Goal: Task Accomplishment & Management: Use online tool/utility

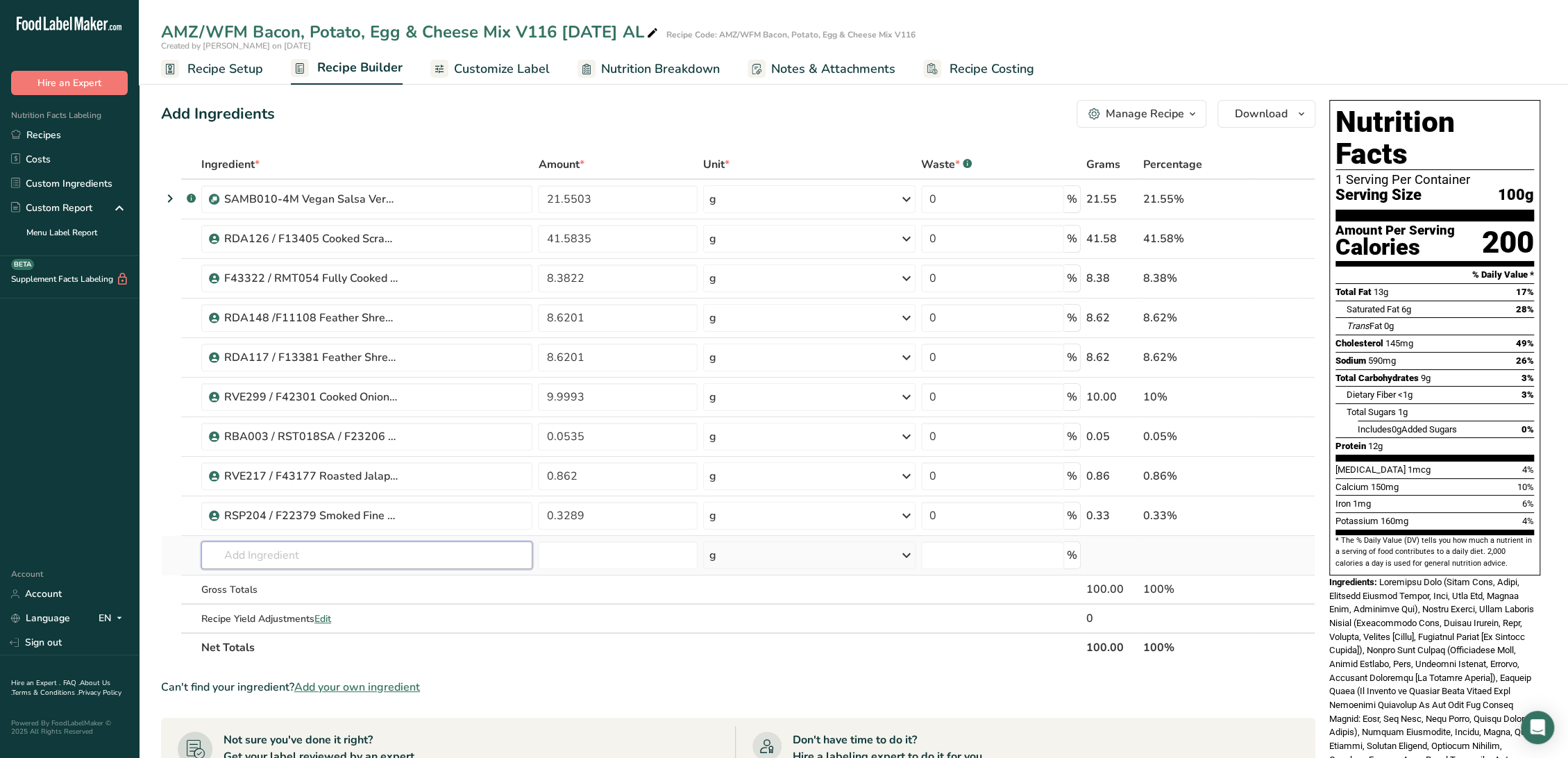
click at [390, 543] on input "text" at bounding box center [367, 555] width 331 height 28
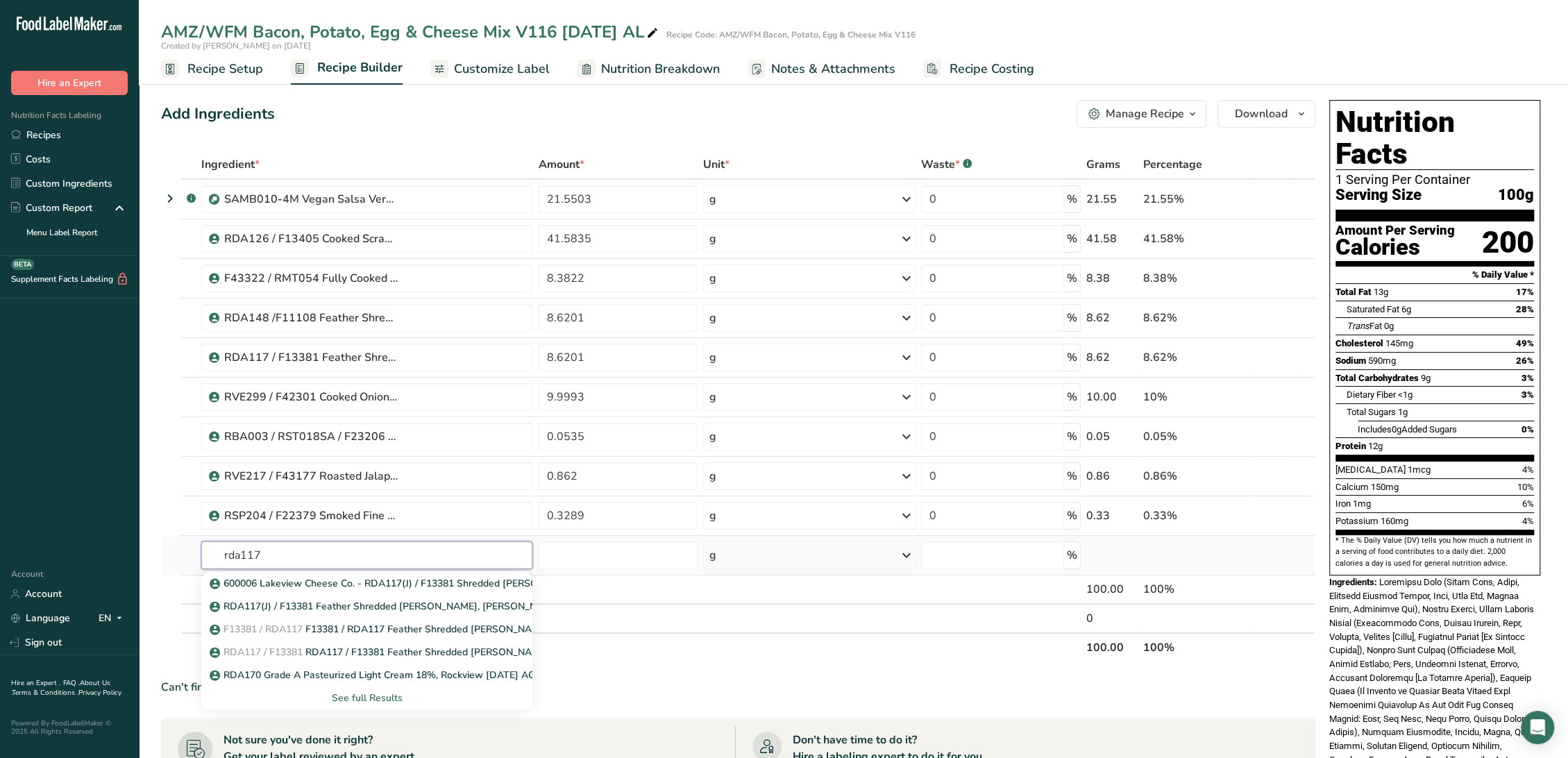
type input "rda117"
click at [380, 696] on div "See full Results" at bounding box center [366, 698] width 309 height 15
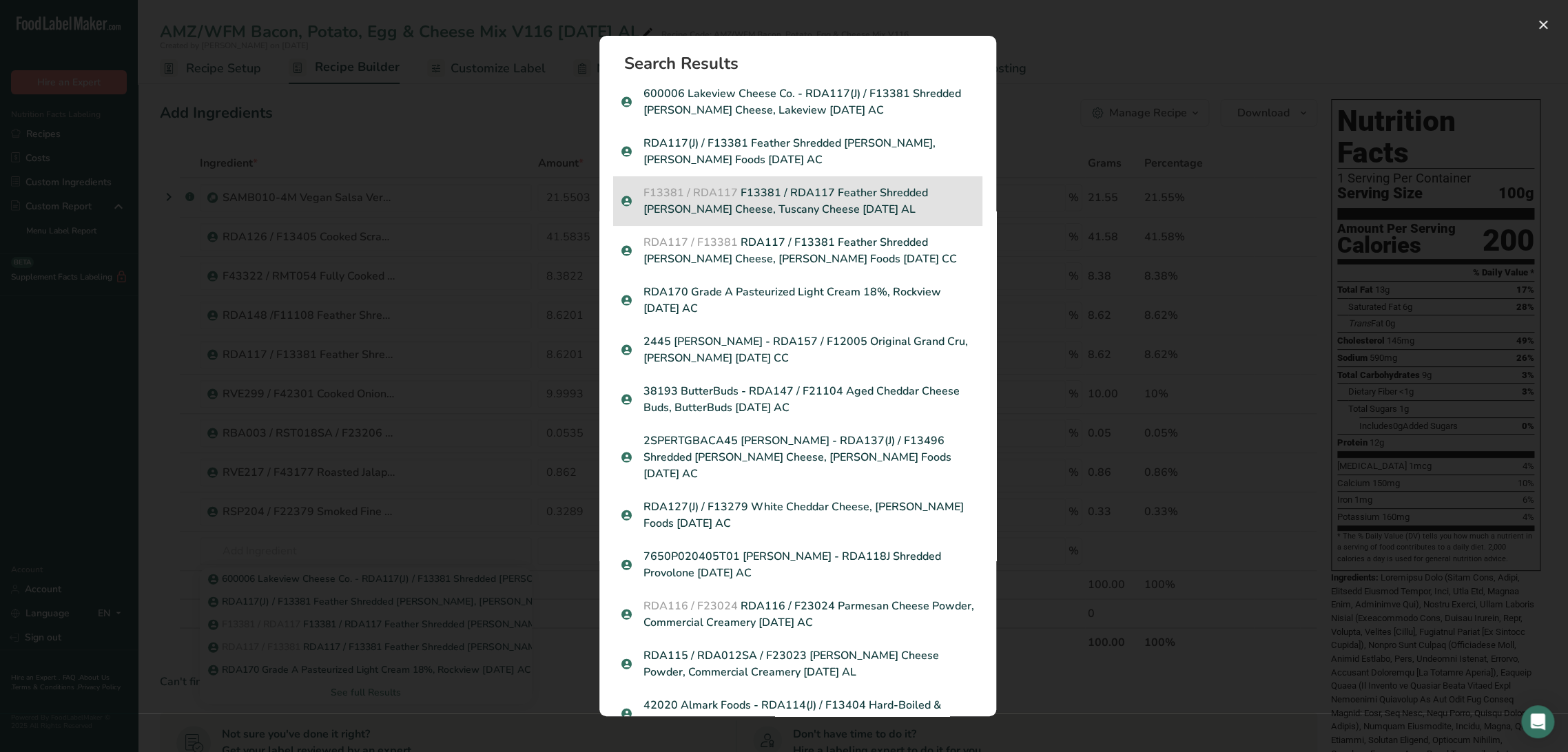
click at [805, 194] on p "F13381 / RDA117 F13381 / RDA117 Feather Shredded Pepper Jack Cheese, Tuscany Ch…" at bounding box center [797, 201] width 353 height 33
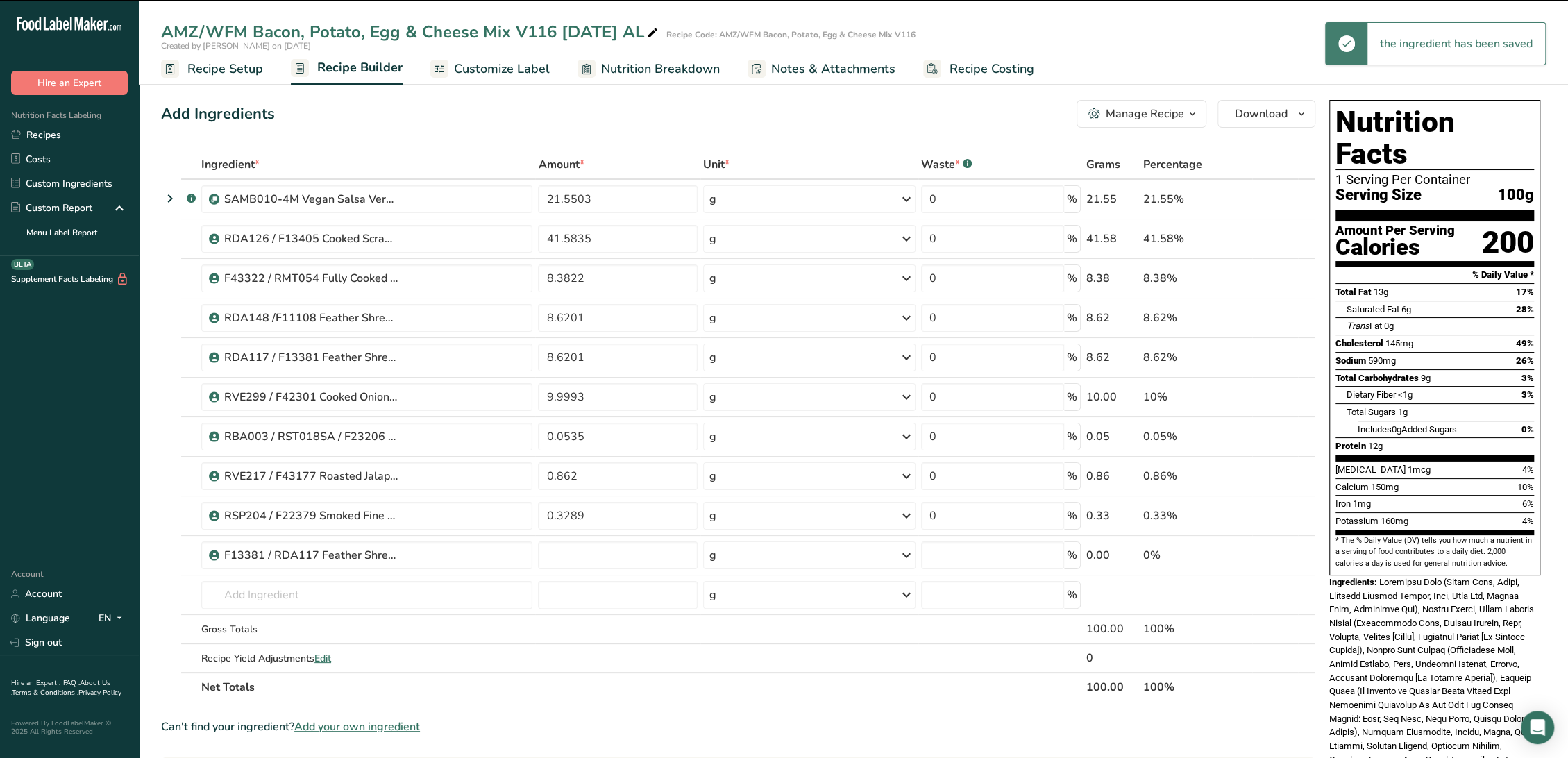
type input "0"
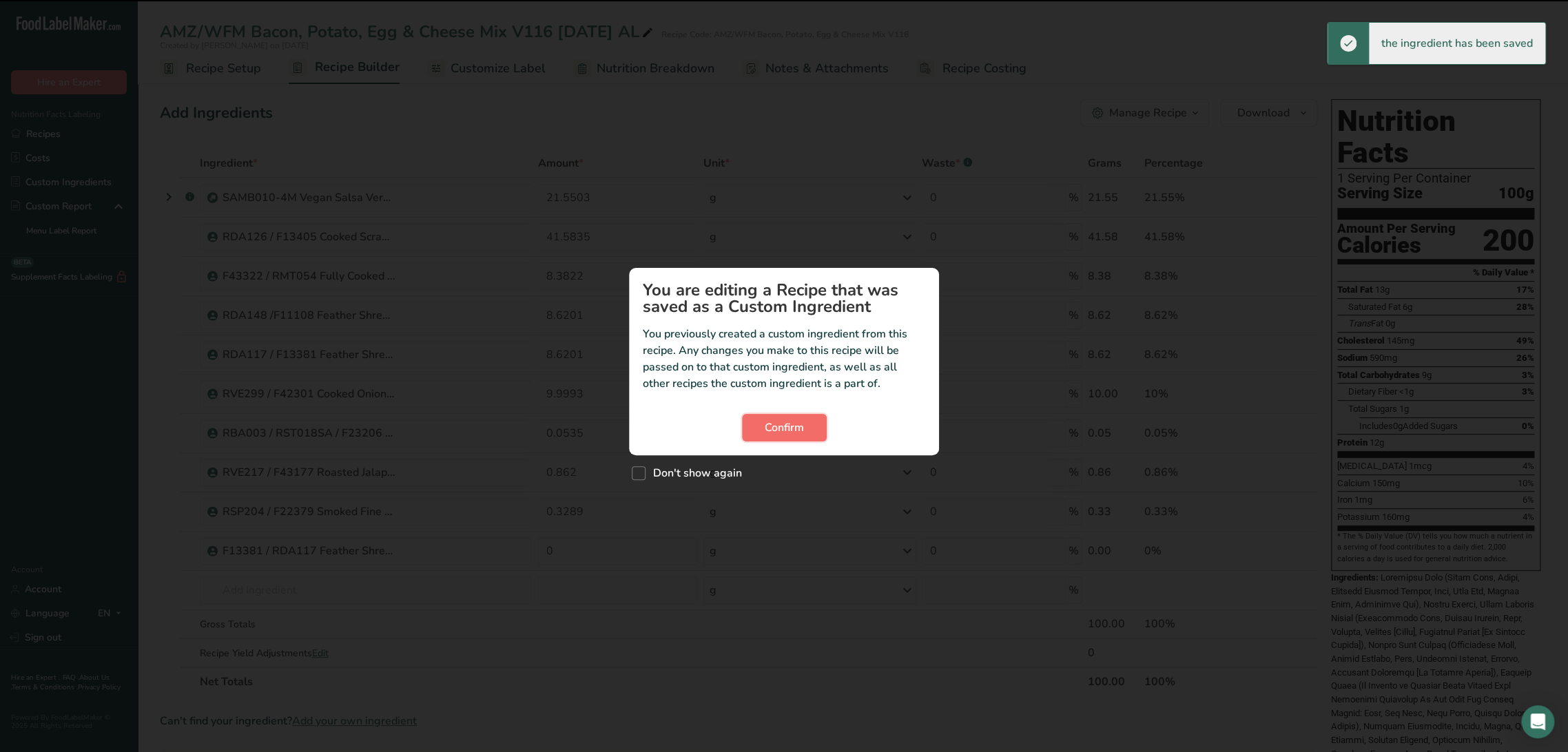
click at [799, 420] on span "Confirm" at bounding box center [785, 427] width 39 height 16
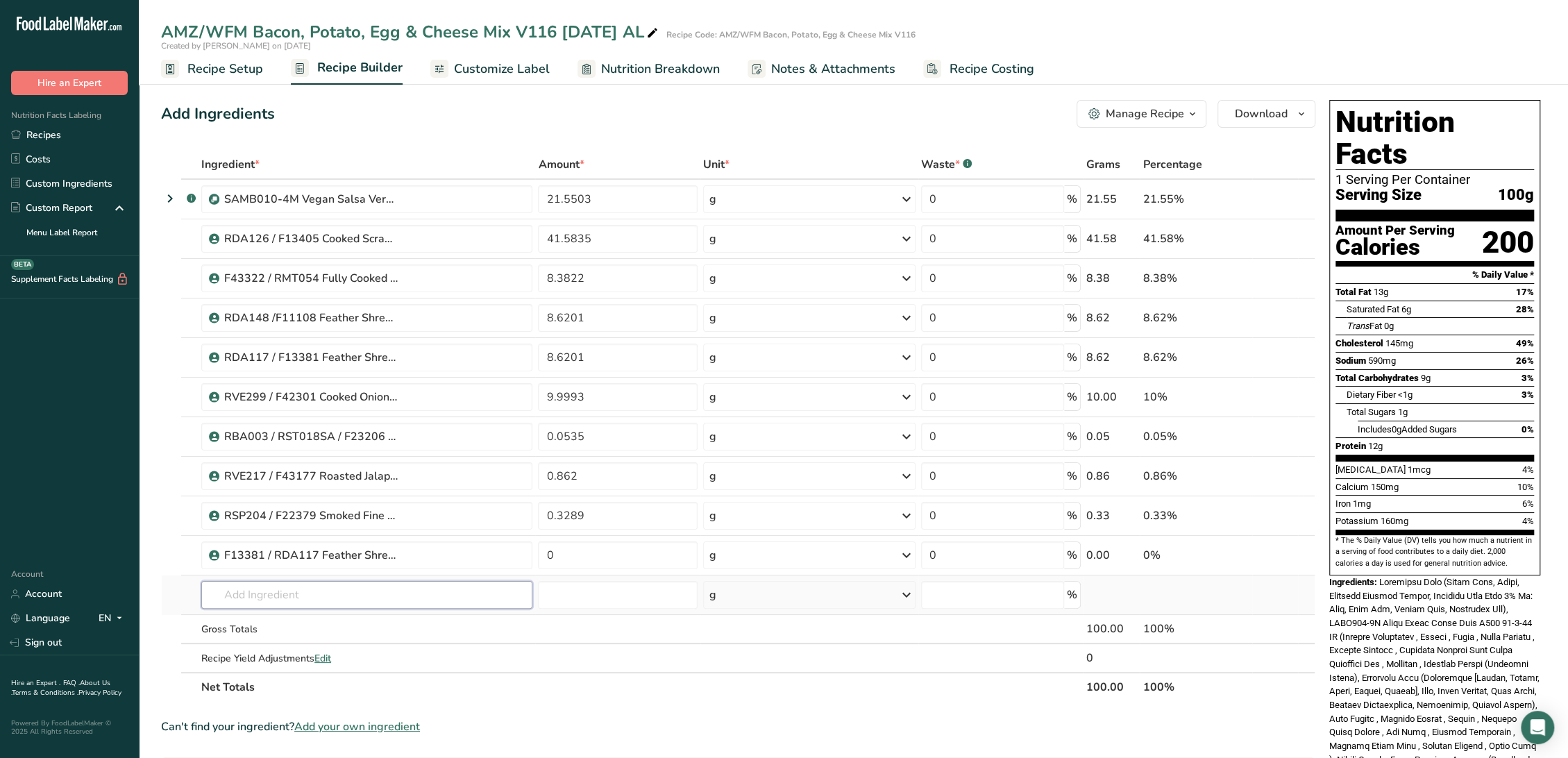
click at [342, 584] on input "text" at bounding box center [367, 595] width 331 height 28
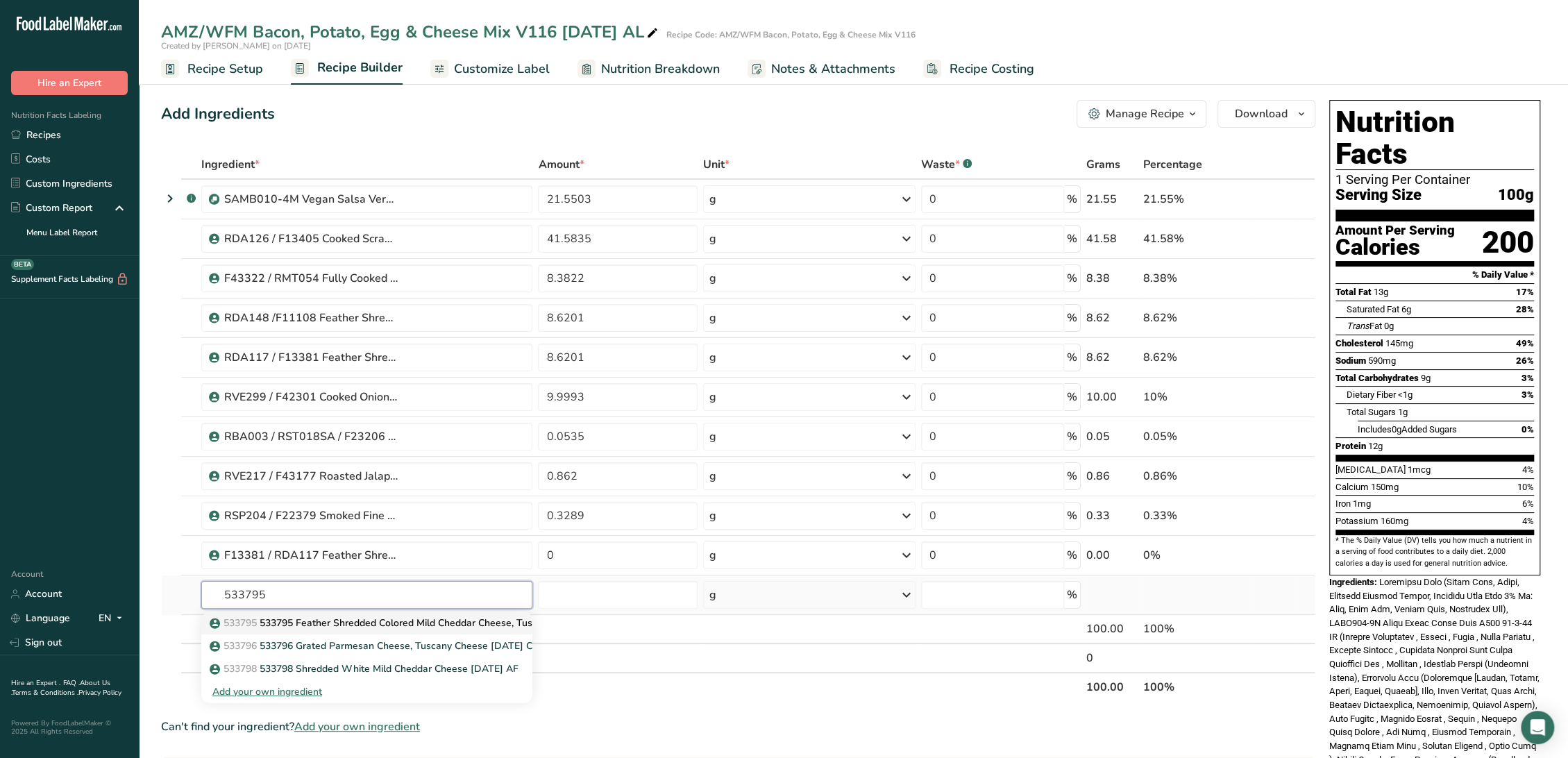
type input "533795"
click at [391, 622] on p "533795 533795 Feather Shredded Colored Mild Cheddar Cheese, Tuscany Cheese 11-2…" at bounding box center [426, 623] width 428 height 15
type input "533795 Feather Shredded Colored Mild Cheddar Cheese, Tuscany Cheese 11-27-24 CC"
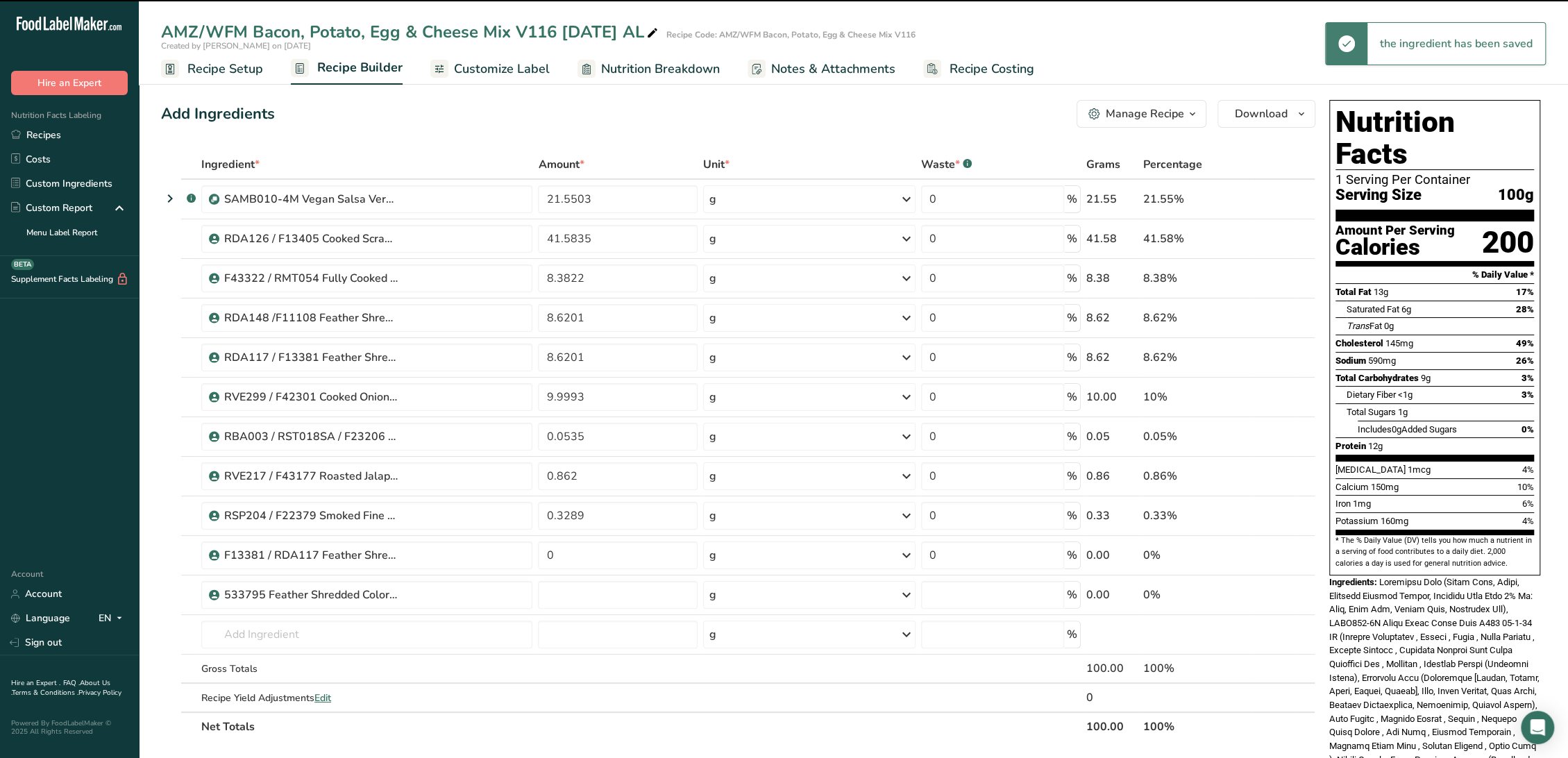
type input "0"
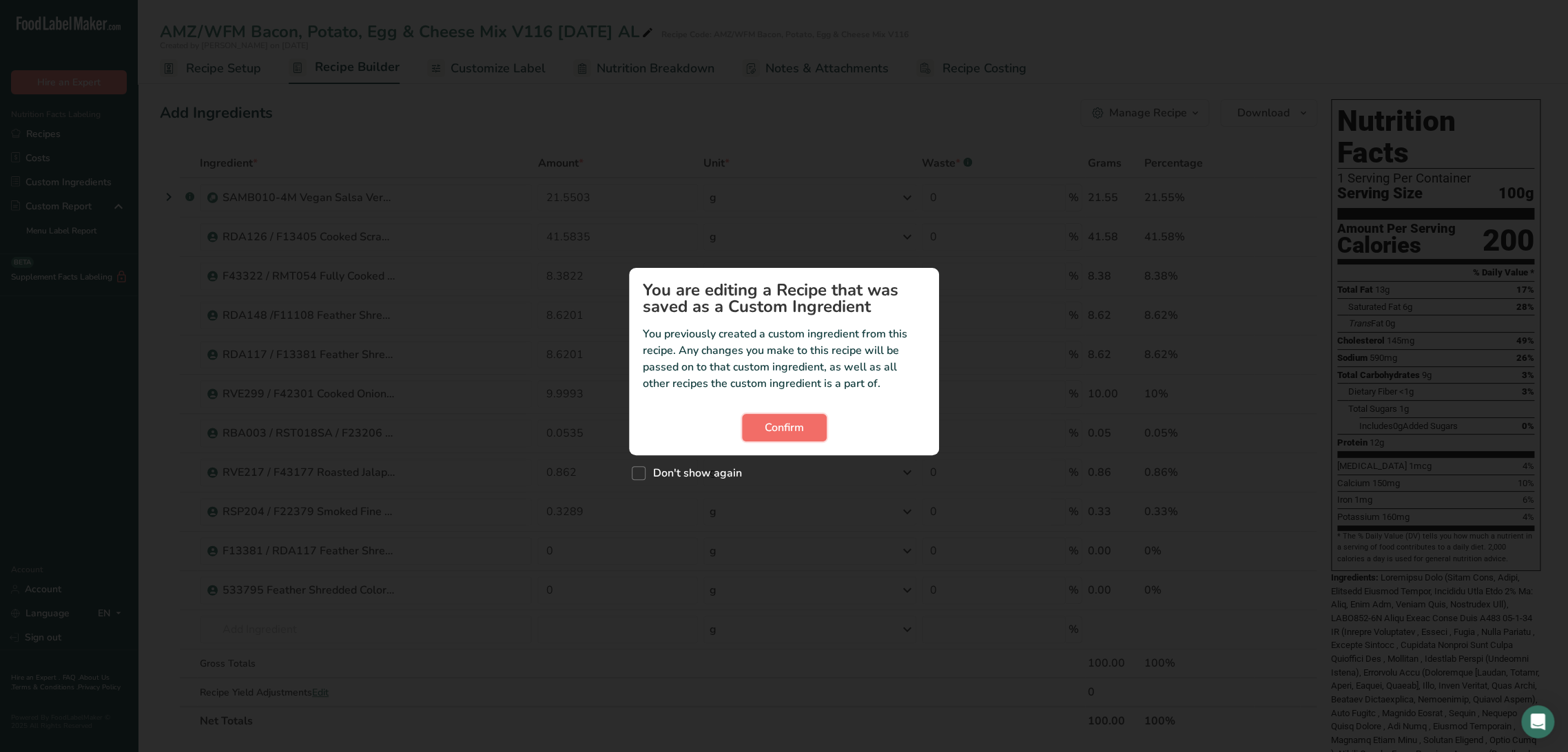
click at [792, 421] on span "Confirm" at bounding box center [785, 427] width 39 height 16
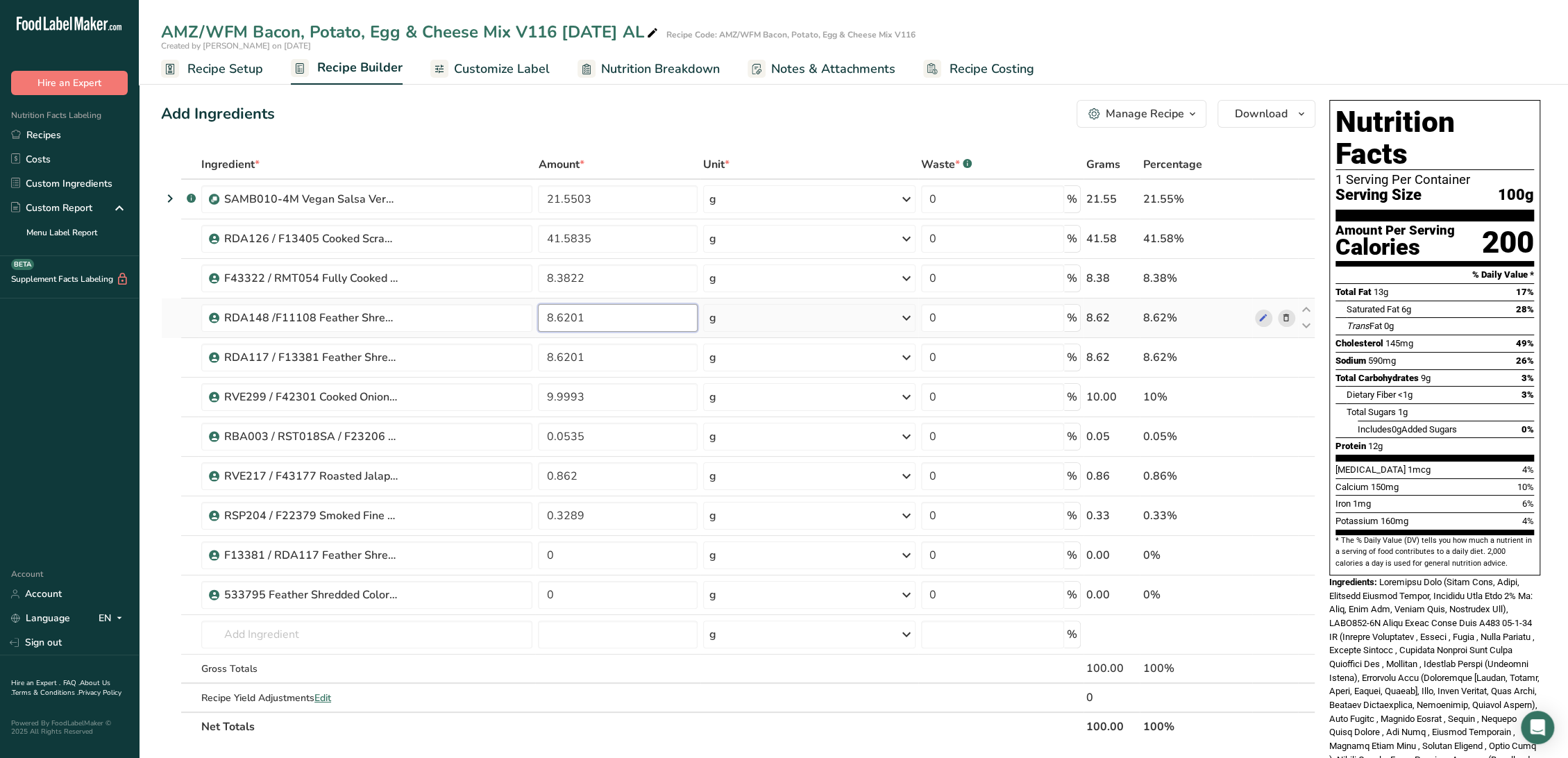
drag, startPoint x: 626, startPoint y: 321, endPoint x: 548, endPoint y: 323, distance: 78.0
click at [548, 323] on input "8.6201" at bounding box center [617, 317] width 160 height 28
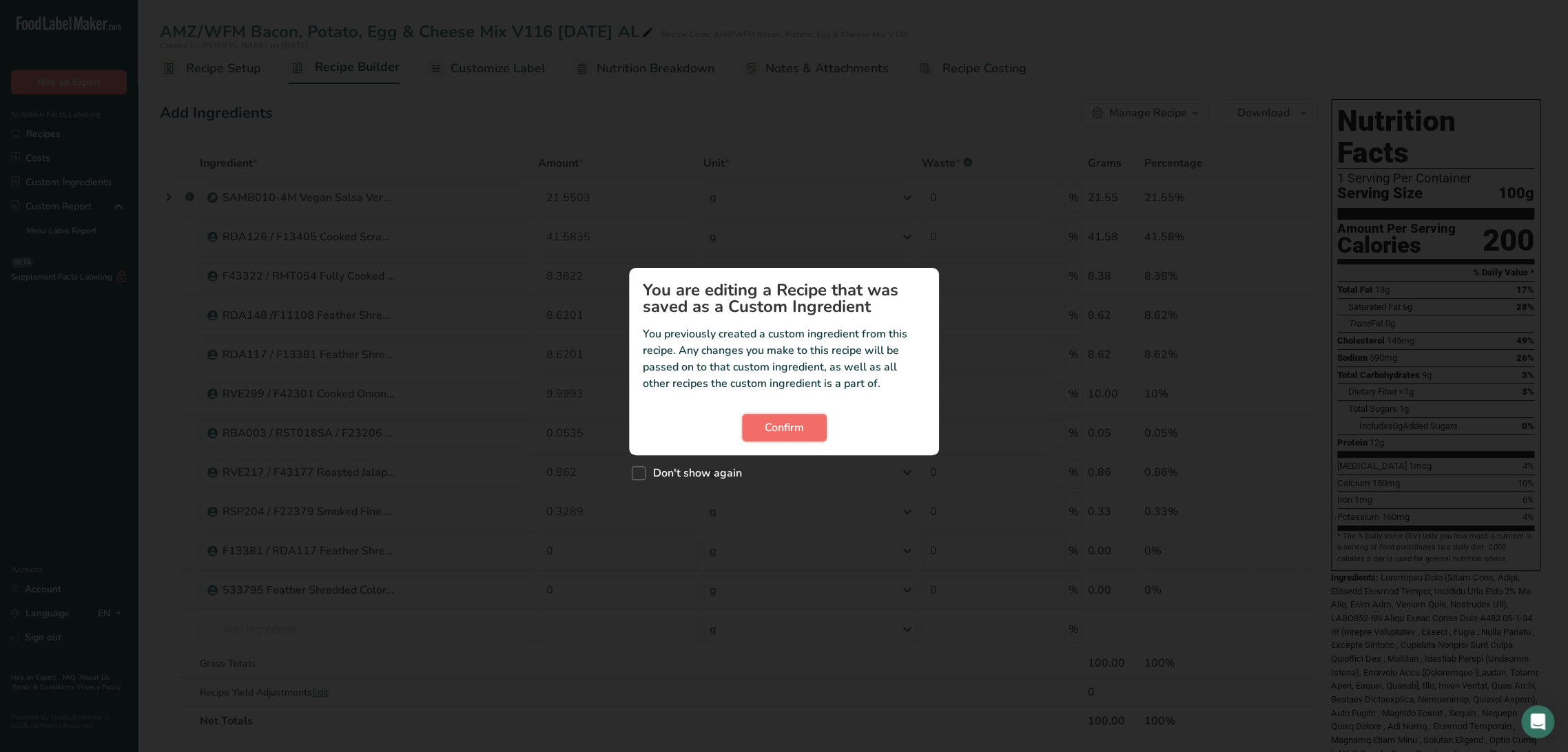
click at [755, 428] on button "Confirm" at bounding box center [784, 427] width 85 height 27
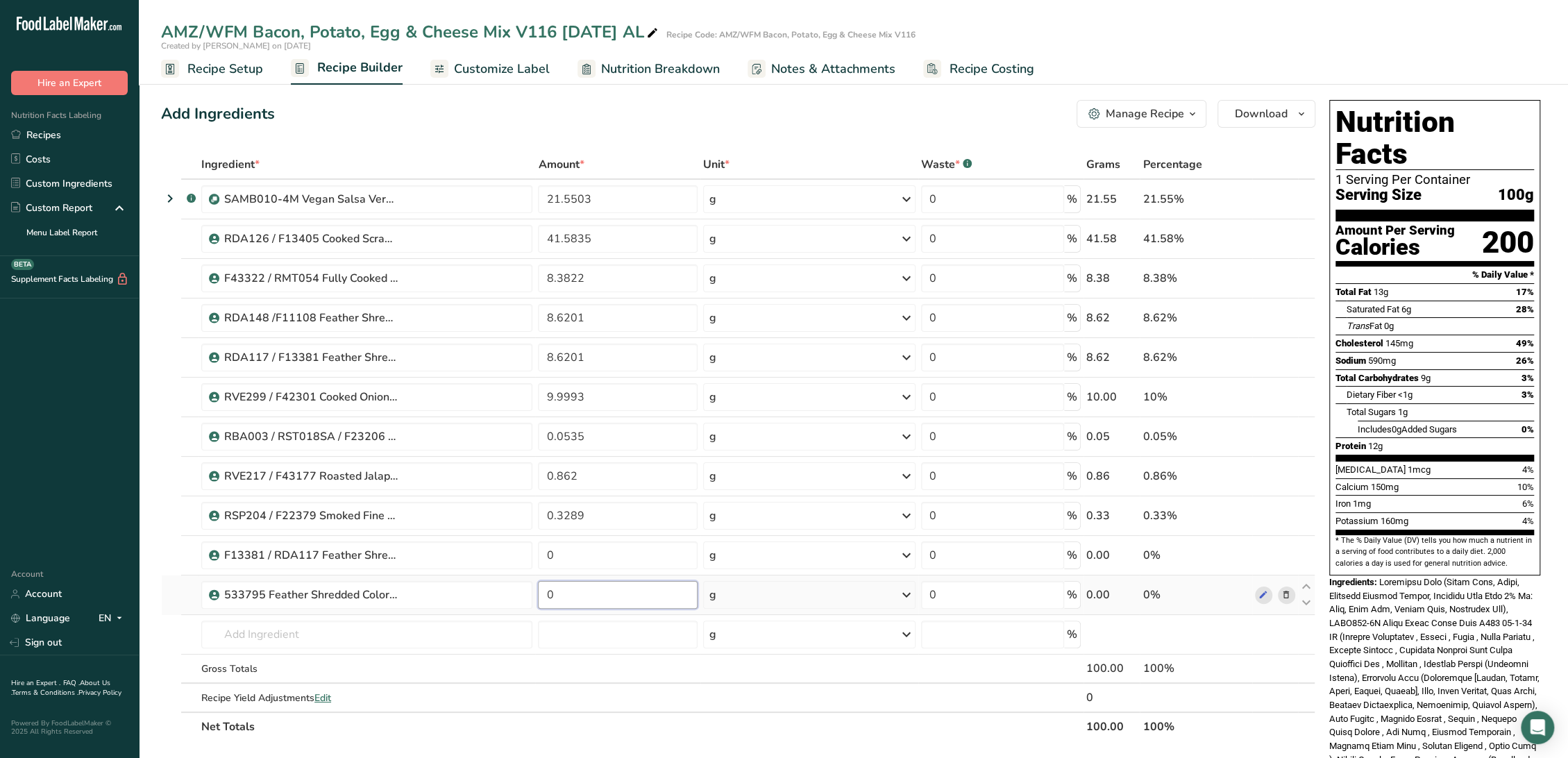
click at [589, 591] on input "0" at bounding box center [617, 595] width 160 height 28
paste input "8.6201"
type input "8.6201"
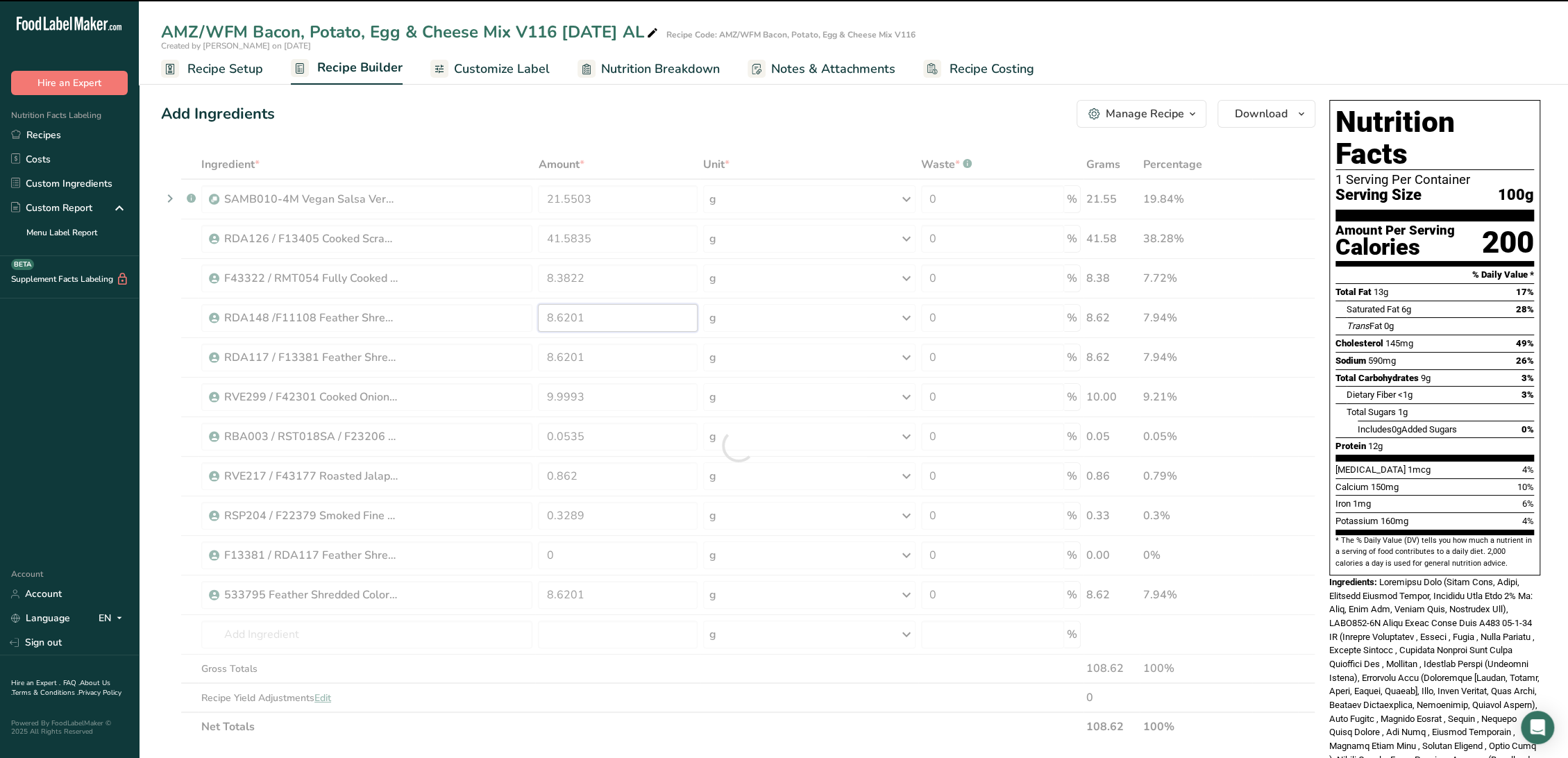
drag, startPoint x: 604, startPoint y: 311, endPoint x: 527, endPoint y: 311, distance: 77.0
click at [527, 311] on div "Ingredient * Amount * Unit * Waste * .a-a{fill:#347362;}.b-a{fill:#fff;} Grams …" at bounding box center [738, 445] width 1154 height 591
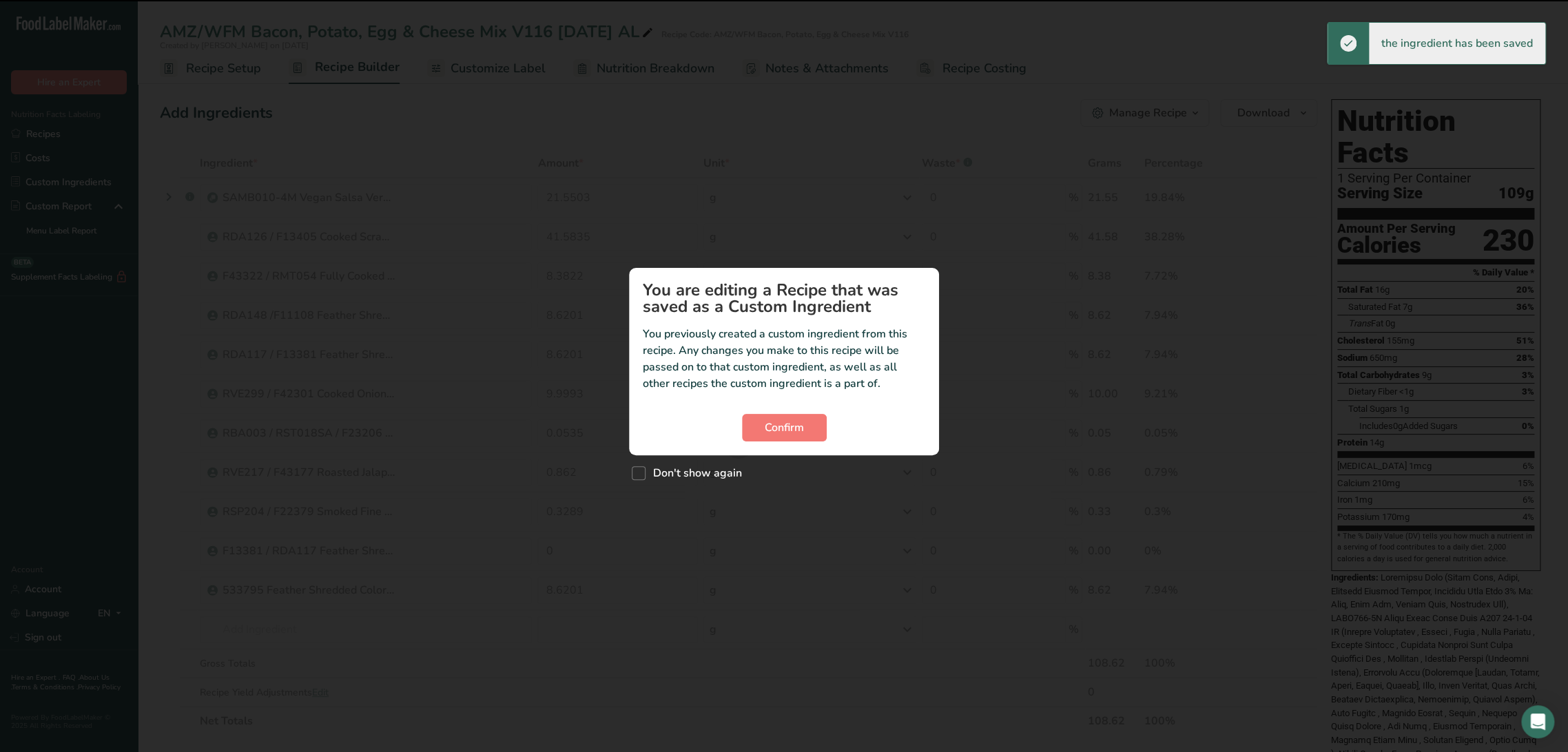
click at [761, 413] on section "You are editing a Recipe that was saved as a Custom Ingredient You previously c…" at bounding box center [784, 361] width 310 height 187
click at [771, 428] on span "Confirm" at bounding box center [785, 427] width 39 height 16
click at [799, 444] on section "You are editing a Recipe that was saved as a Custom Ingredient You previously c…" at bounding box center [784, 361] width 310 height 187
click at [794, 433] on span "Confirm" at bounding box center [785, 427] width 39 height 16
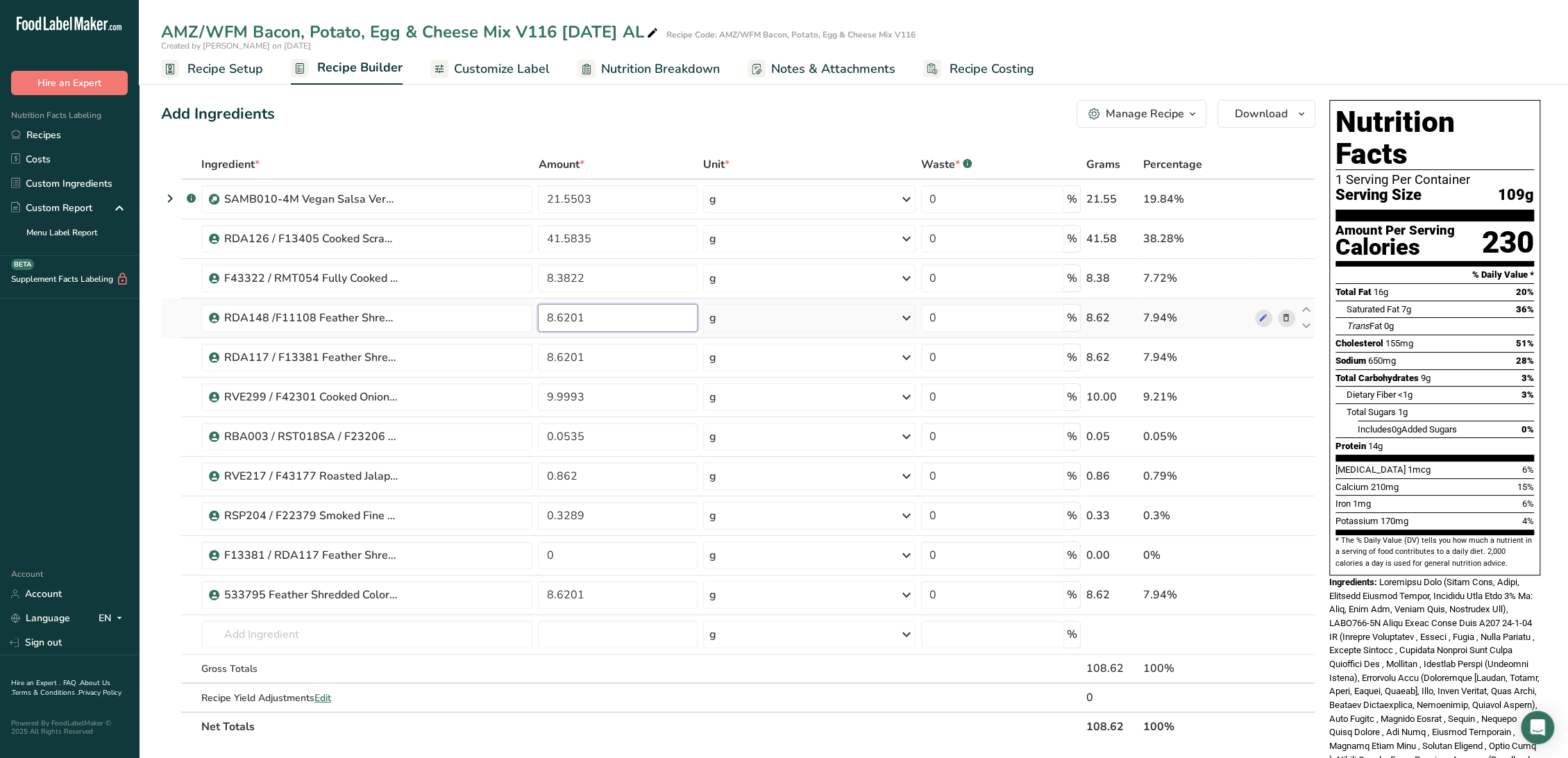
click at [616, 316] on input "8.6201" at bounding box center [617, 317] width 160 height 28
type input "0"
click at [634, 352] on div "Ingredient * Amount * Unit * Waste * .a-a{fill:#347362;}.b-a{fill:#fff;} Grams …" at bounding box center [738, 445] width 1154 height 591
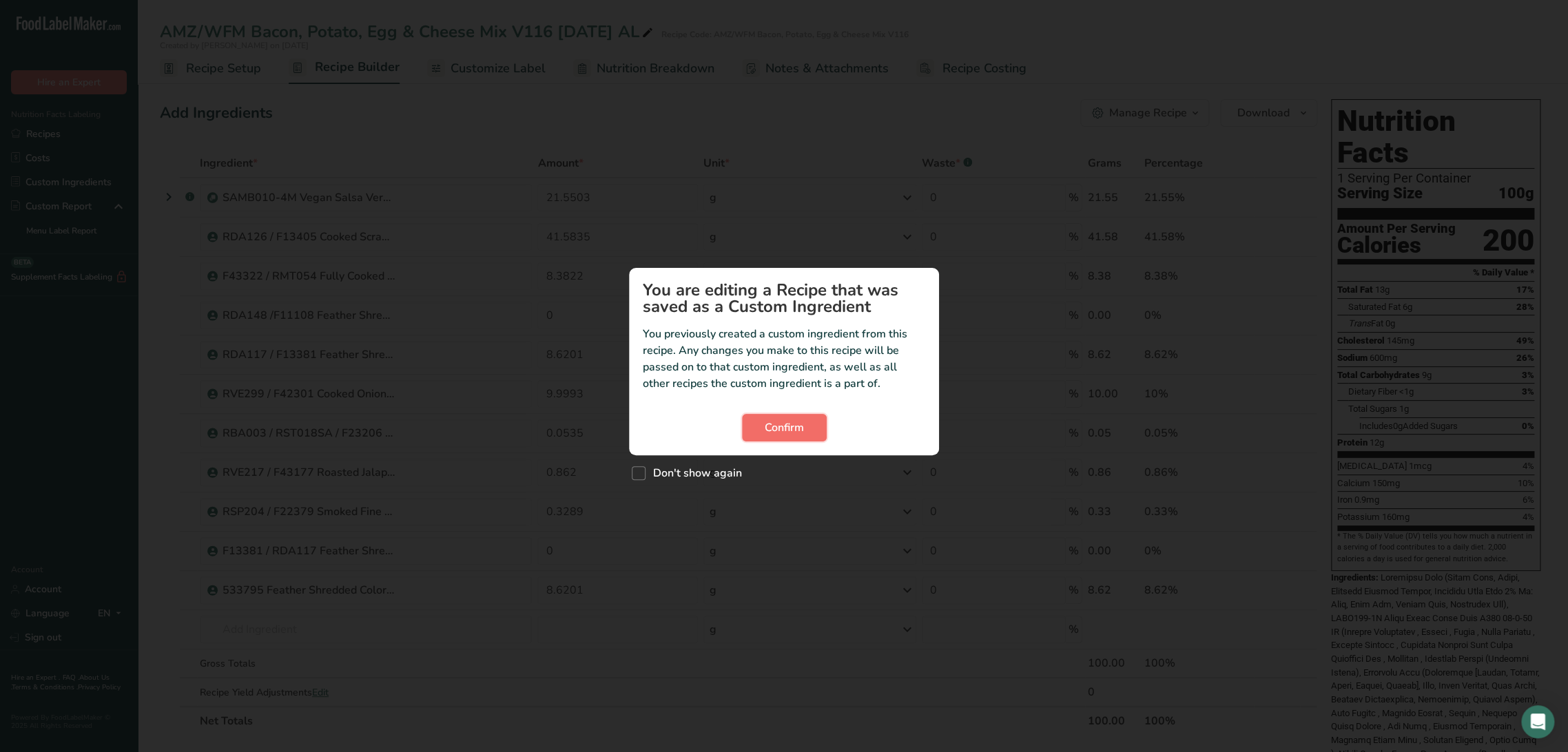
click at [795, 433] on span "Confirm" at bounding box center [785, 427] width 39 height 16
click at [801, 427] on span "Confirm" at bounding box center [785, 427] width 39 height 16
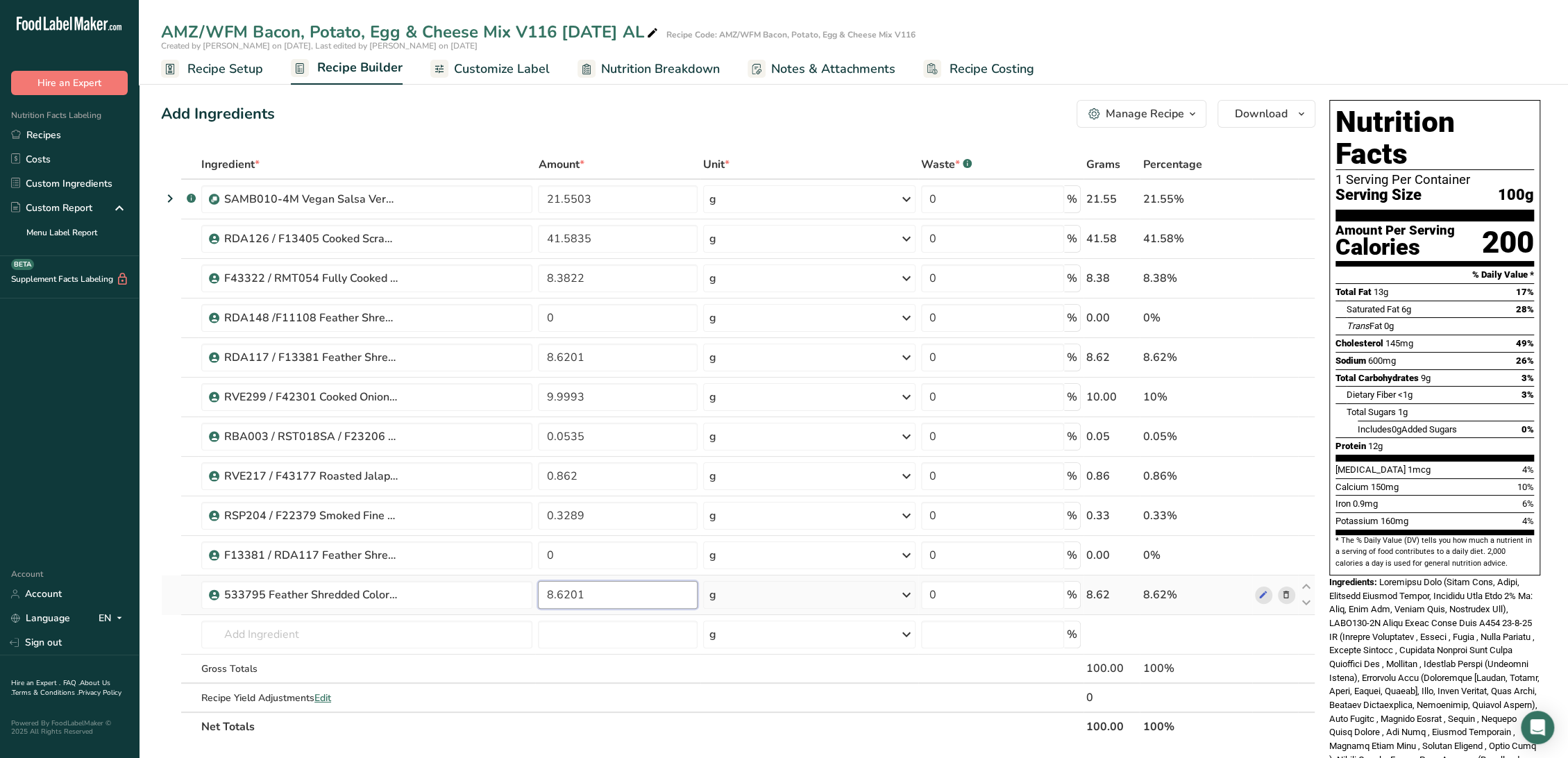
click at [585, 586] on input "8.6201" at bounding box center [617, 595] width 160 height 28
drag, startPoint x: 588, startPoint y: 595, endPoint x: 512, endPoint y: 584, distance: 76.8
click at [512, 584] on tr "533795 Feather Shredded Colored Mild Cheddar Cheese, Tuscany Cheese 11-27-24 CC…" at bounding box center [738, 595] width 1153 height 40
type input "0"
click at [585, 556] on div "Ingredient * Amount * Unit * Waste * .a-a{fill:#347362;}.b-a{fill:#fff;} Grams …" at bounding box center [738, 445] width 1154 height 591
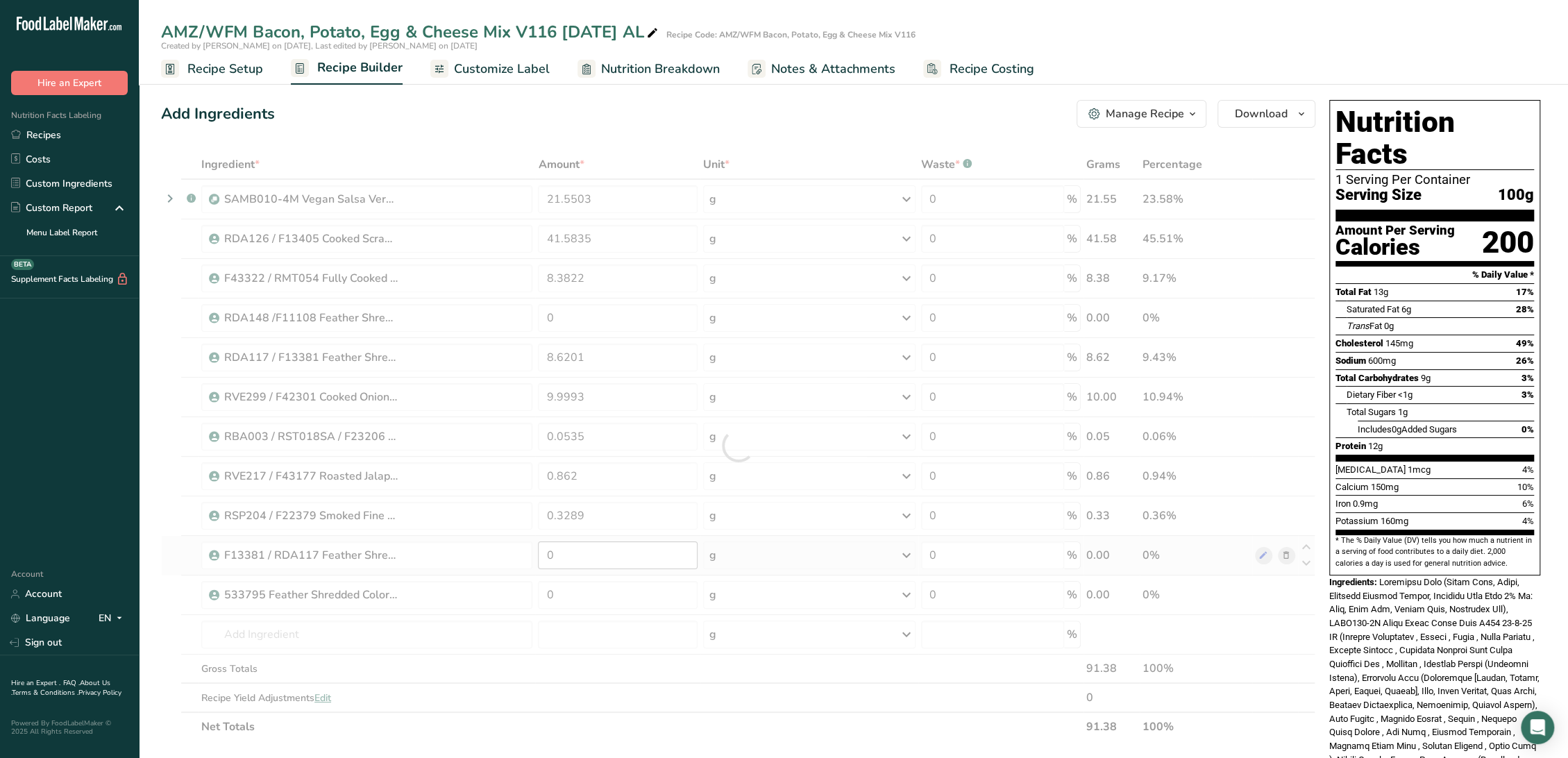
click at [585, 556] on div at bounding box center [738, 445] width 1154 height 591
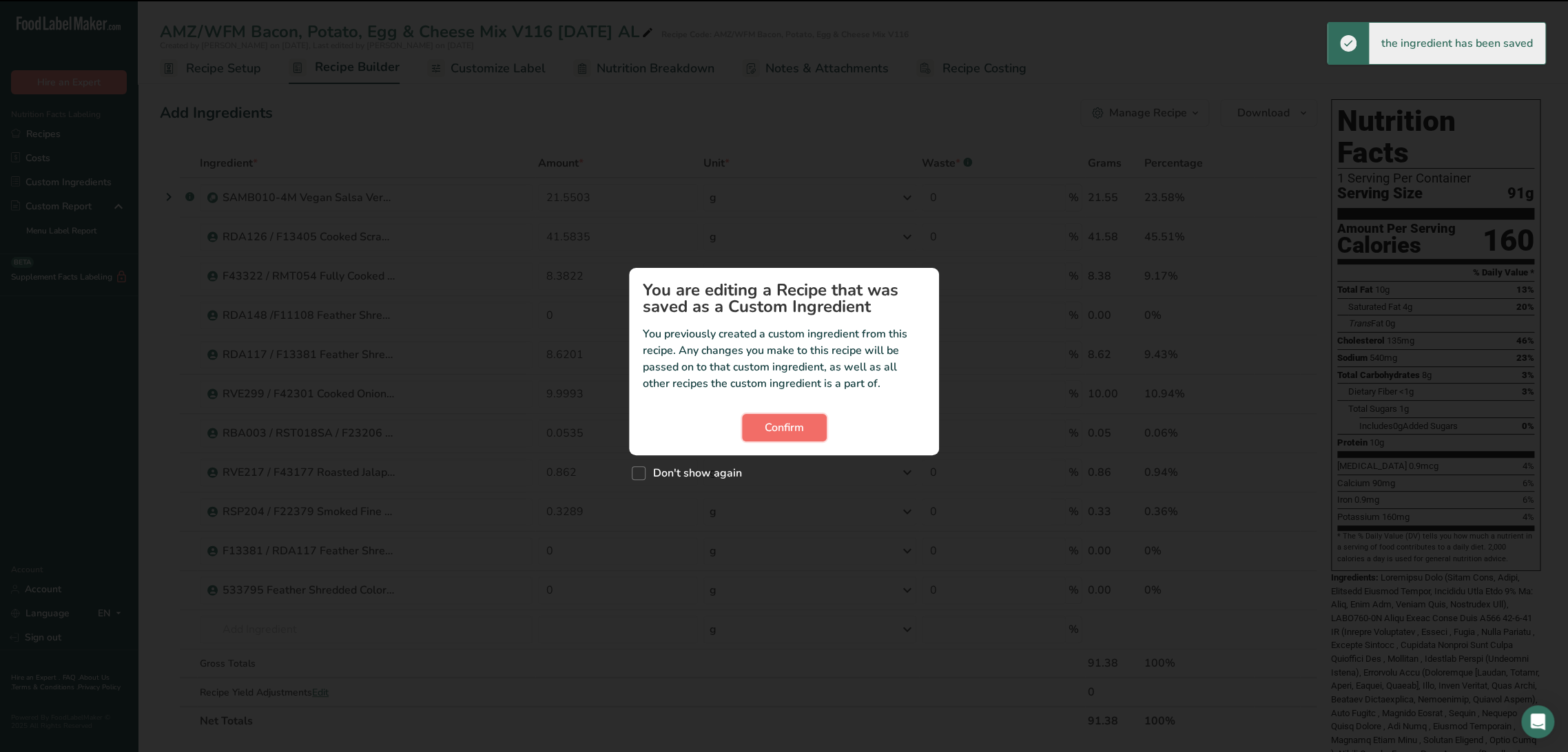
click at [795, 430] on span "Confirm" at bounding box center [785, 427] width 39 height 16
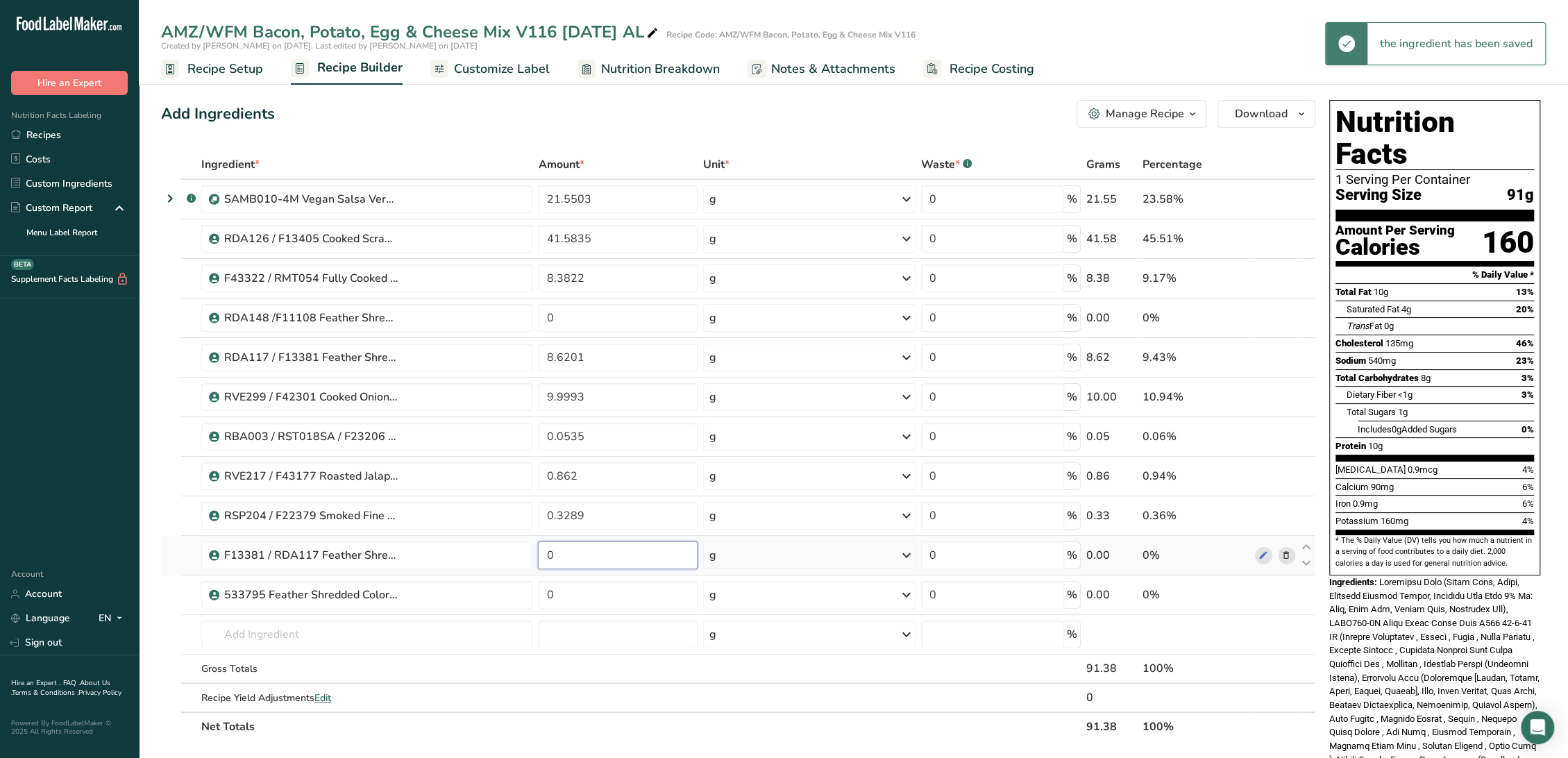
click at [622, 565] on input "0" at bounding box center [617, 555] width 160 height 28
paste input "8.6201"
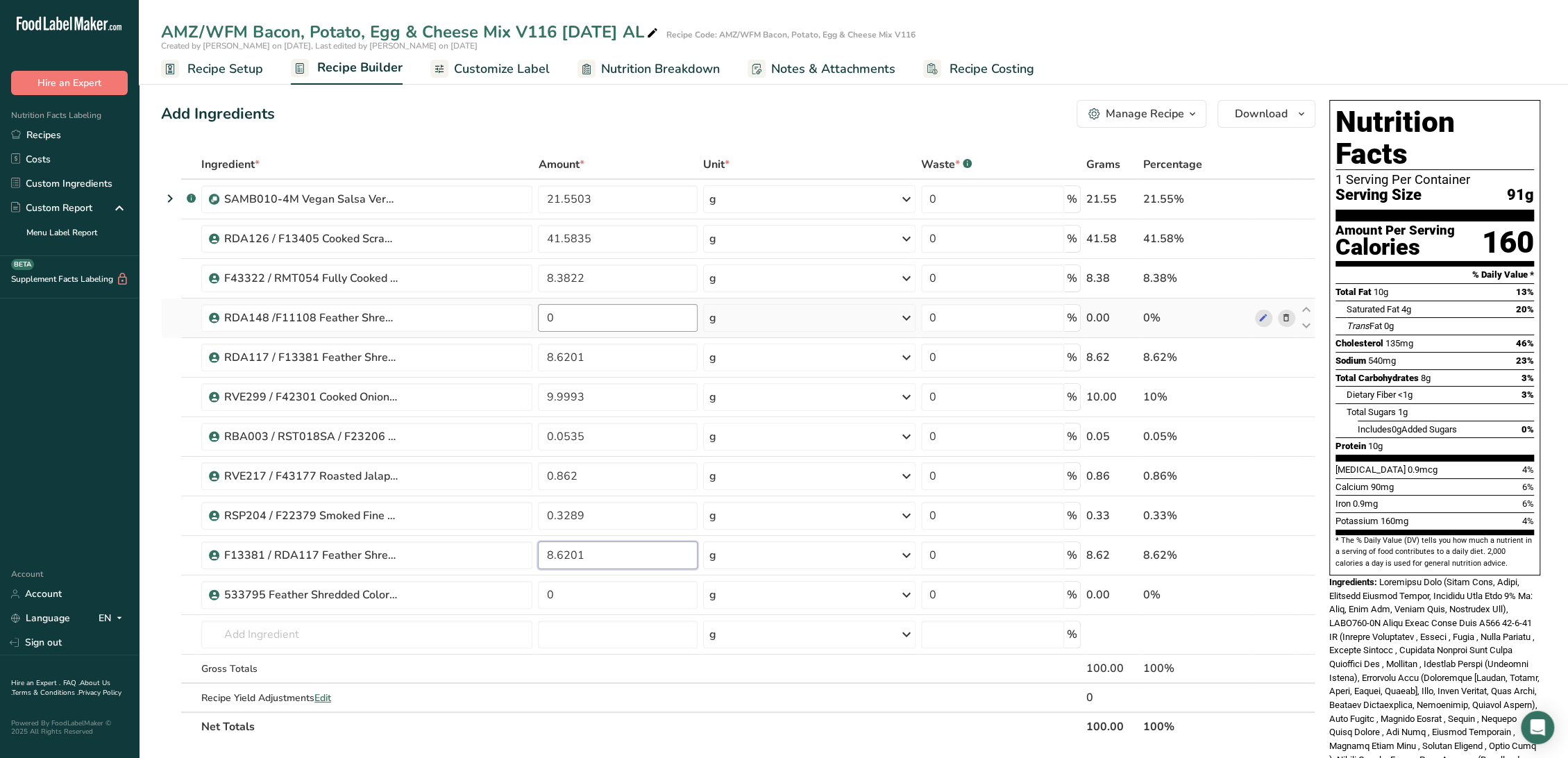
type input "8.6201"
click at [598, 324] on div "Ingredient * Amount * Unit * Waste * .a-a{fill:#347362;}.b-a{fill:#fff;} Grams …" at bounding box center [738, 445] width 1154 height 591
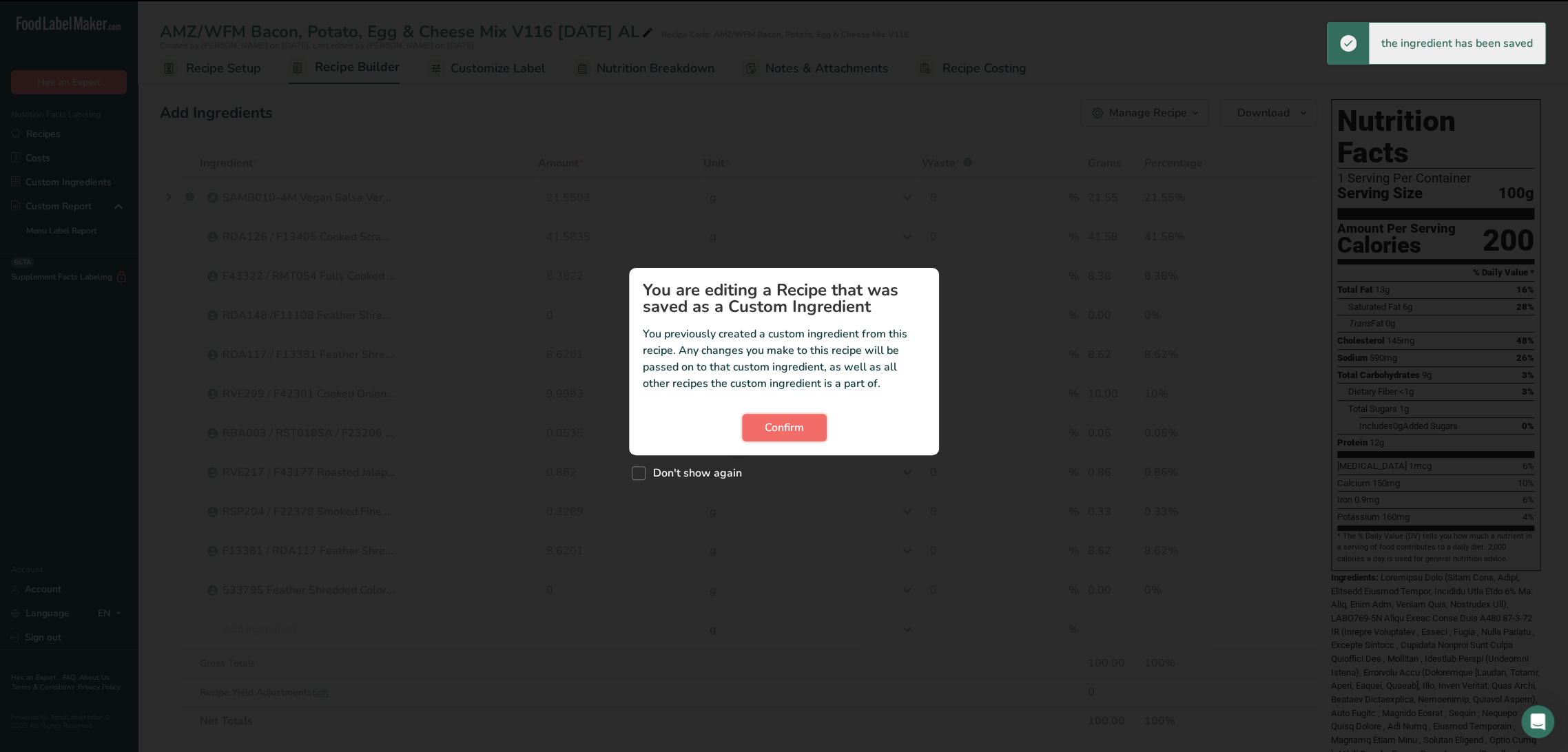
click at [783, 424] on span "Confirm" at bounding box center [785, 427] width 39 height 16
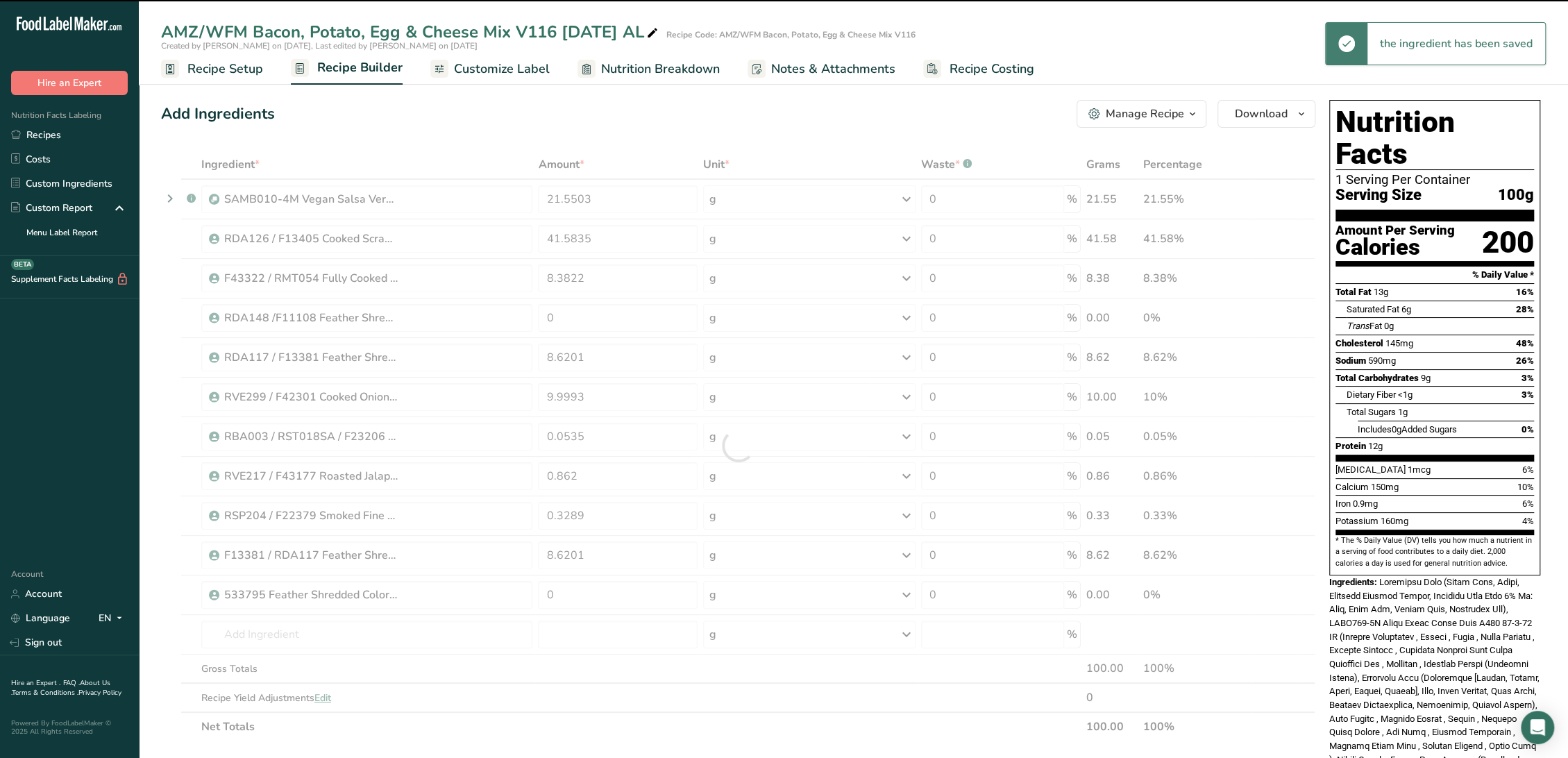
click at [600, 329] on div at bounding box center [738, 445] width 1154 height 591
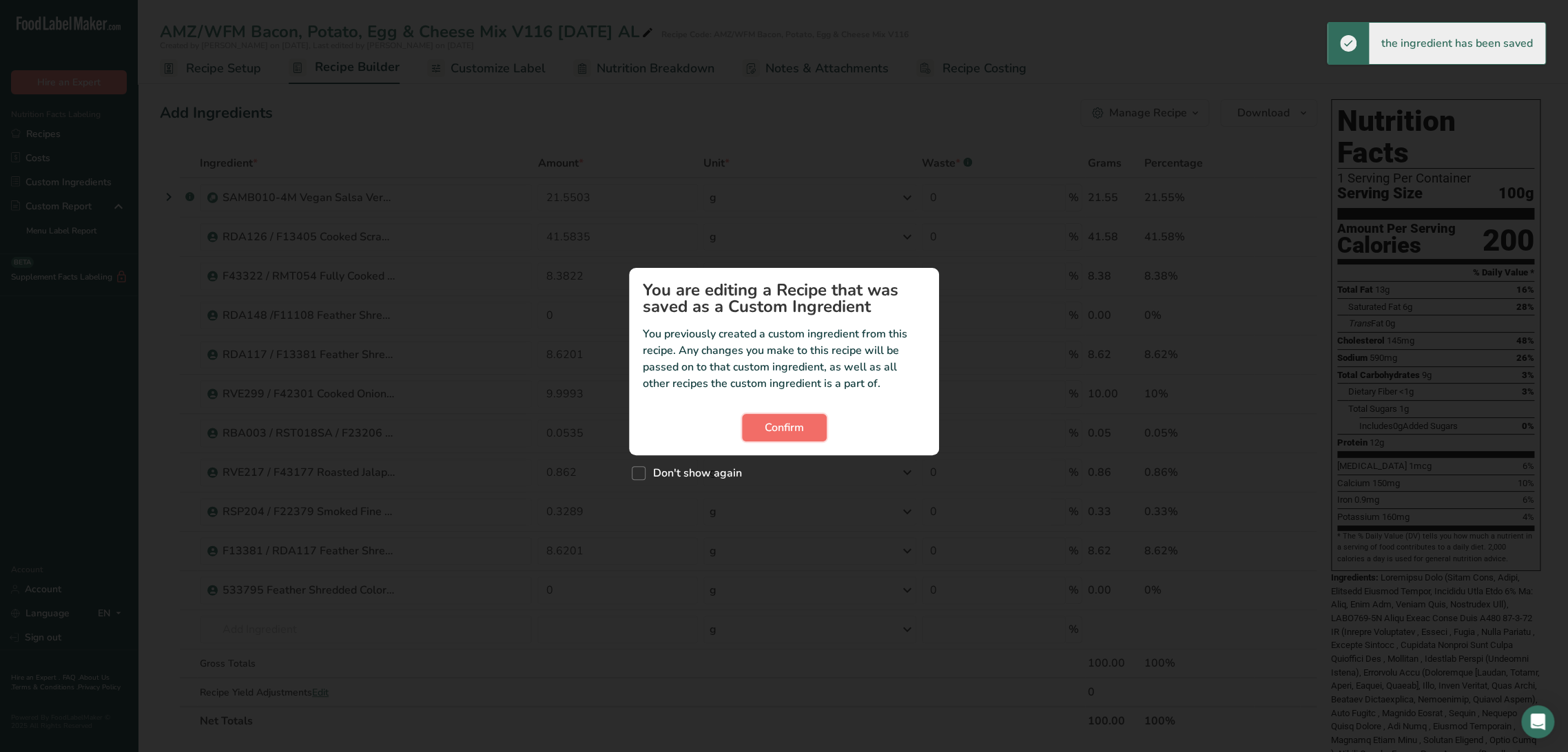
click at [750, 430] on button "Confirm" at bounding box center [784, 427] width 85 height 27
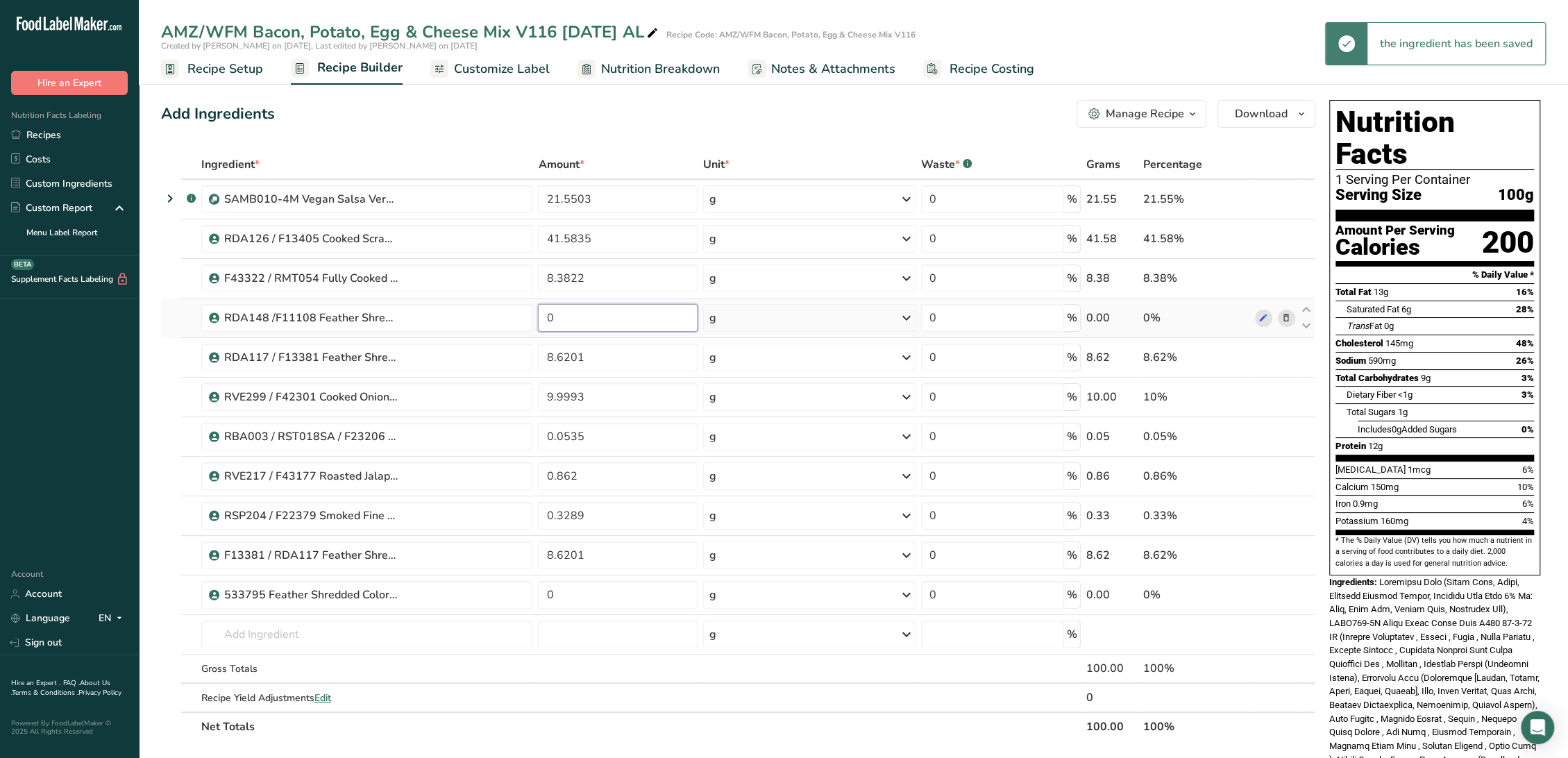
click at [572, 317] on input "0" at bounding box center [617, 317] width 160 height 28
click at [573, 319] on input "0" at bounding box center [617, 317] width 160 height 28
click at [574, 321] on input "0" at bounding box center [617, 317] width 160 height 28
click at [572, 323] on input "0" at bounding box center [617, 317] width 160 height 28
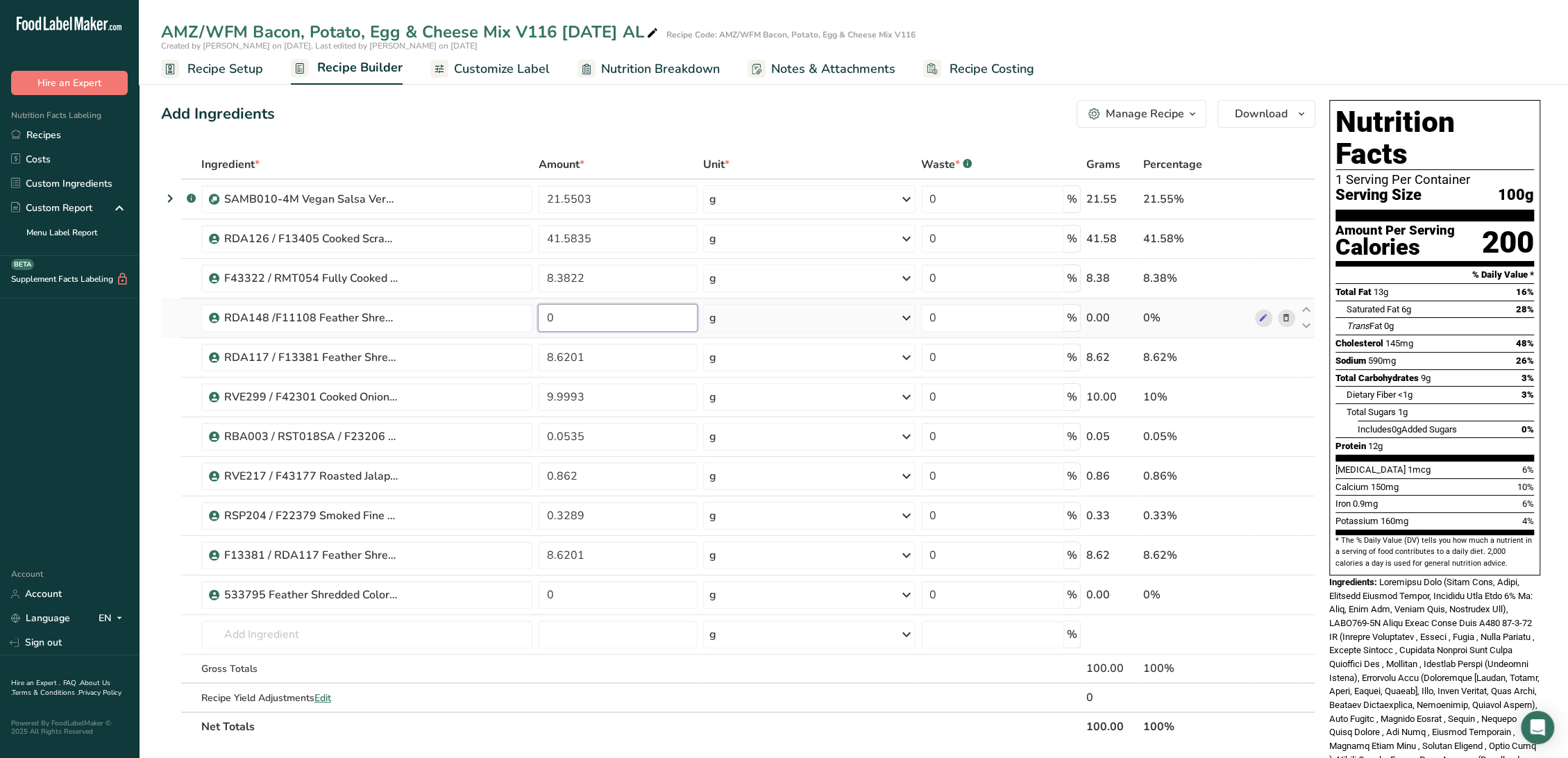
click at [568, 320] on input "0" at bounding box center [617, 317] width 160 height 28
click at [568, 320] on input "0" at bounding box center [617, 317] width 160 height 28
paste input "8.6201"
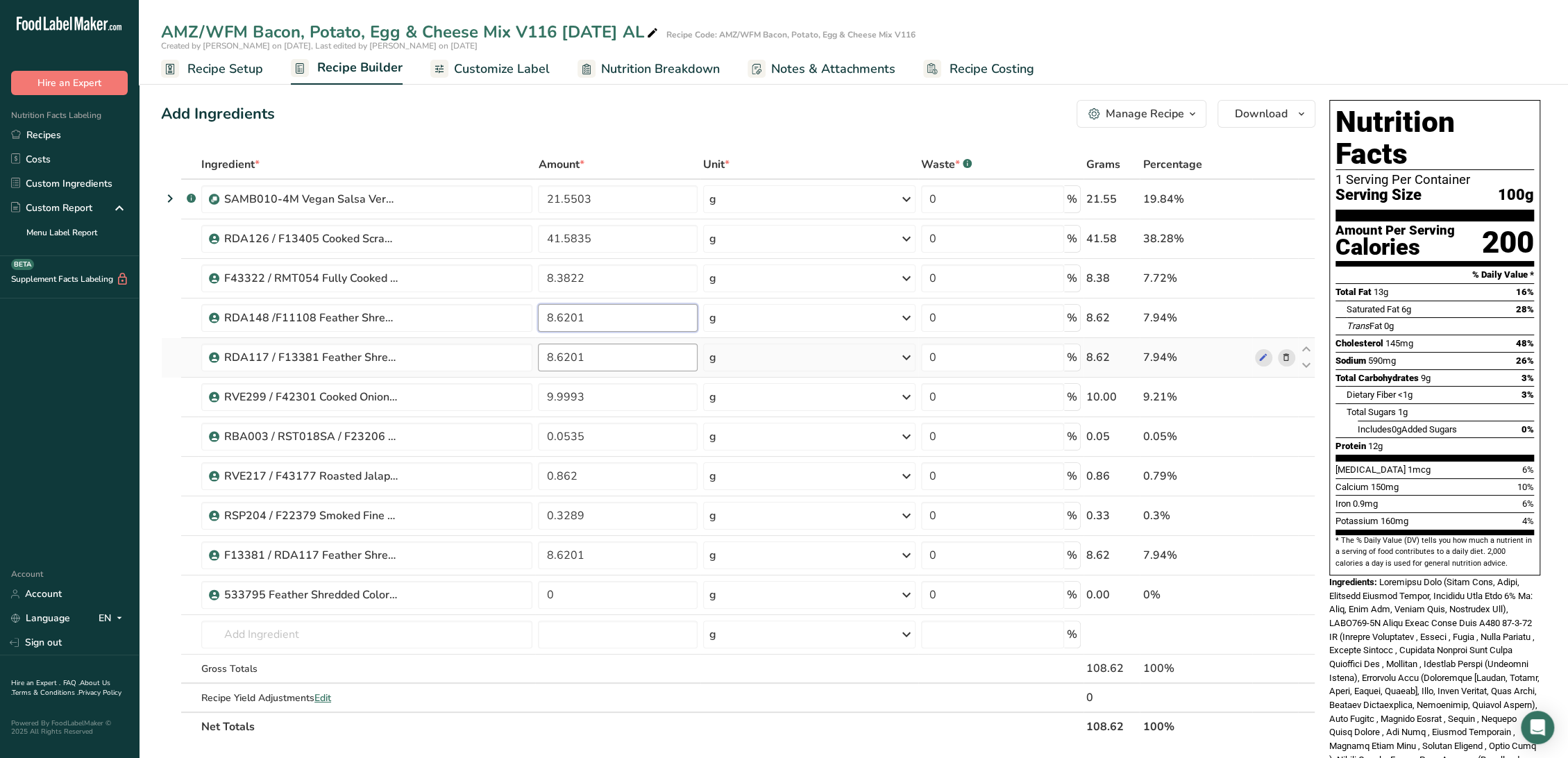
type input "8.6201"
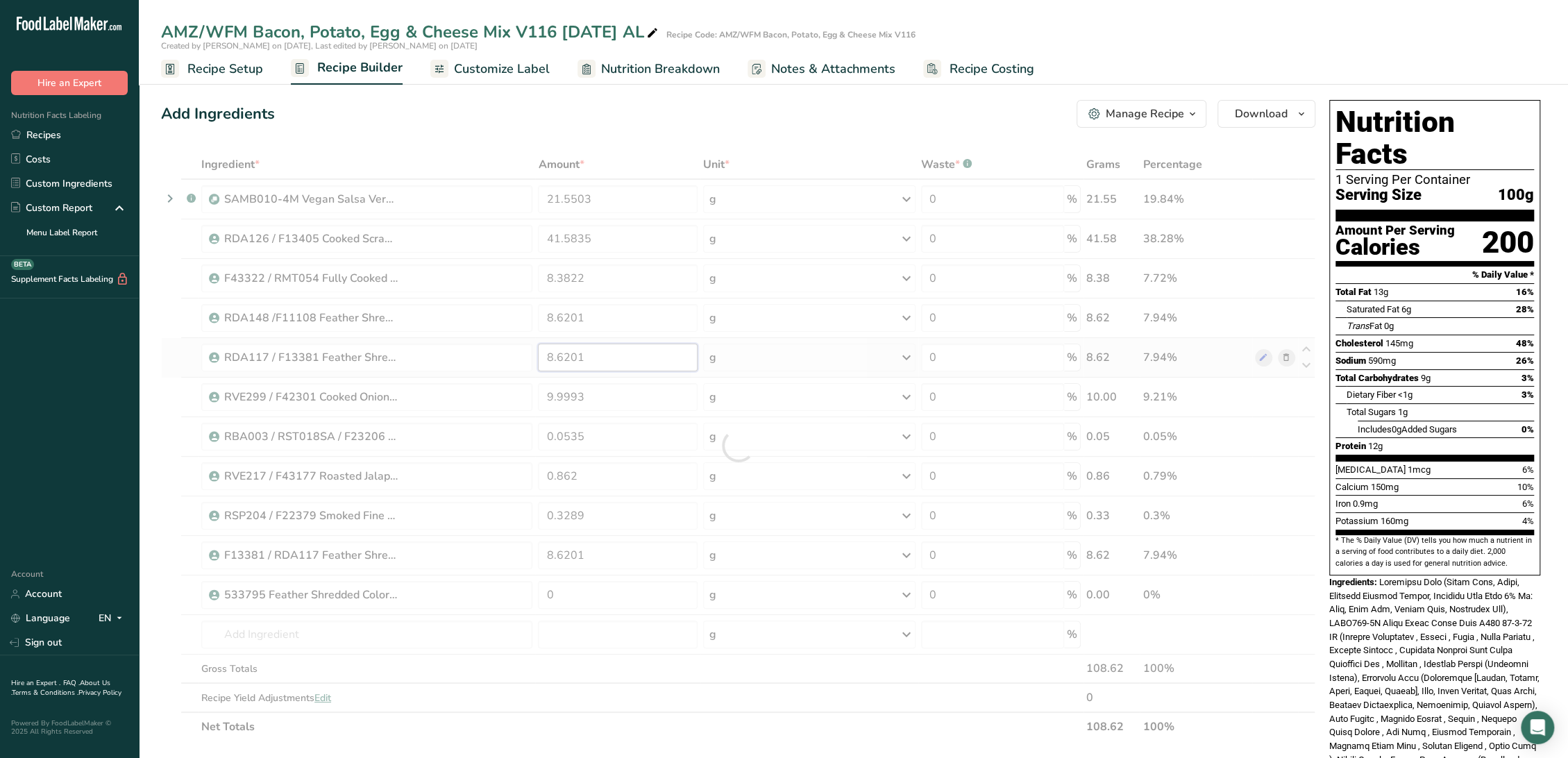
click at [598, 348] on div "Ingredient * Amount * Unit * Waste * .a-a{fill:#347362;}.b-a{fill:#fff;} Grams …" at bounding box center [738, 445] width 1154 height 591
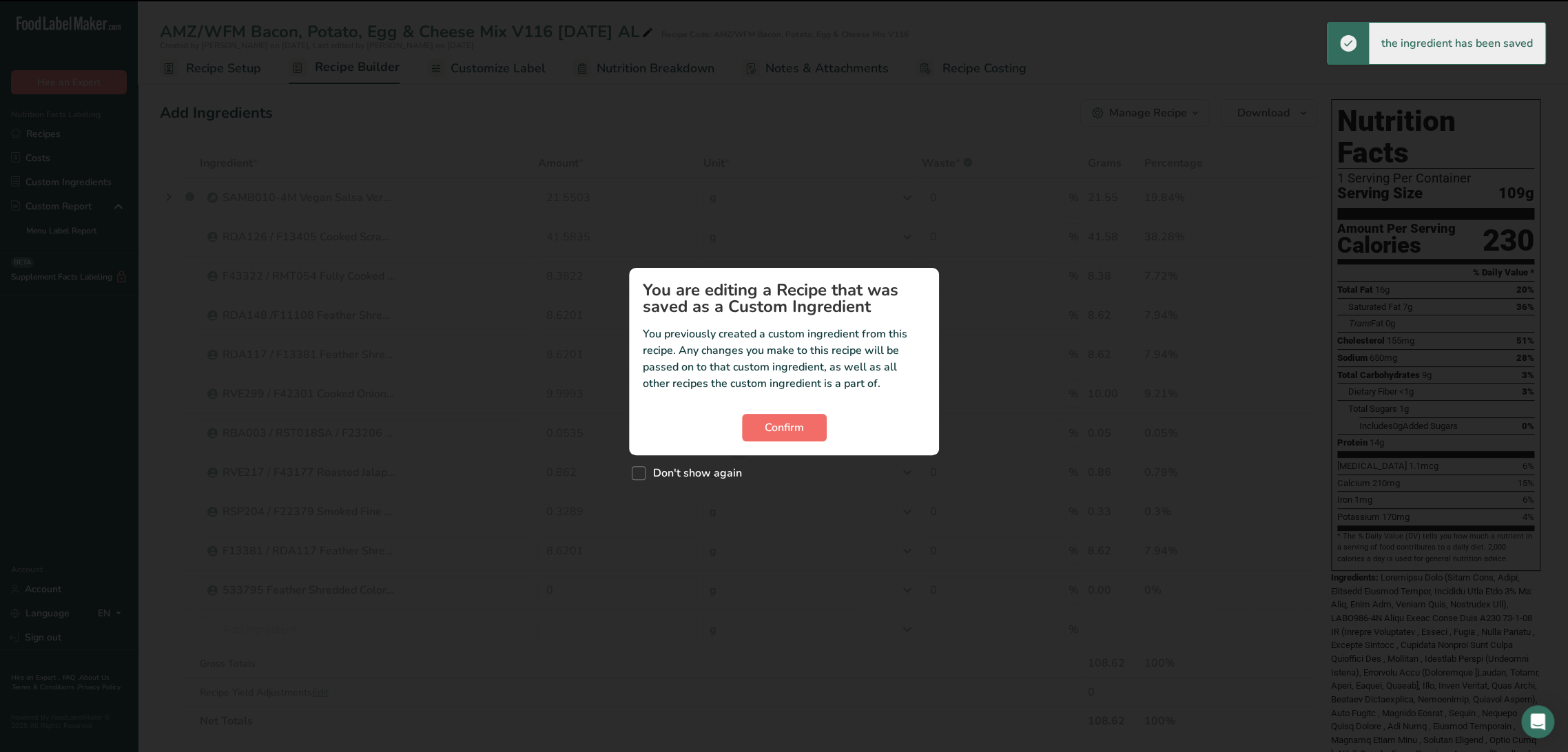
click at [741, 422] on div "Confirm" at bounding box center [784, 427] width 282 height 27
click at [747, 421] on button "Confirm" at bounding box center [784, 427] width 85 height 27
click at [768, 429] on span "Confirm" at bounding box center [785, 427] width 39 height 16
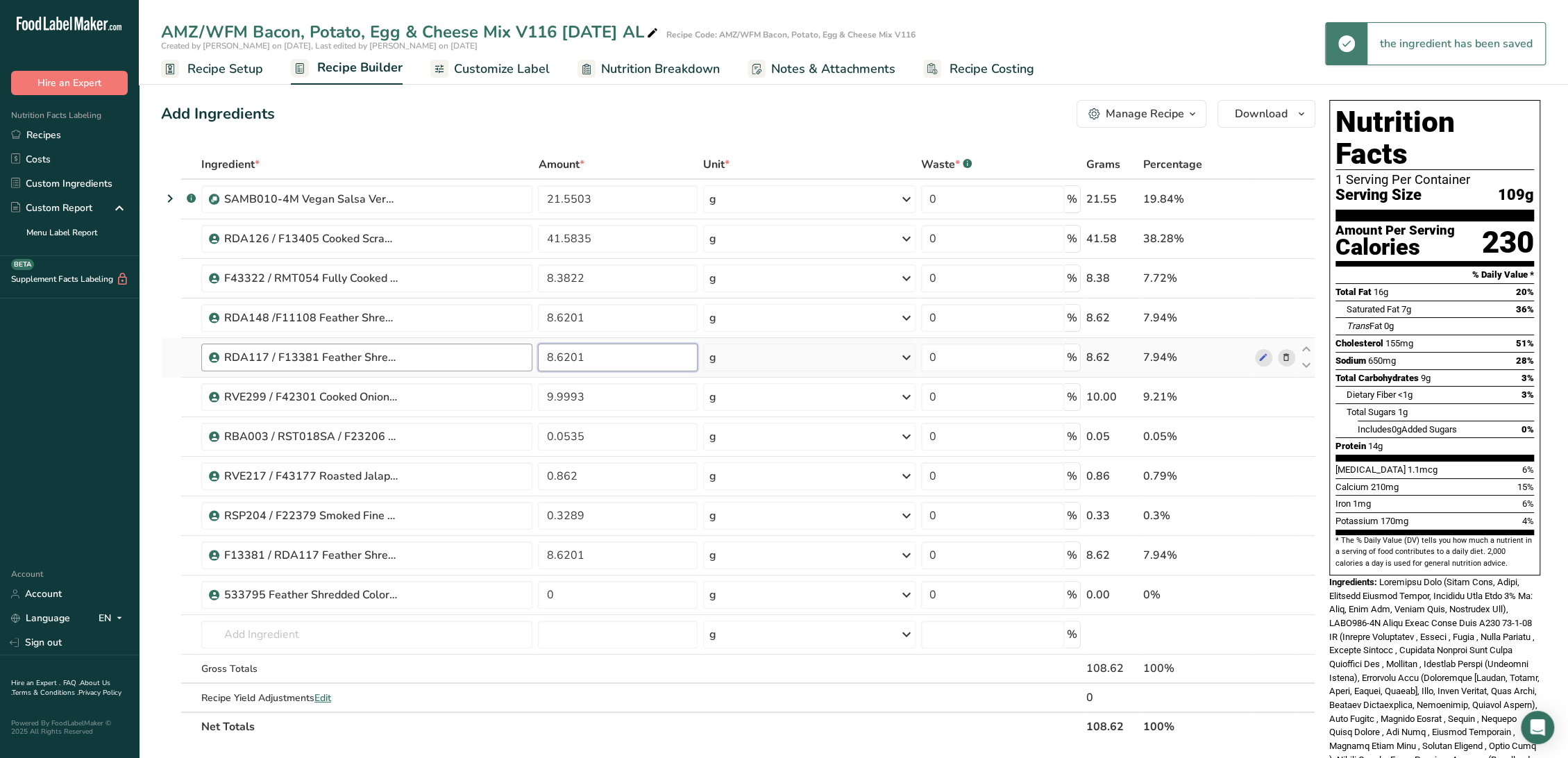
drag, startPoint x: 622, startPoint y: 361, endPoint x: 496, endPoint y: 351, distance: 126.4
click at [496, 351] on tr "RDA117 / F13381 Feather Shredded Pepper Jack Cheese, Talamo Foods 3-28-24 CC 8.…" at bounding box center [738, 358] width 1153 height 40
type input "0"
click at [672, 541] on div "Ingredient * Amount * Unit * Waste * .a-a{fill:#347362;}.b-a{fill:#fff;} Grams …" at bounding box center [738, 445] width 1154 height 591
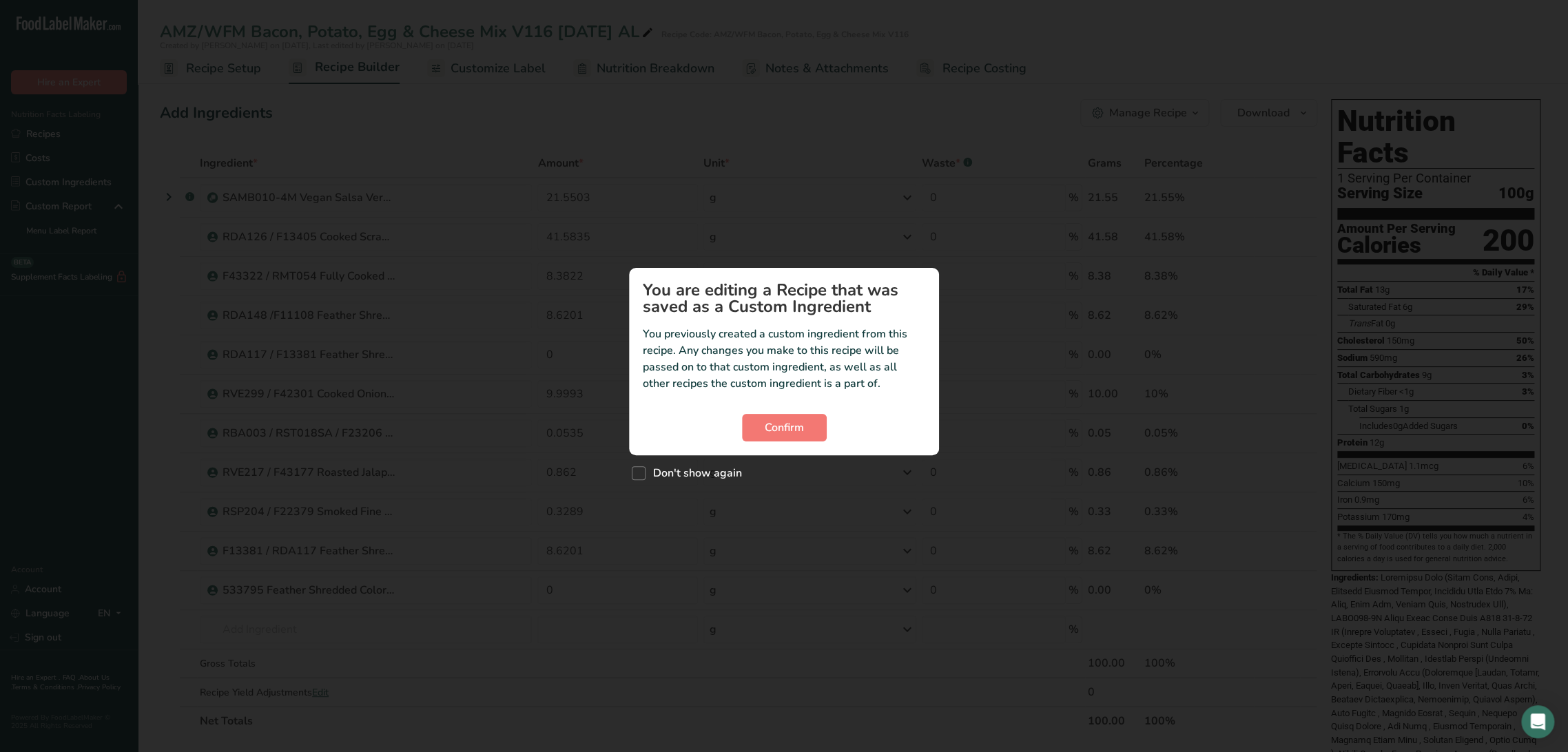
click at [778, 441] on section "You are editing a Recipe that was saved as a Custom Ingredient You previously c…" at bounding box center [784, 361] width 310 height 187
click at [778, 440] on button "Confirm" at bounding box center [784, 427] width 85 height 27
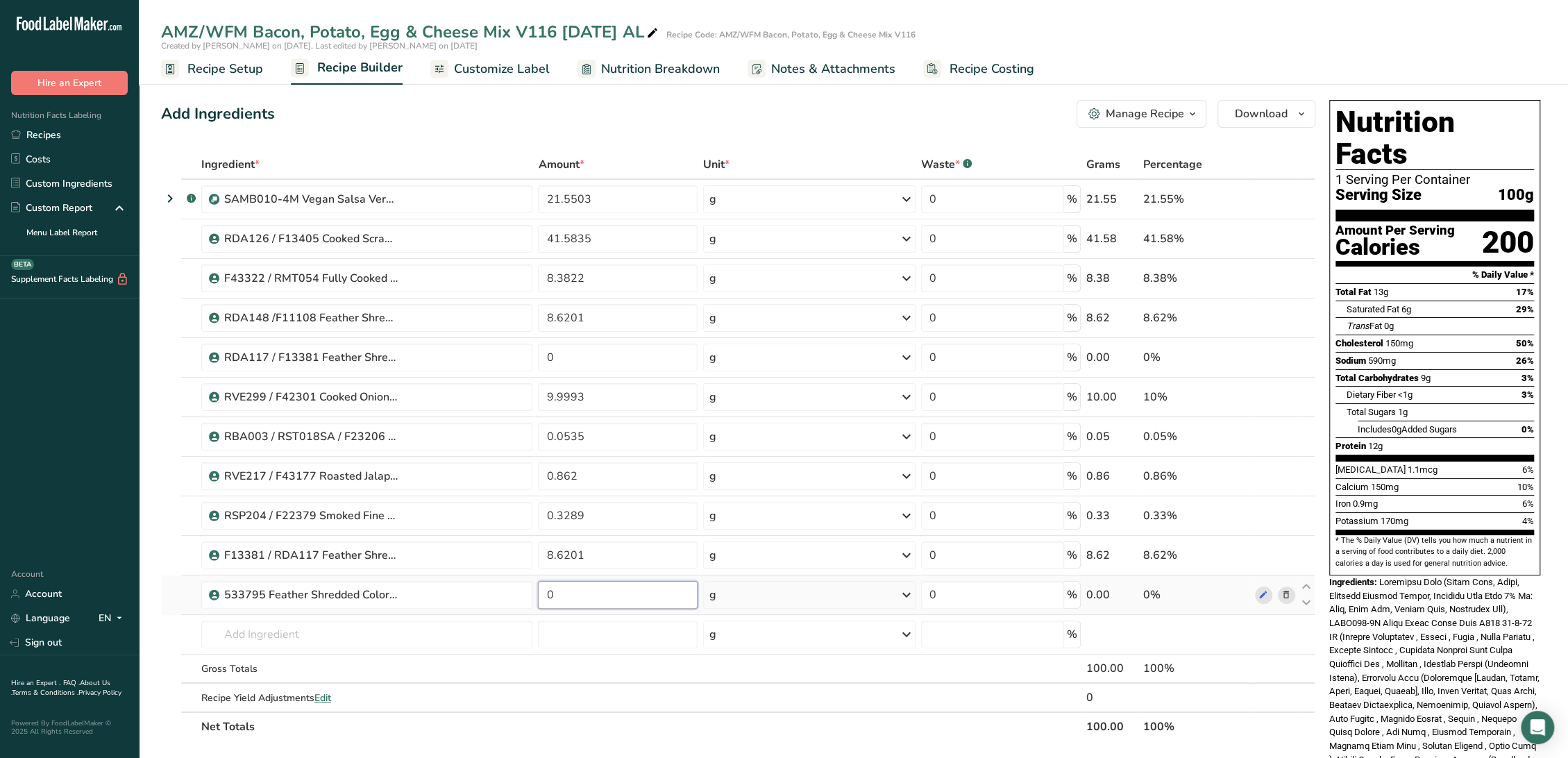
click at [577, 593] on input "0" at bounding box center [617, 595] width 160 height 28
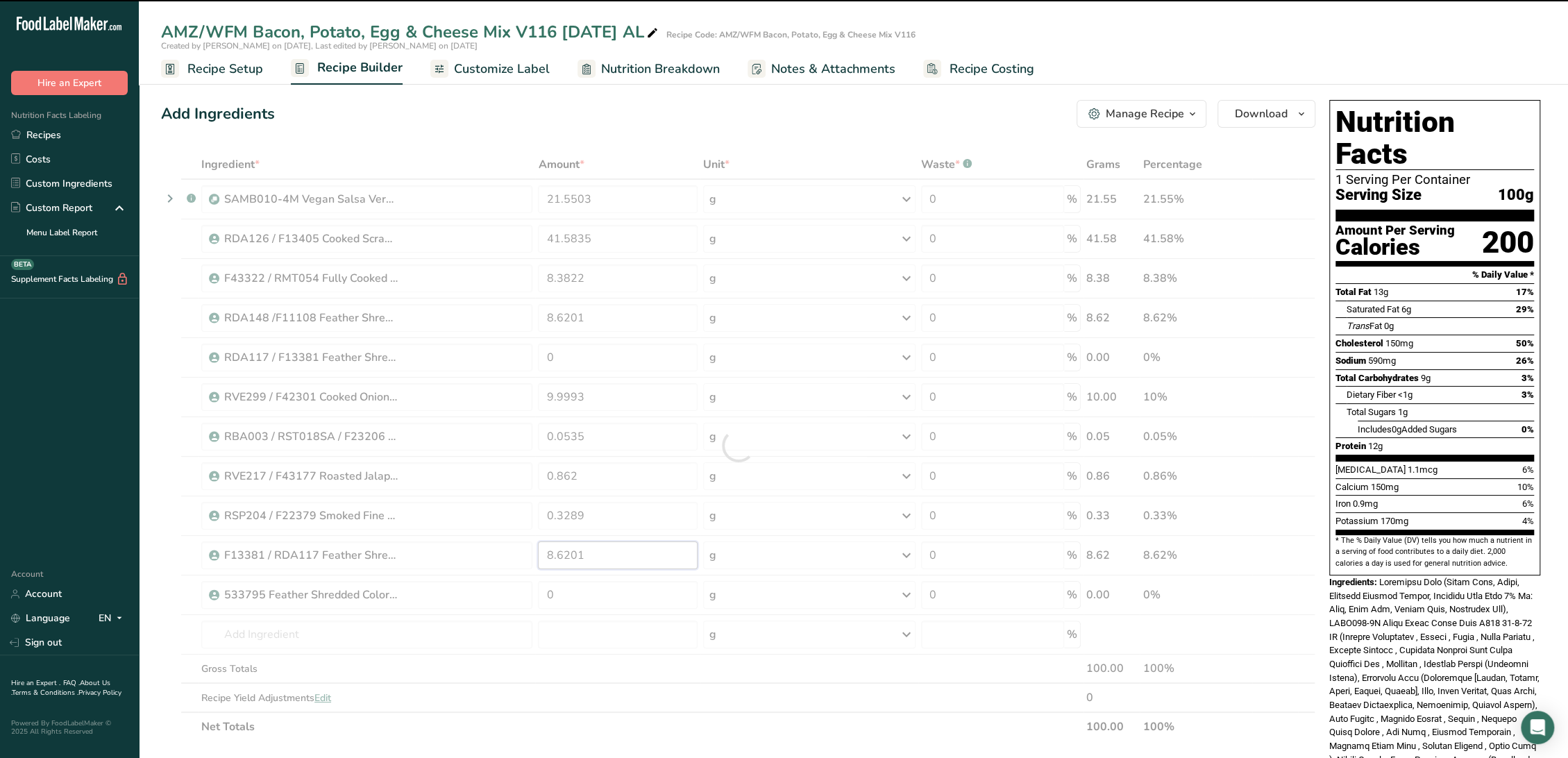
drag, startPoint x: 583, startPoint y: 561, endPoint x: 541, endPoint y: 556, distance: 42.3
click at [541, 556] on div "Ingredient * Amount * Unit * Waste * .a-a{fill:#347362;}.b-a{fill:#fff;} Grams …" at bounding box center [738, 445] width 1154 height 591
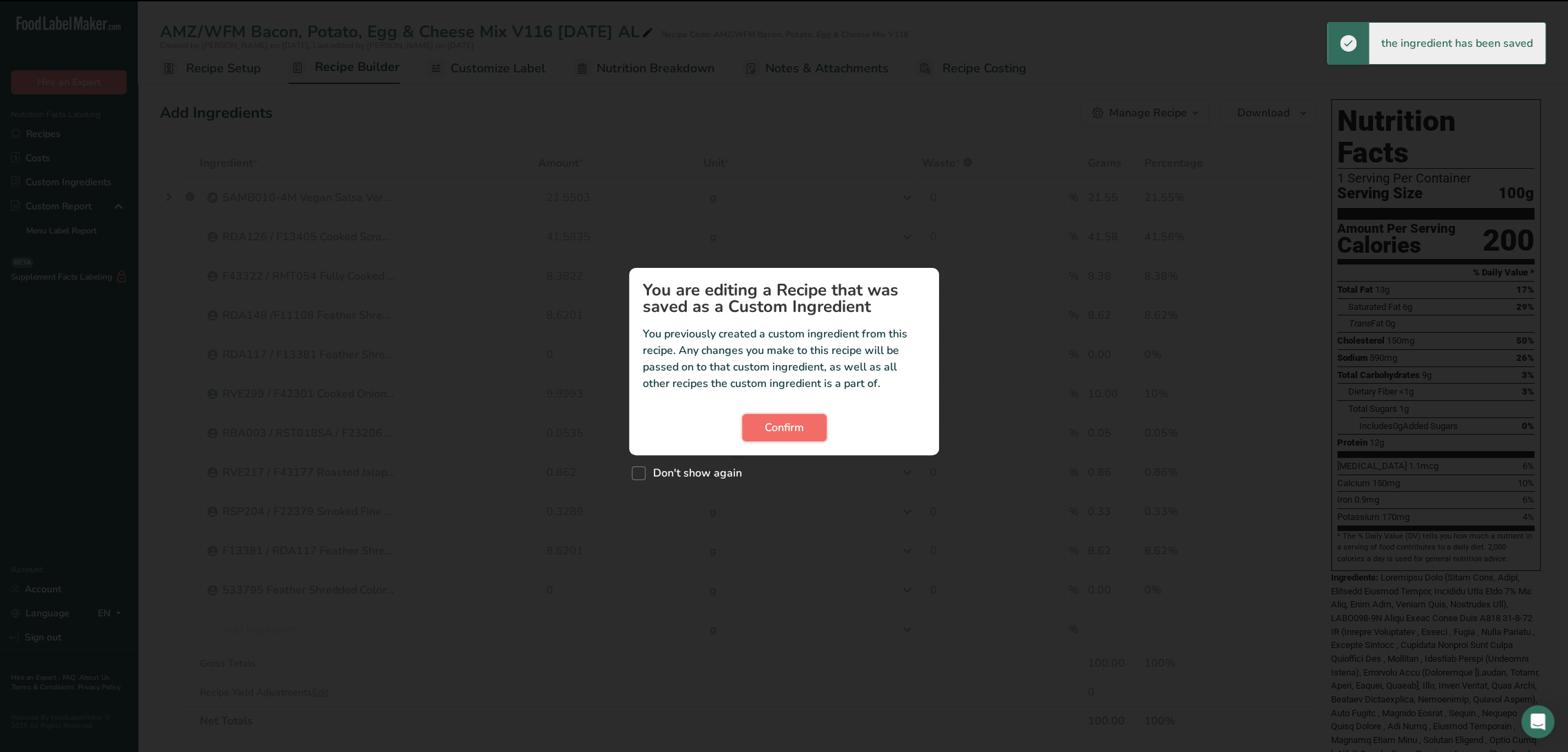
click at [773, 418] on button "Confirm" at bounding box center [784, 427] width 85 height 27
click at [763, 432] on button "Confirm" at bounding box center [784, 427] width 85 height 27
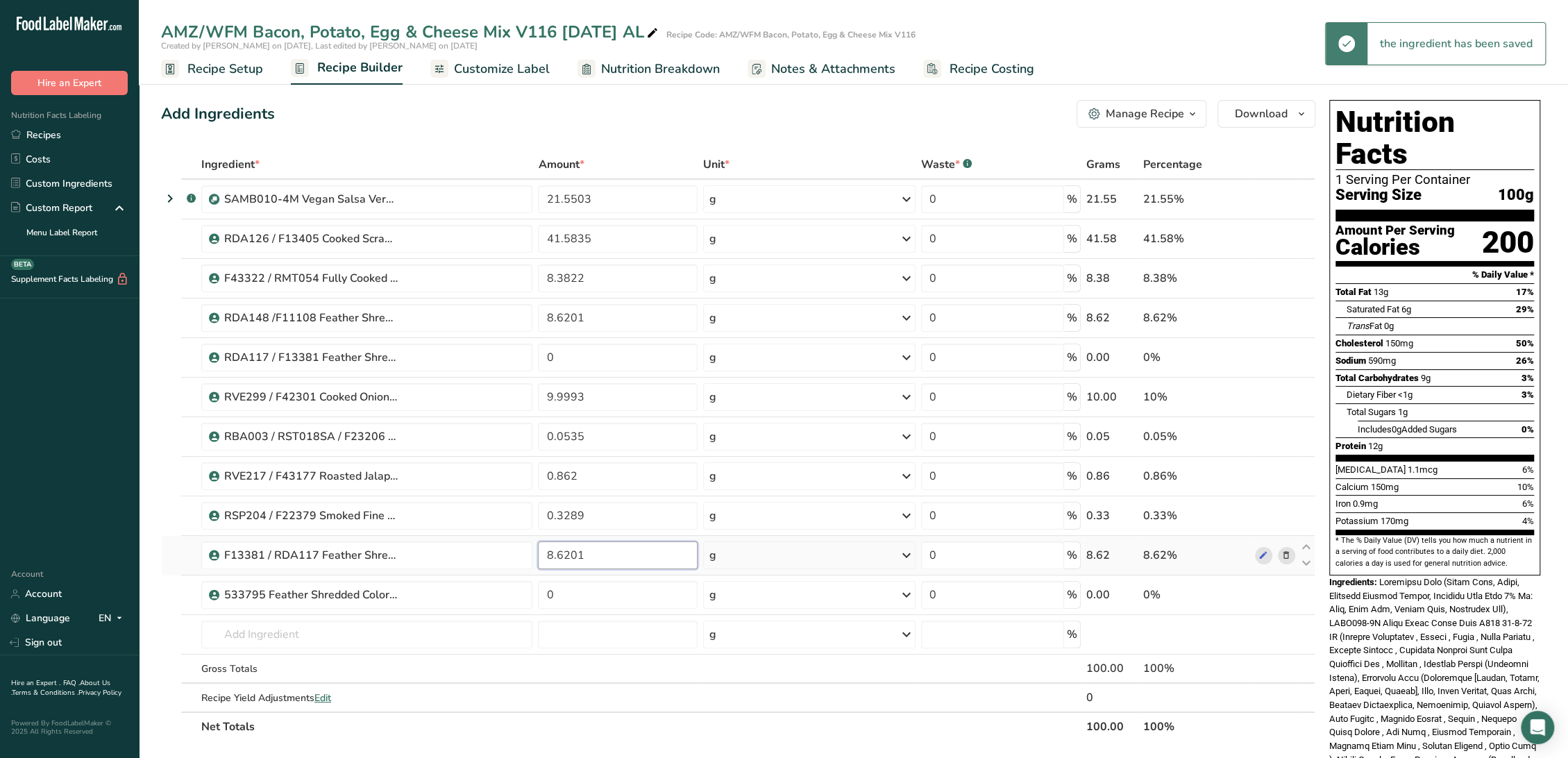
click at [597, 563] on input "8.6201" at bounding box center [617, 555] width 160 height 28
click at [614, 588] on div "Ingredient * Amount * Unit * Waste * .a-a{fill:#347362;}.b-a{fill:#fff;} Grams …" at bounding box center [738, 445] width 1154 height 591
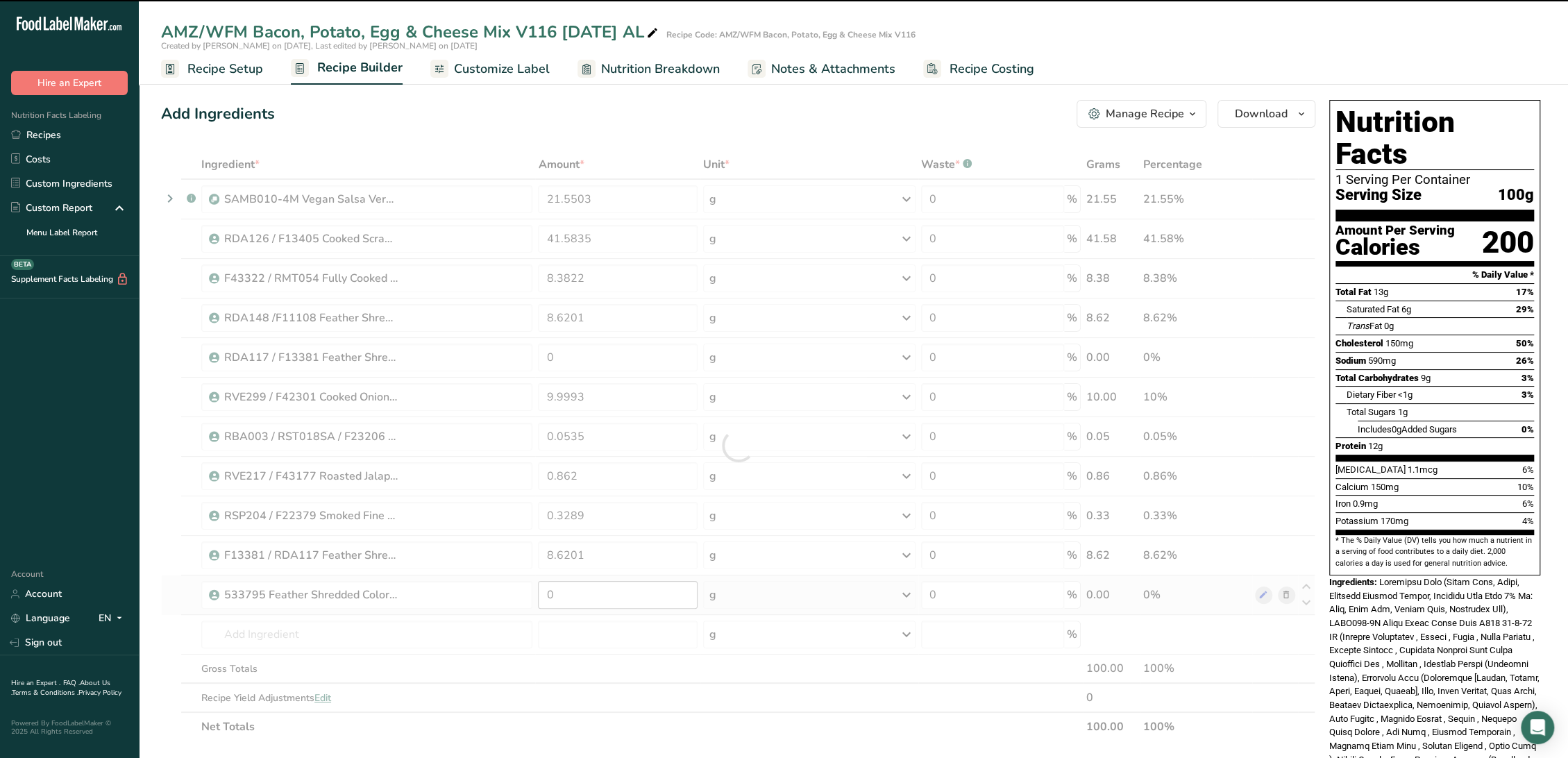
click at [614, 588] on div at bounding box center [738, 445] width 1154 height 591
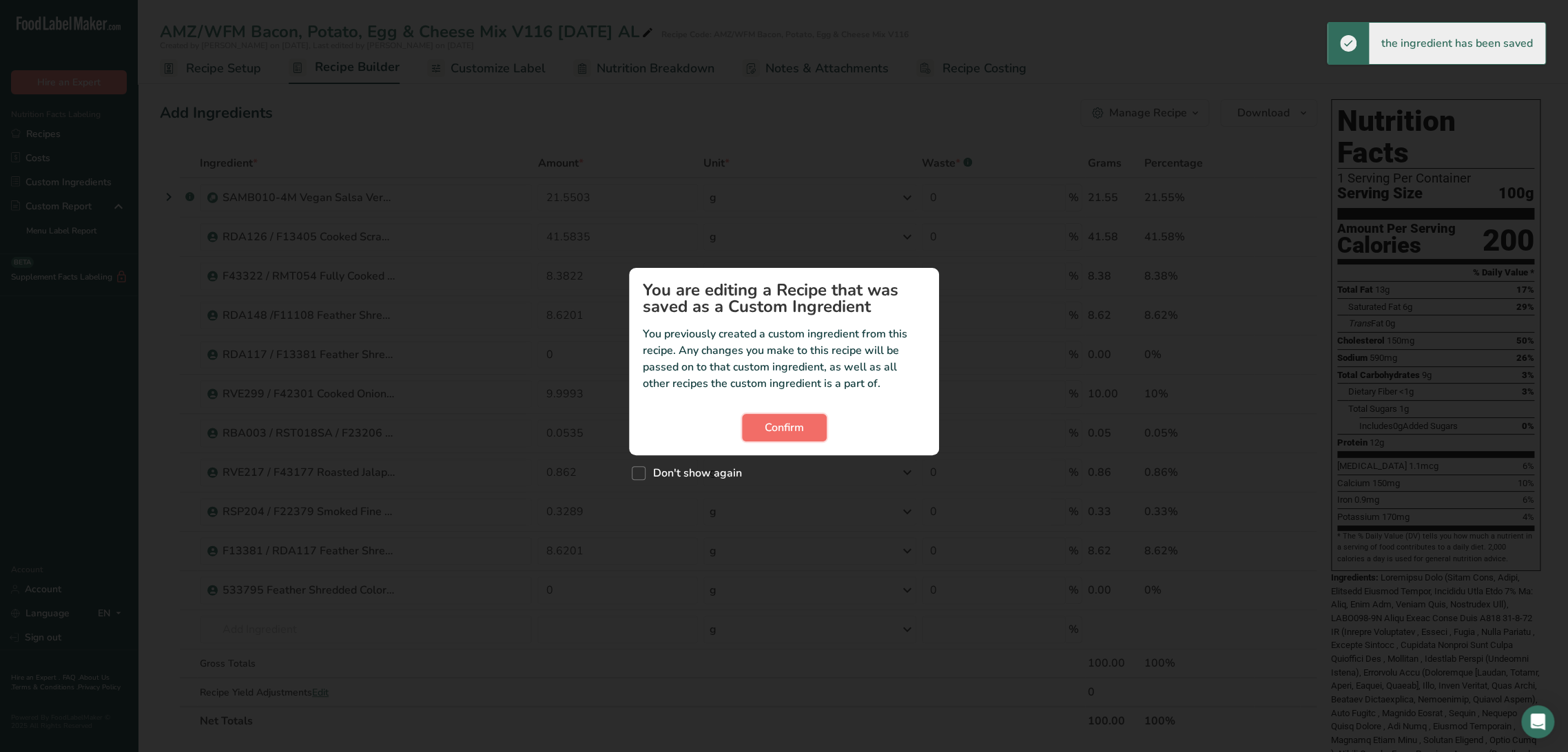
click at [773, 434] on span "Confirm" at bounding box center [785, 427] width 39 height 16
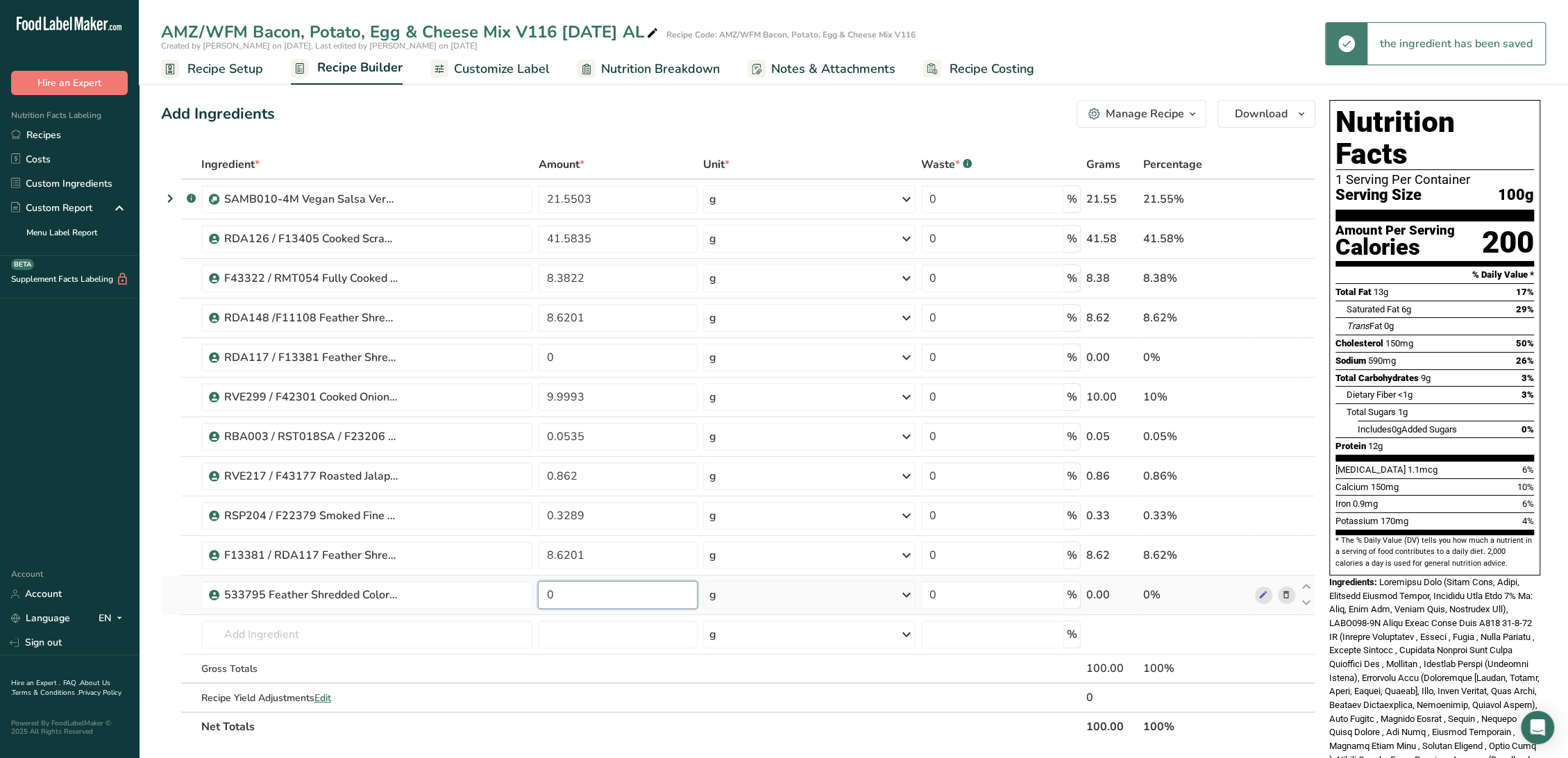
click at [619, 598] on input "0" at bounding box center [617, 595] width 160 height 28
click at [620, 598] on input "0" at bounding box center [617, 595] width 160 height 28
paste input "8.6201"
type input "8.6201"
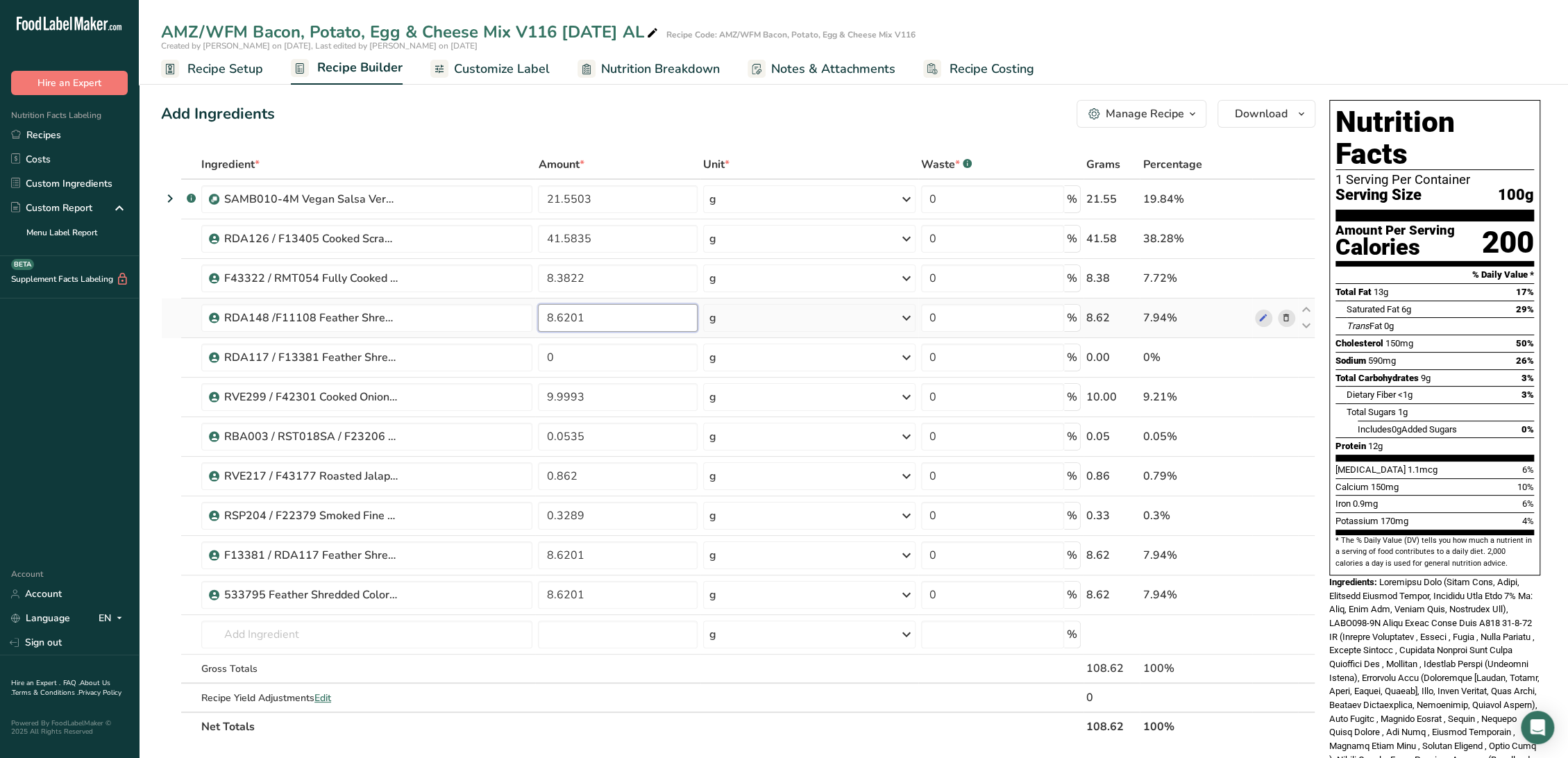
click at [586, 314] on div "Ingredient * Amount * Unit * Waste * .a-a{fill:#347362;}.b-a{fill:#fff;} Grams …" at bounding box center [738, 445] width 1154 height 591
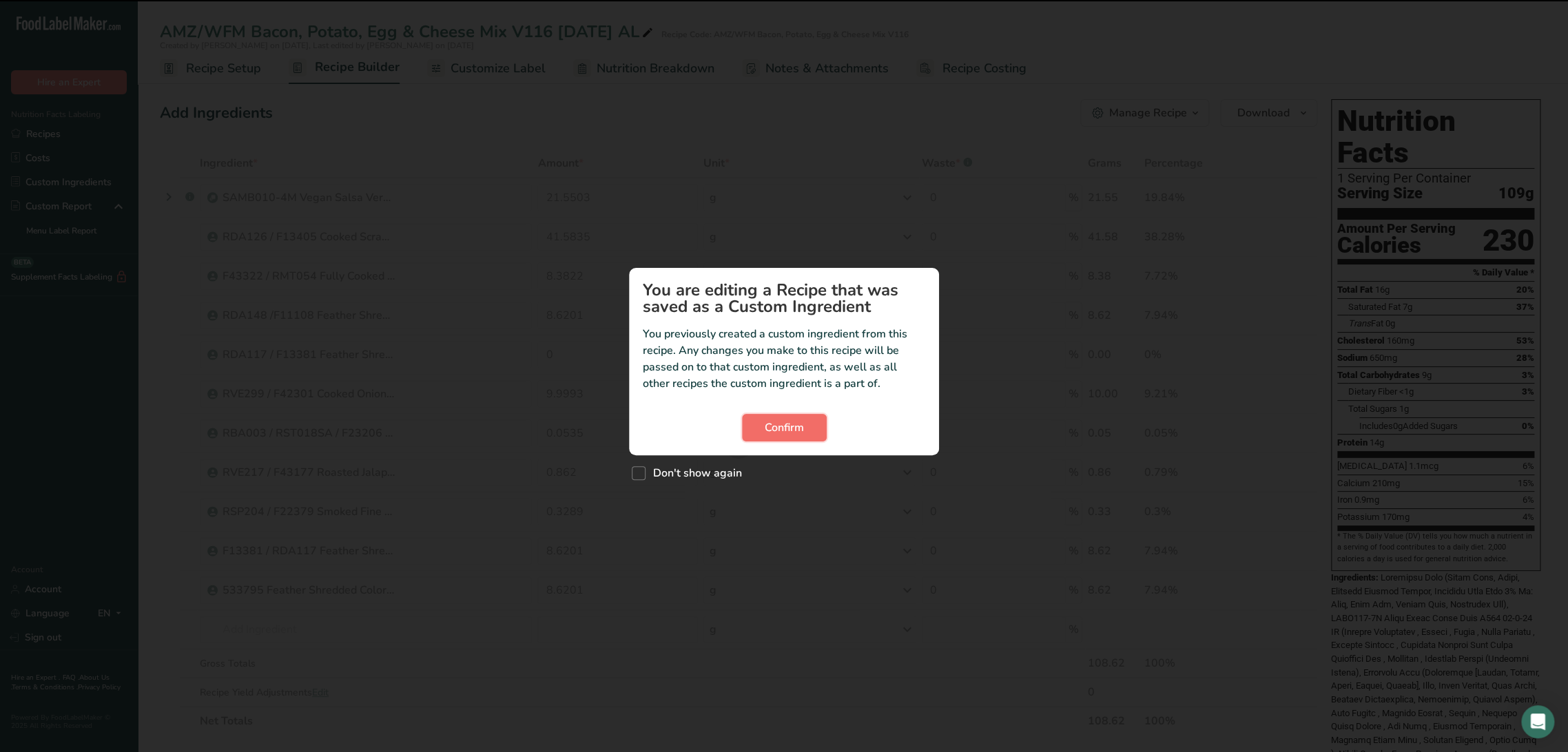
click at [751, 422] on button "Confirm" at bounding box center [784, 427] width 85 height 27
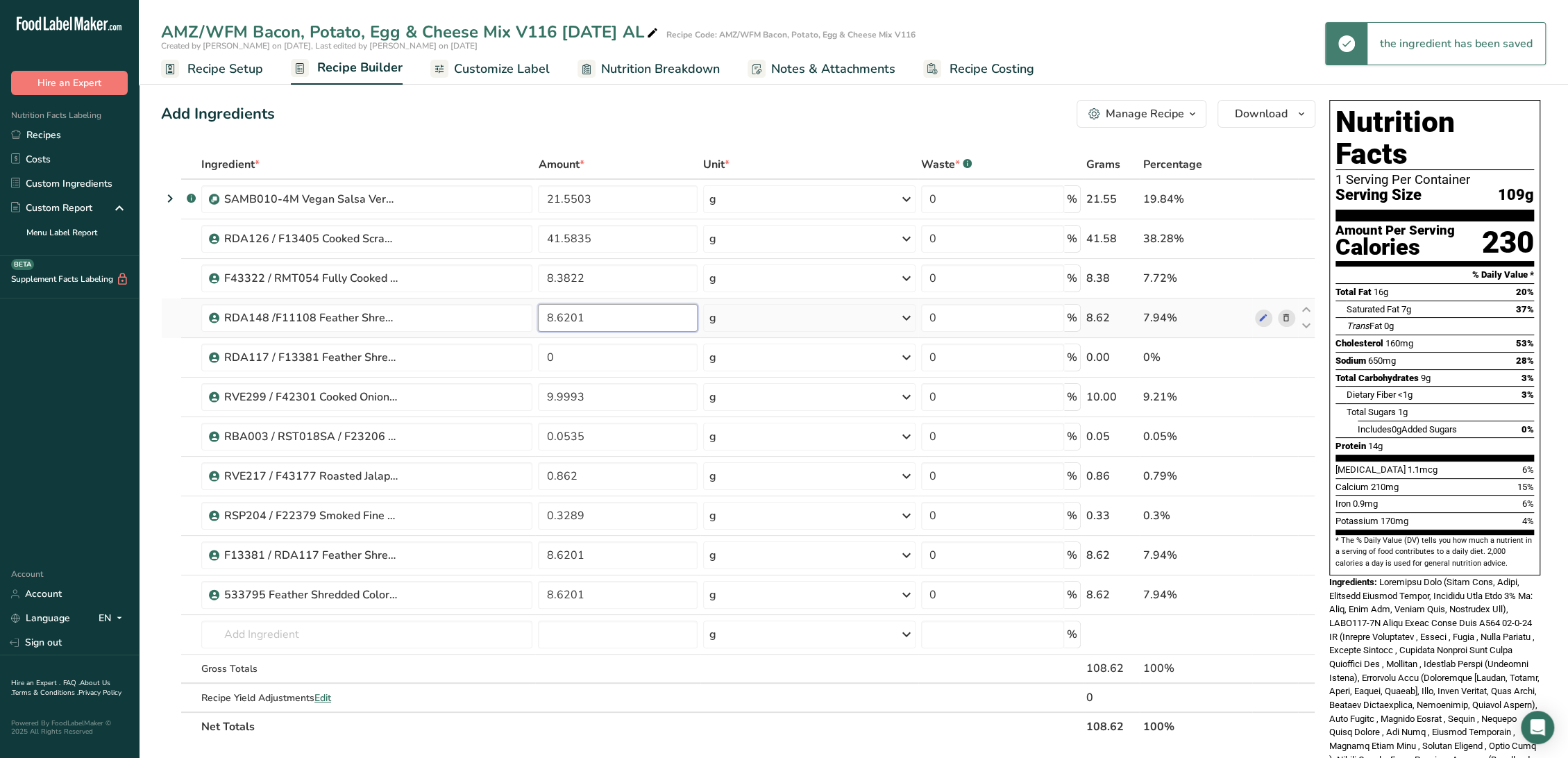
drag, startPoint x: 601, startPoint y: 318, endPoint x: 538, endPoint y: 322, distance: 63.1
click at [538, 322] on input "8.6201" at bounding box center [617, 317] width 160 height 28
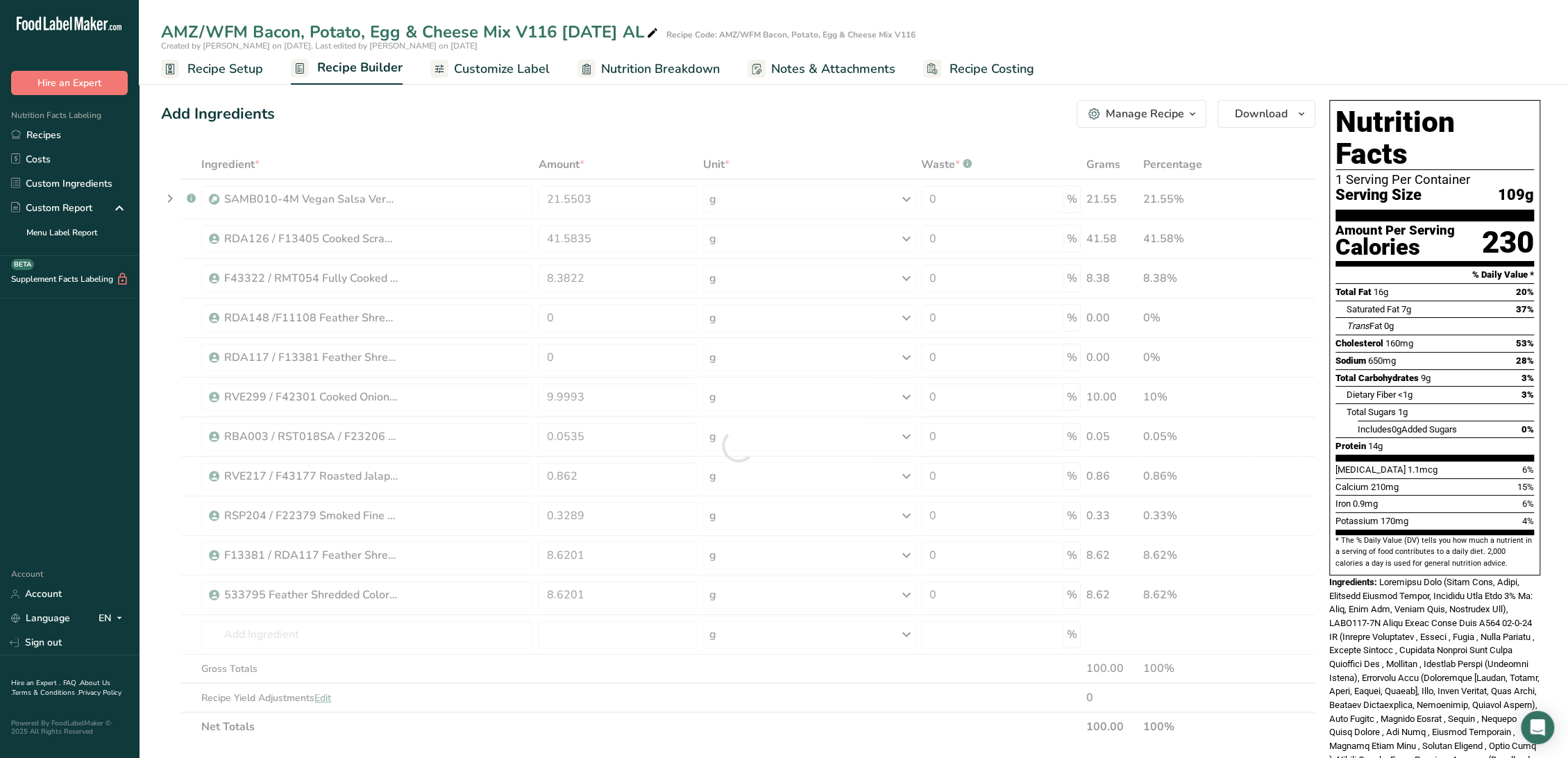
click at [1288, 62] on ul "Recipe Setup Recipe Builder Customize Label Nutrition Breakdown Notes & Attachm…" at bounding box center [854, 68] width 1429 height 33
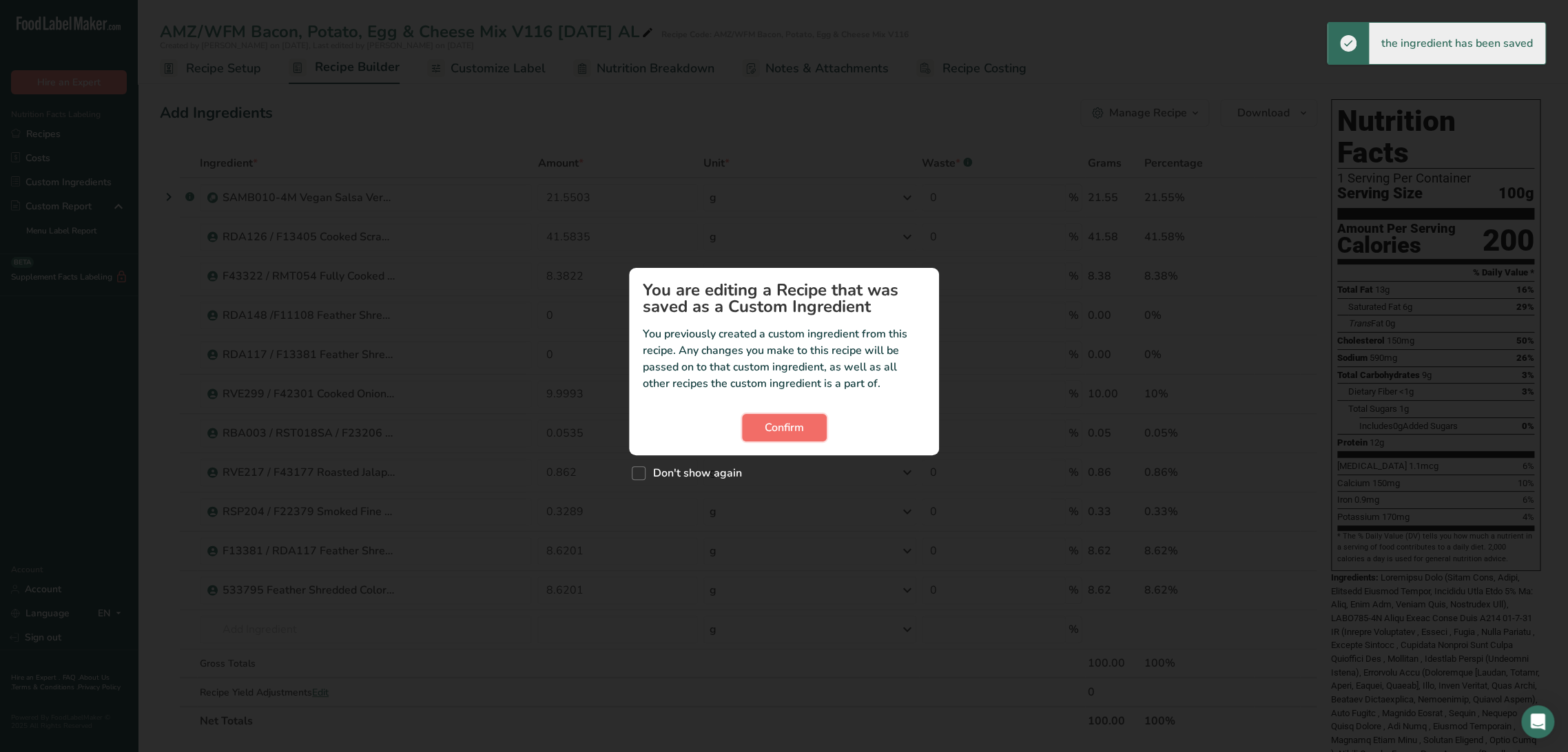
click at [757, 421] on button "Confirm" at bounding box center [784, 427] width 85 height 27
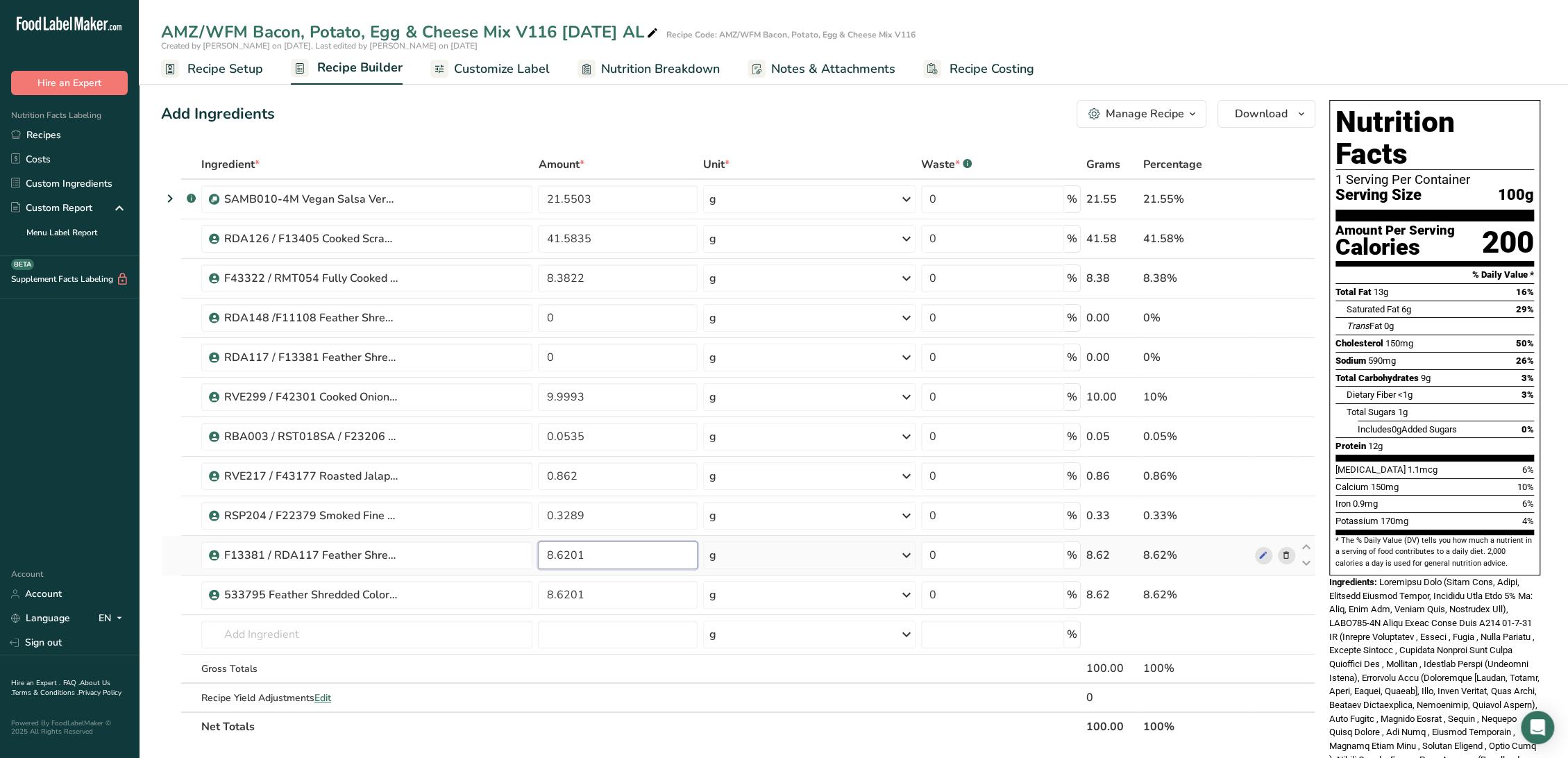
click at [619, 556] on input "8.6201" at bounding box center [617, 555] width 160 height 28
click at [610, 580] on div "Ingredient * Amount * Unit * Waste * .a-a{fill:#347362;}.b-a{fill:#fff;} Grams …" at bounding box center [738, 445] width 1154 height 591
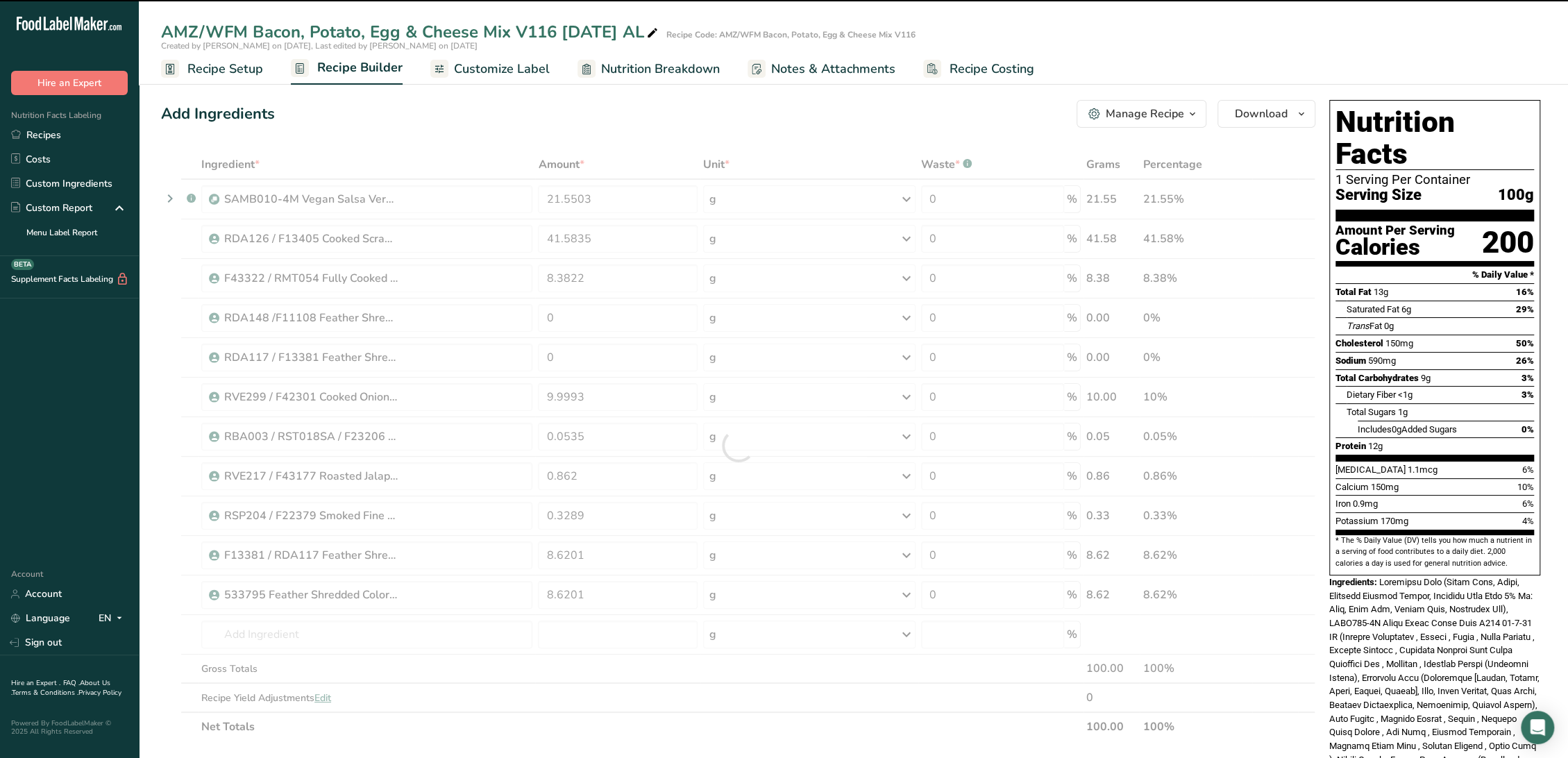
click at [592, 330] on div at bounding box center [738, 445] width 1154 height 591
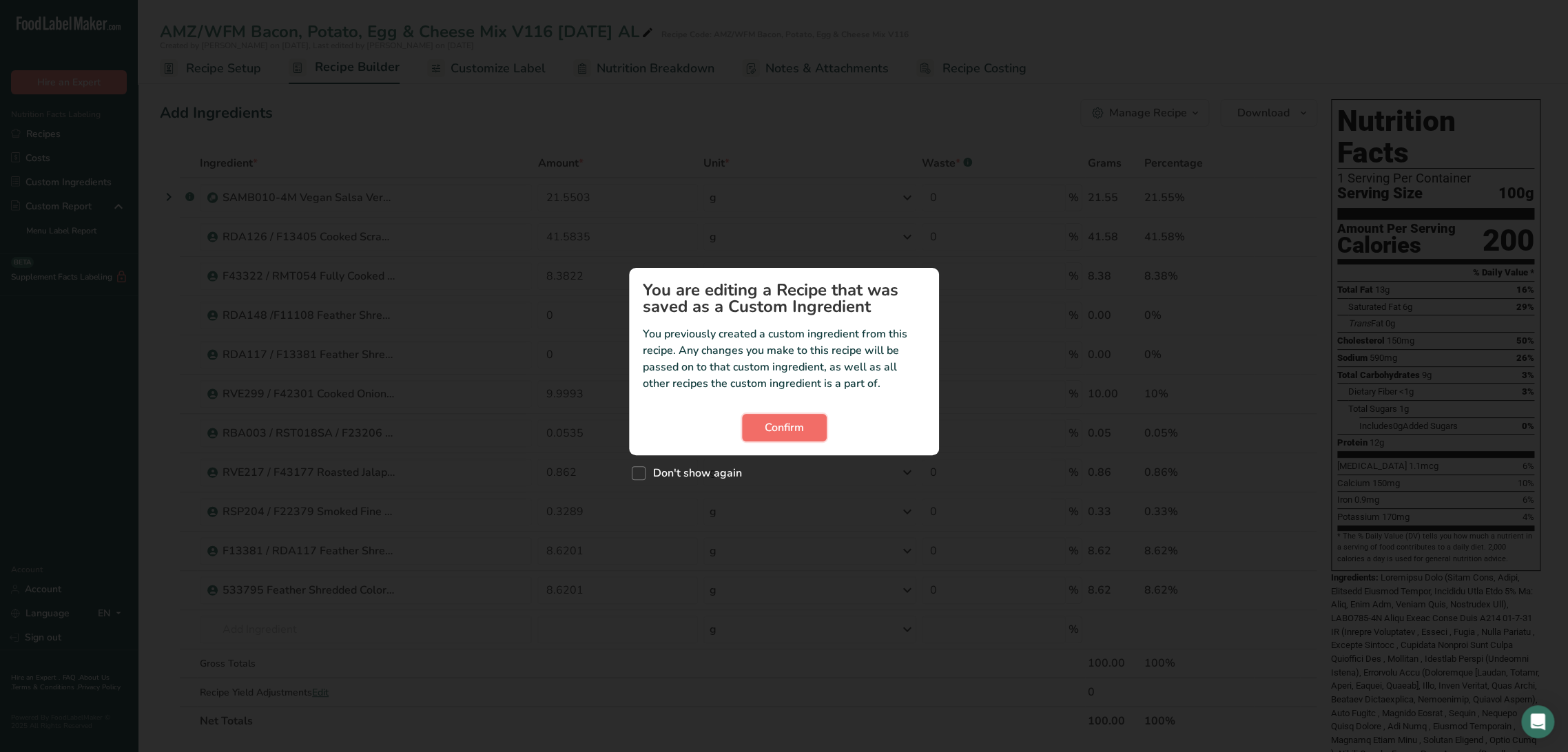
click at [769, 424] on span "Confirm" at bounding box center [785, 427] width 39 height 16
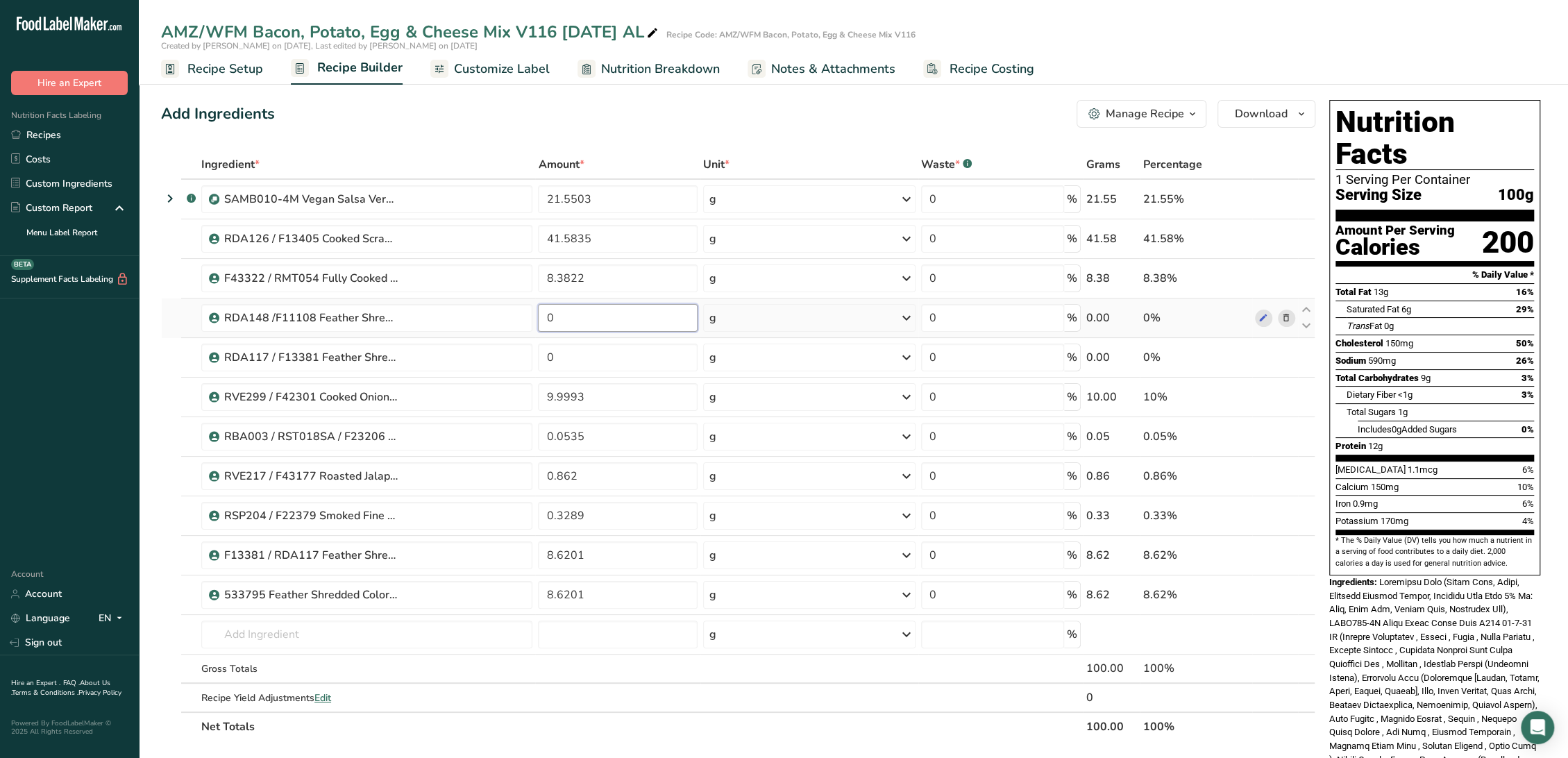
click at [575, 325] on input "0" at bounding box center [617, 317] width 160 height 28
paste input "8.6201"
type input "8.6201"
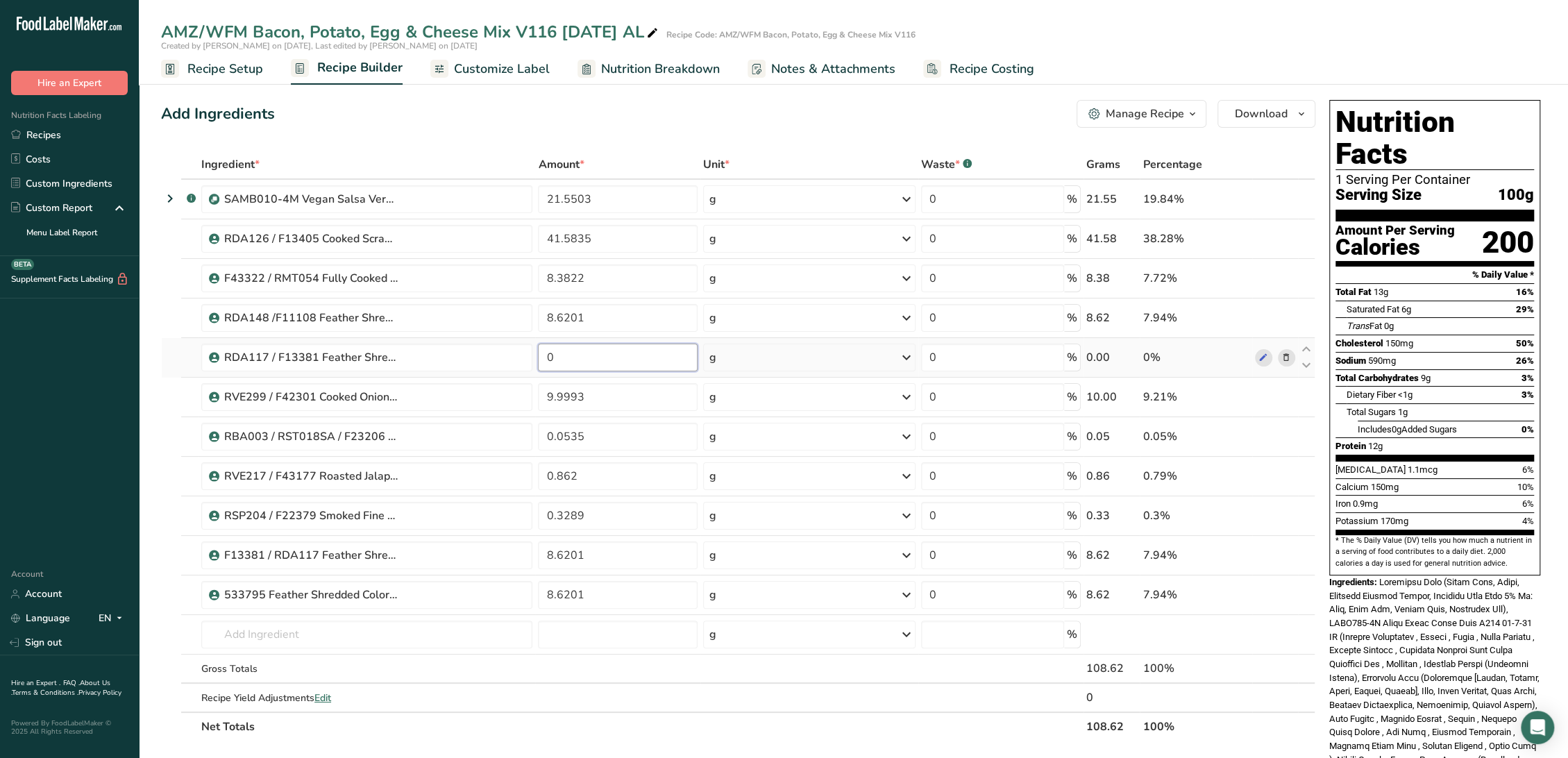
click at [568, 361] on div "Ingredient * Amount * Unit * Waste * .a-a{fill:#347362;}.b-a{fill:#fff;} Grams …" at bounding box center [738, 445] width 1154 height 591
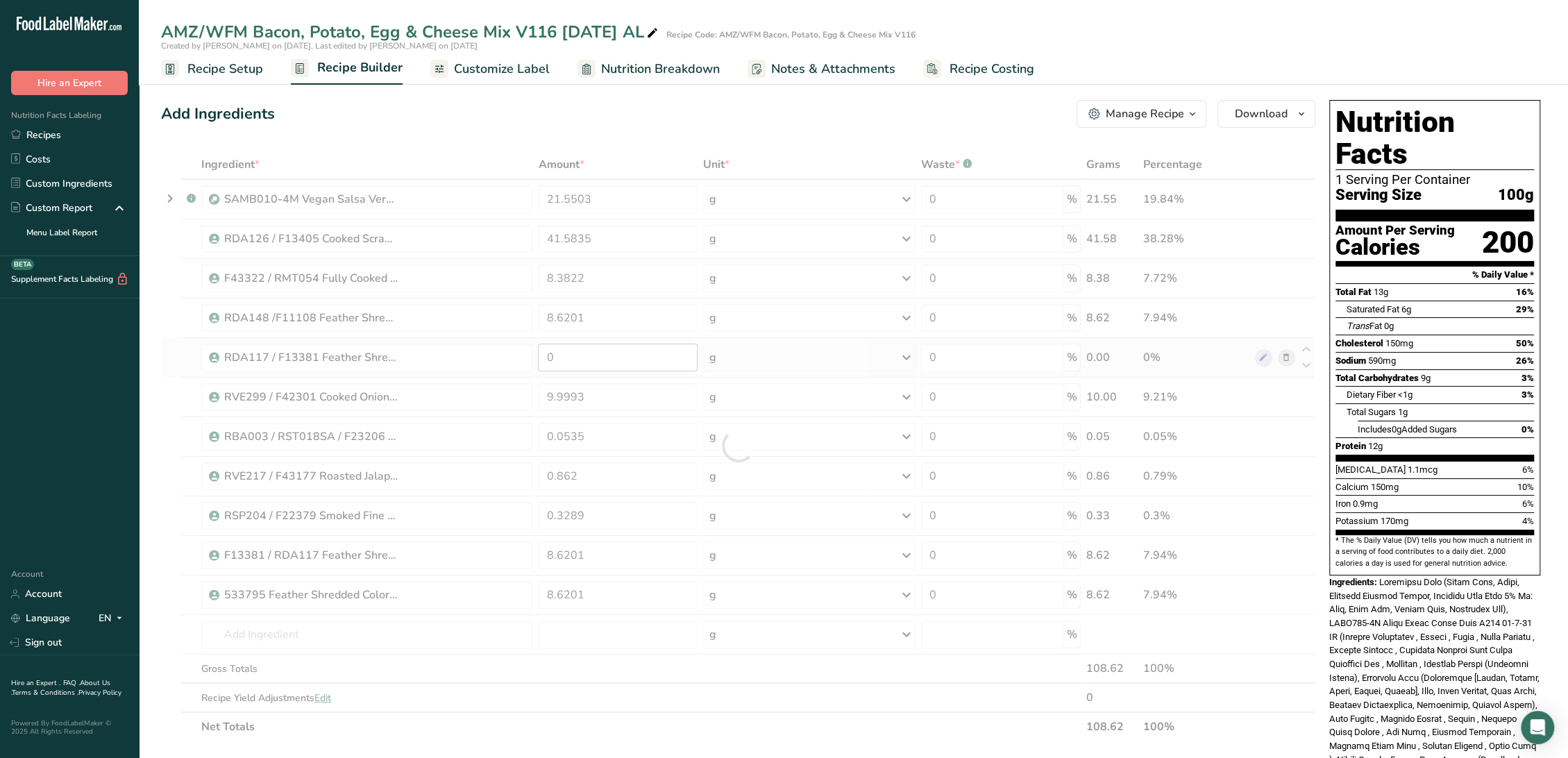
click at [568, 361] on div at bounding box center [738, 445] width 1154 height 591
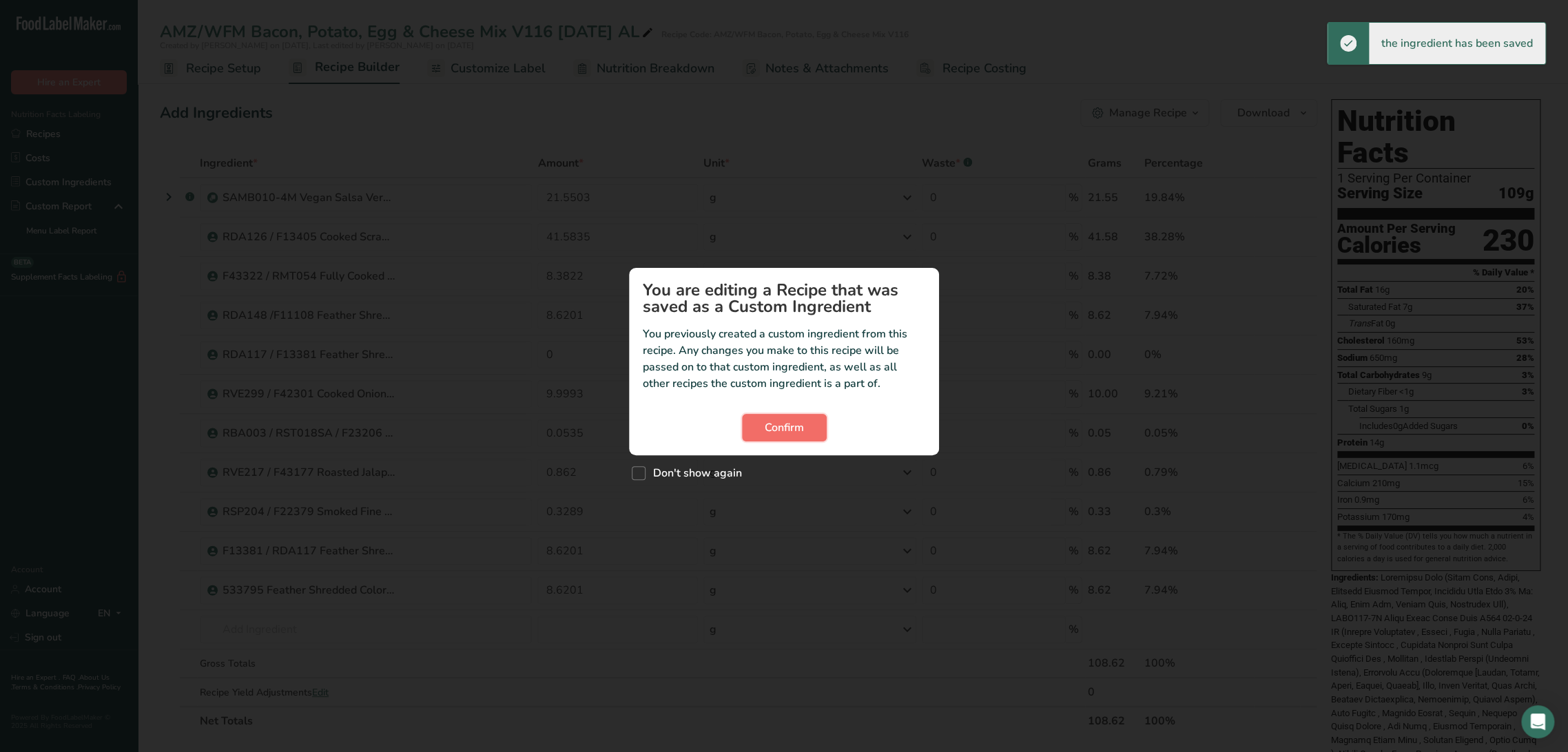
click at [776, 421] on span "Confirm" at bounding box center [785, 427] width 39 height 16
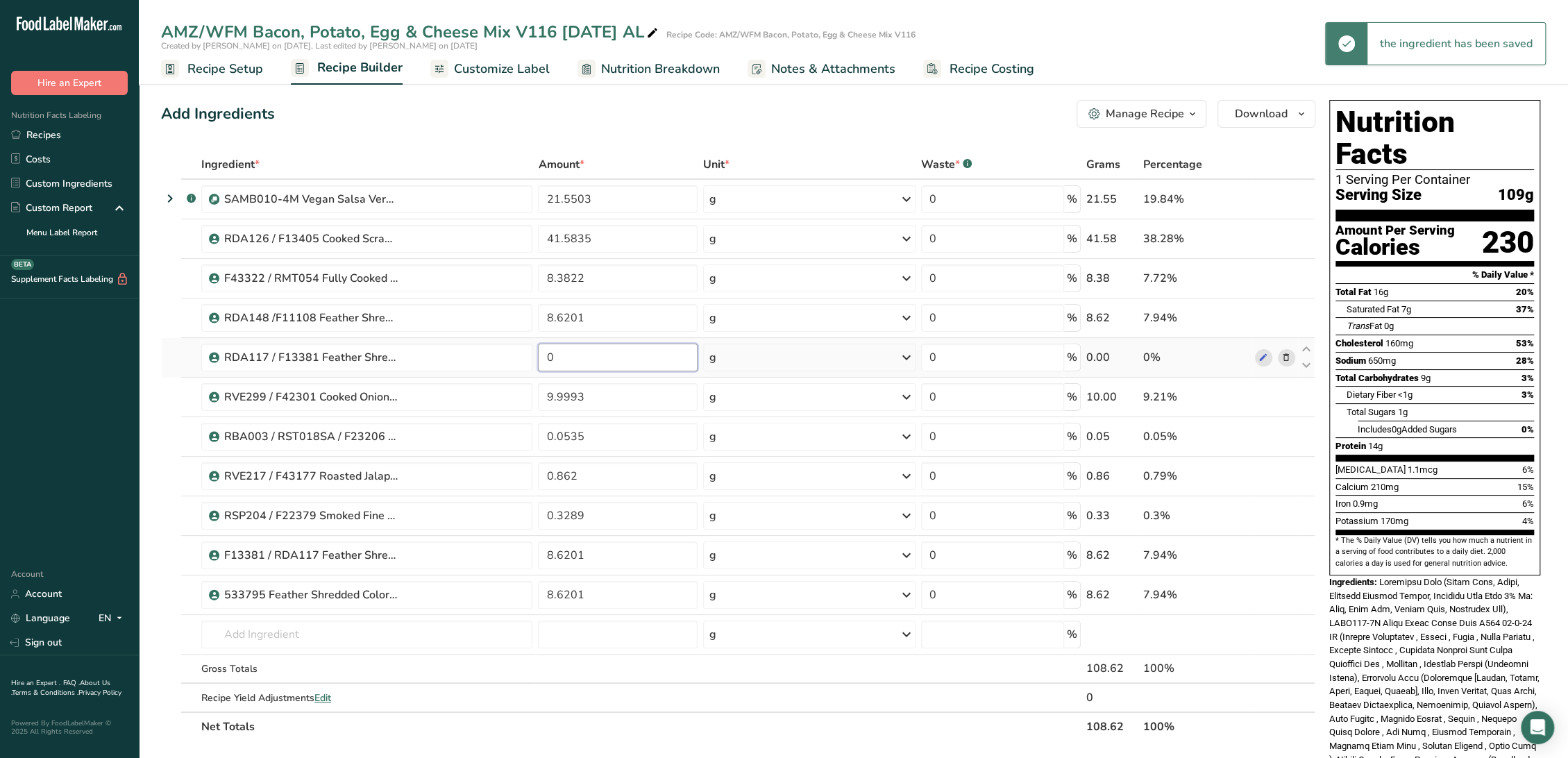
click at [623, 366] on input "0" at bounding box center [617, 357] width 160 height 28
paste input "8.6201"
type input "8.6201"
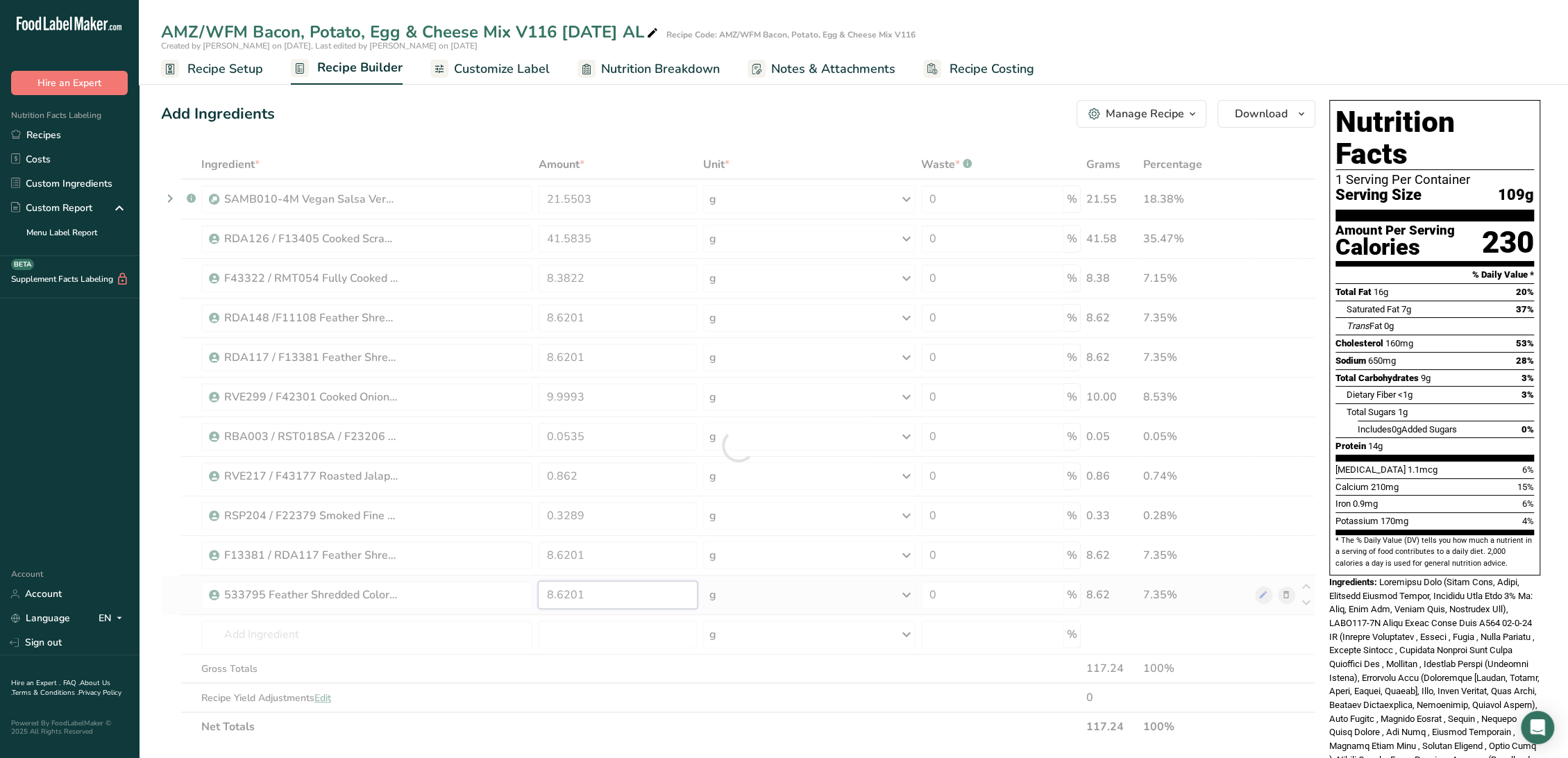
click at [591, 603] on div "Ingredient * Amount * Unit * Waste * .a-a{fill:#347362;}.b-a{fill:#fff;} Grams …" at bounding box center [738, 445] width 1154 height 591
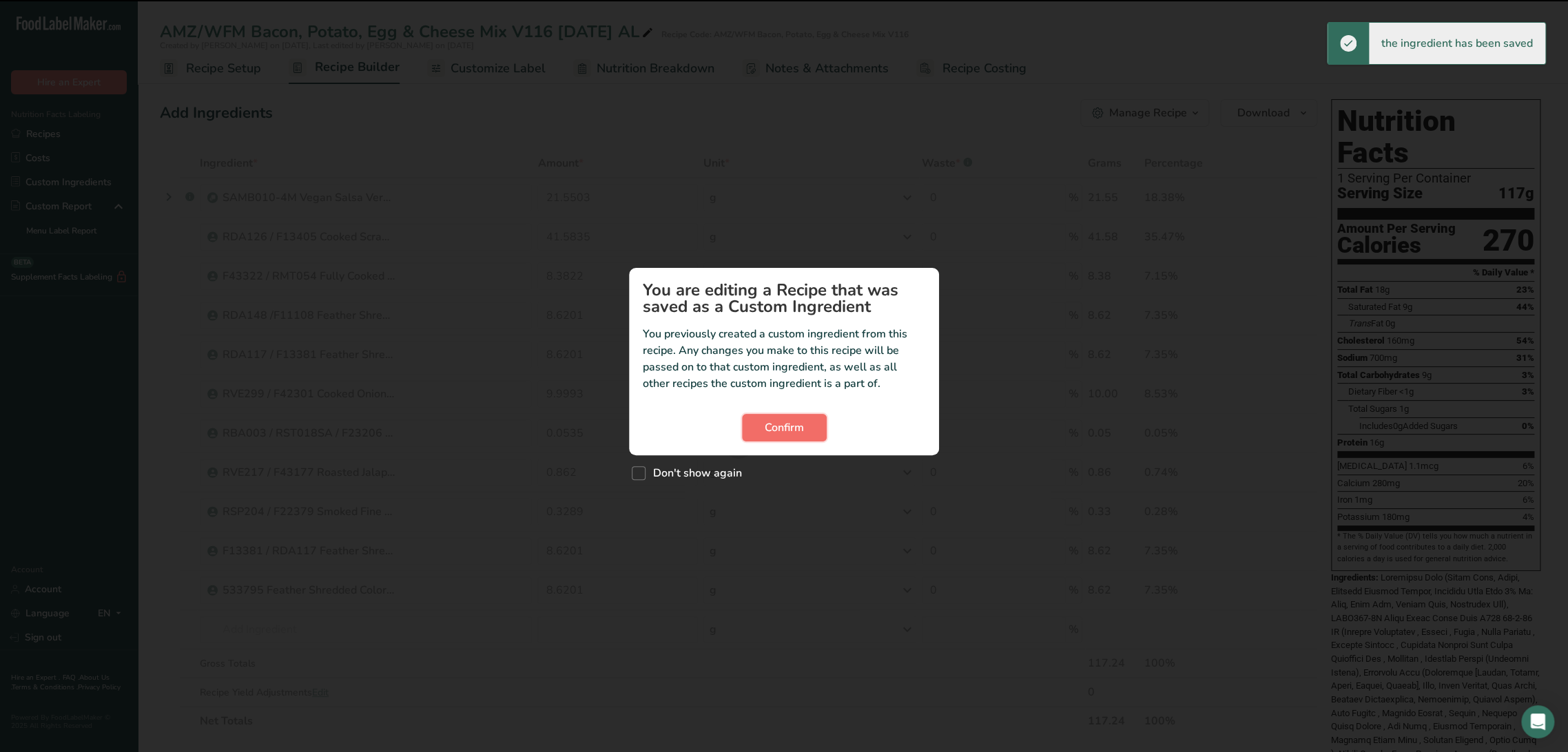
click at [760, 433] on button "Confirm" at bounding box center [784, 427] width 85 height 27
click at [804, 440] on button "Confirm" at bounding box center [784, 427] width 85 height 27
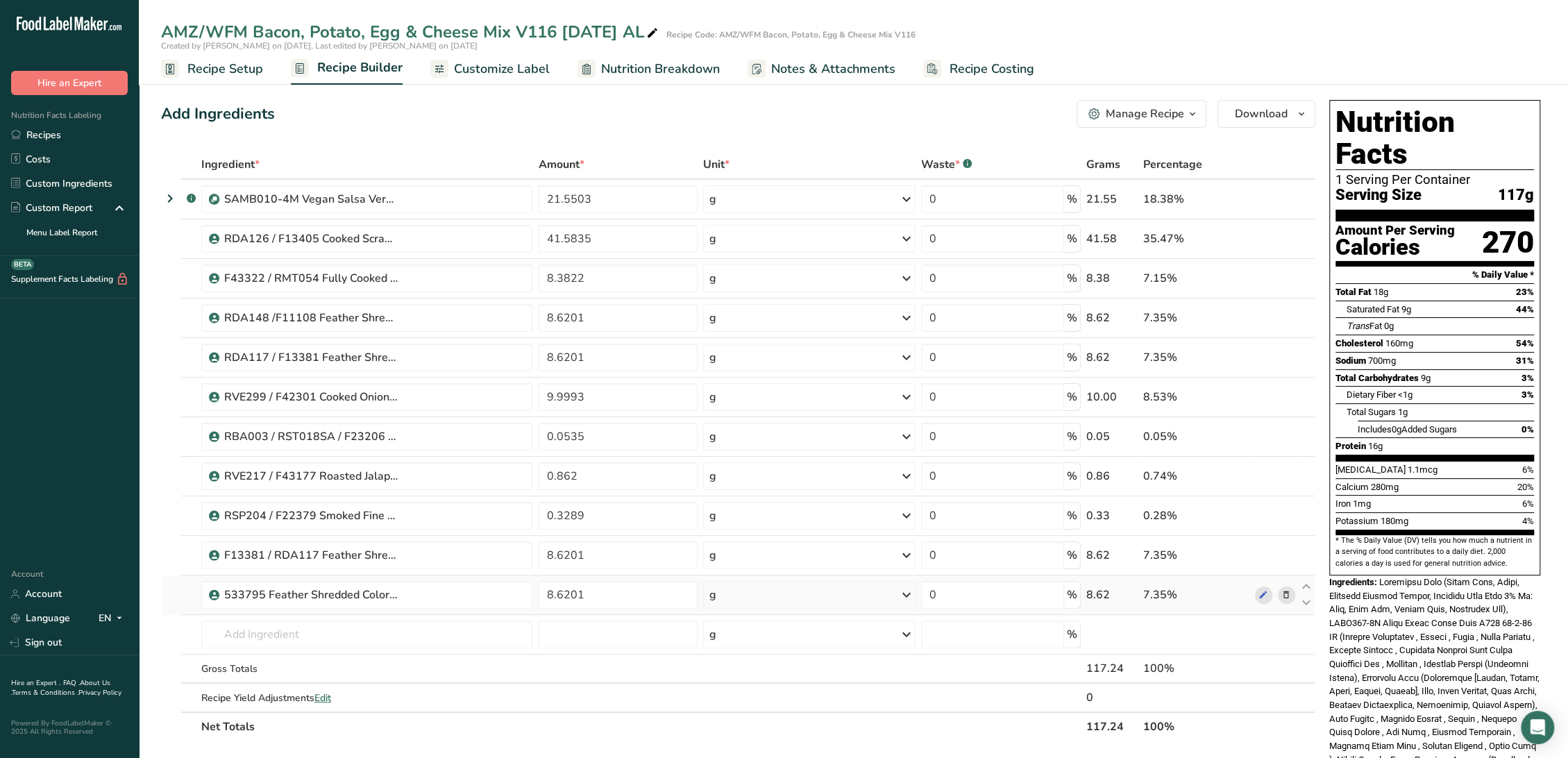
click at [1283, 591] on icon at bounding box center [1286, 595] width 10 height 15
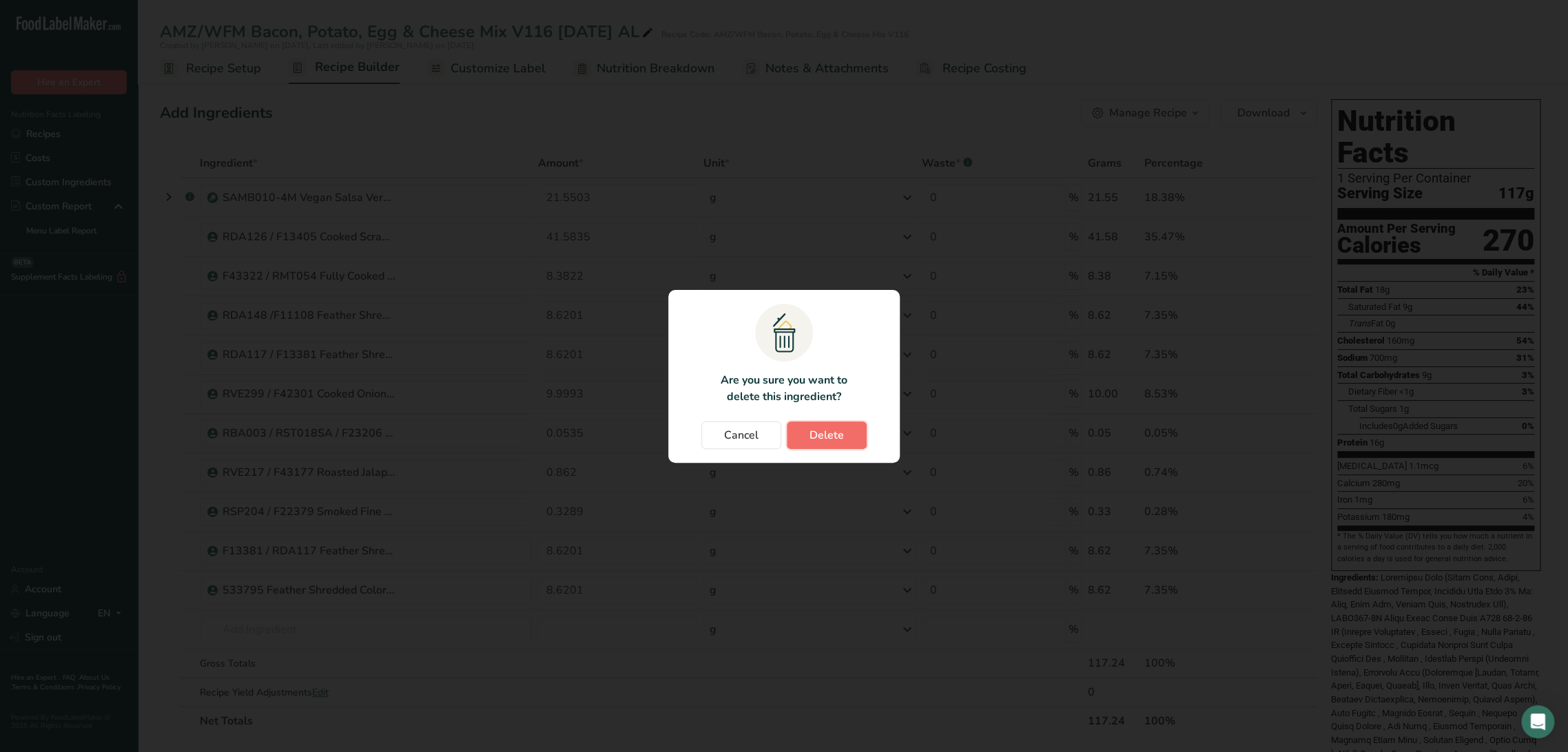
click at [845, 441] on button "Delete" at bounding box center [826, 435] width 80 height 27
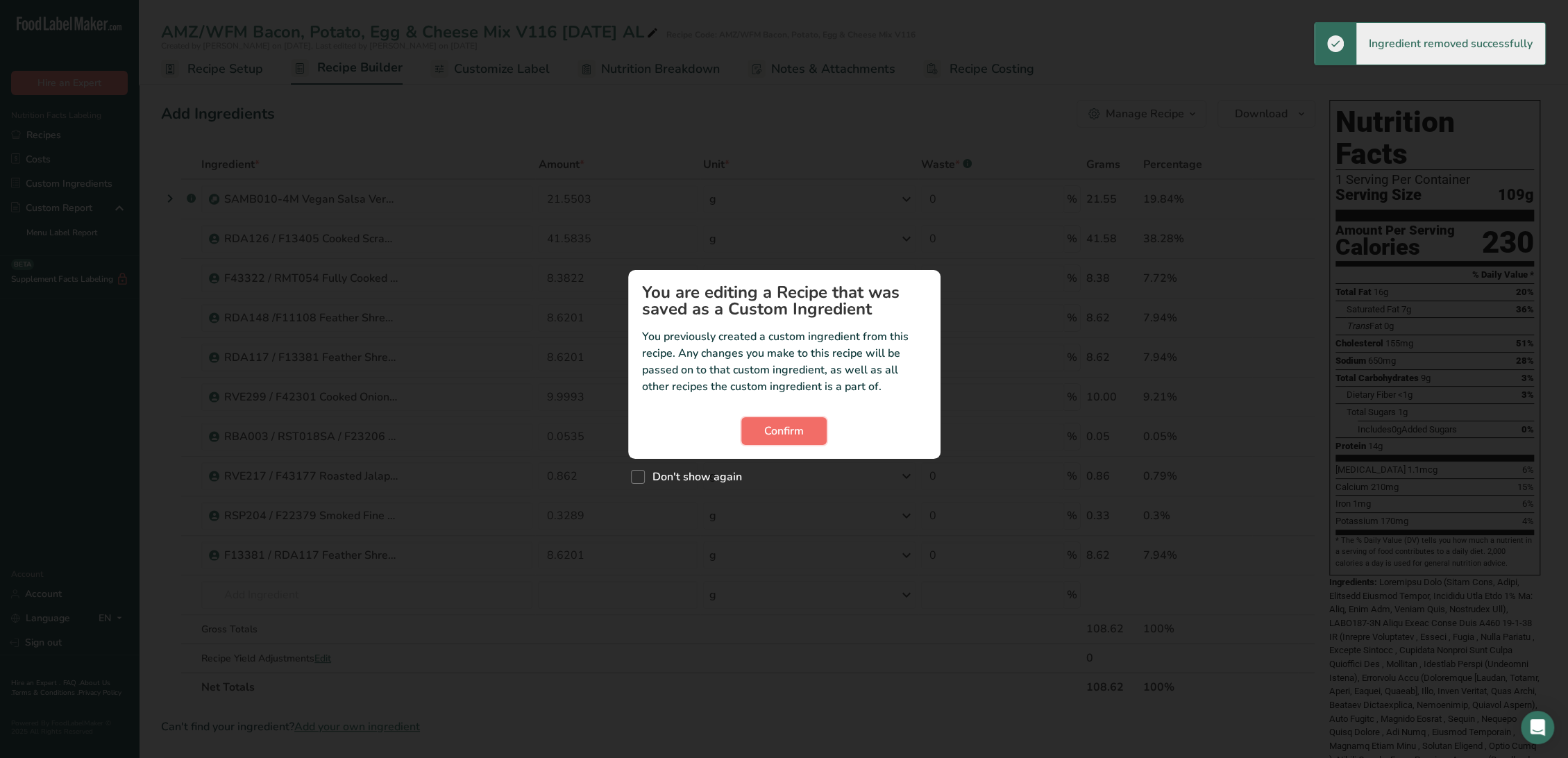
click at [753, 425] on button "Confirm" at bounding box center [784, 431] width 85 height 28
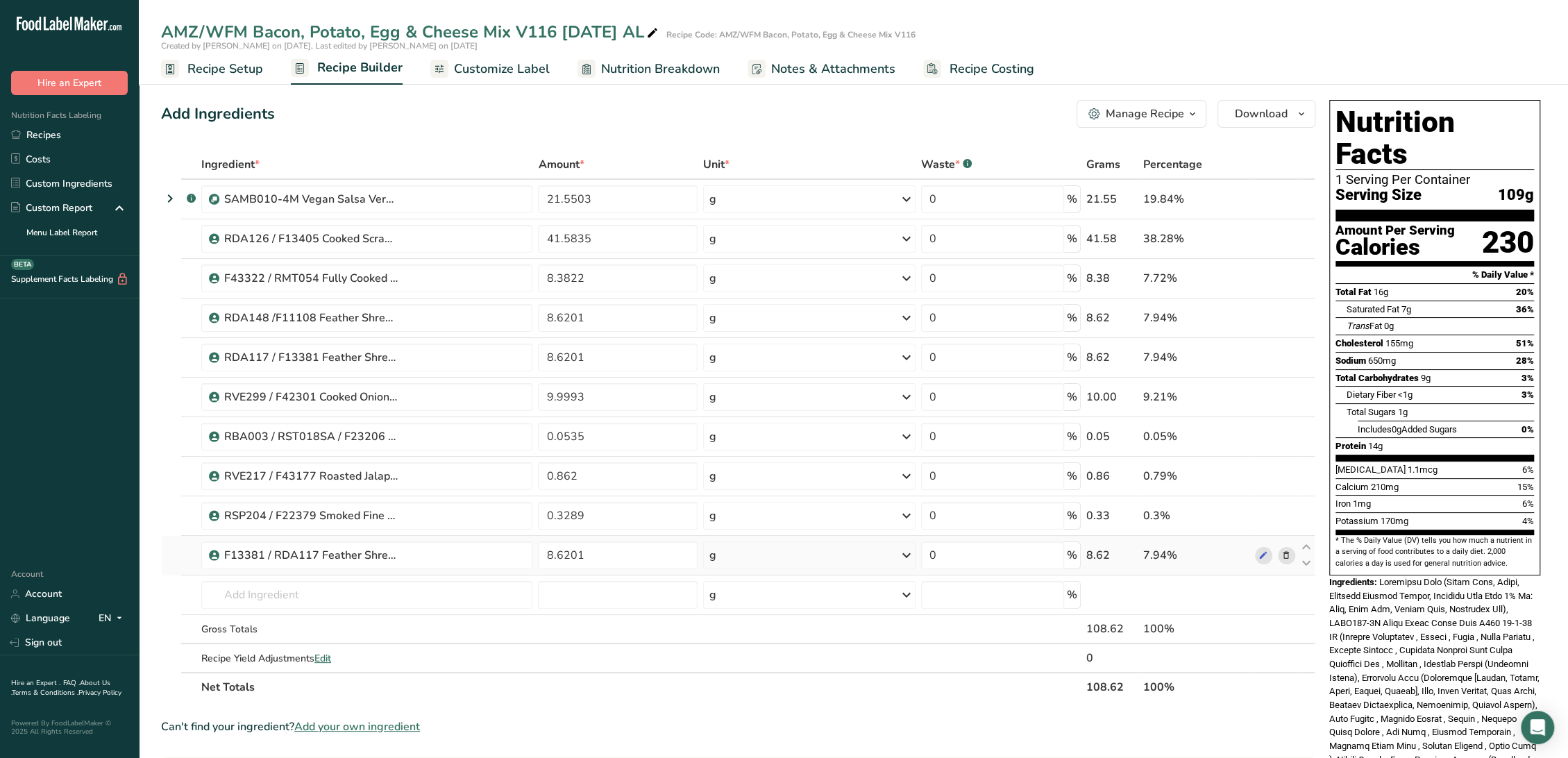
click at [1283, 554] on icon at bounding box center [1286, 556] width 10 height 15
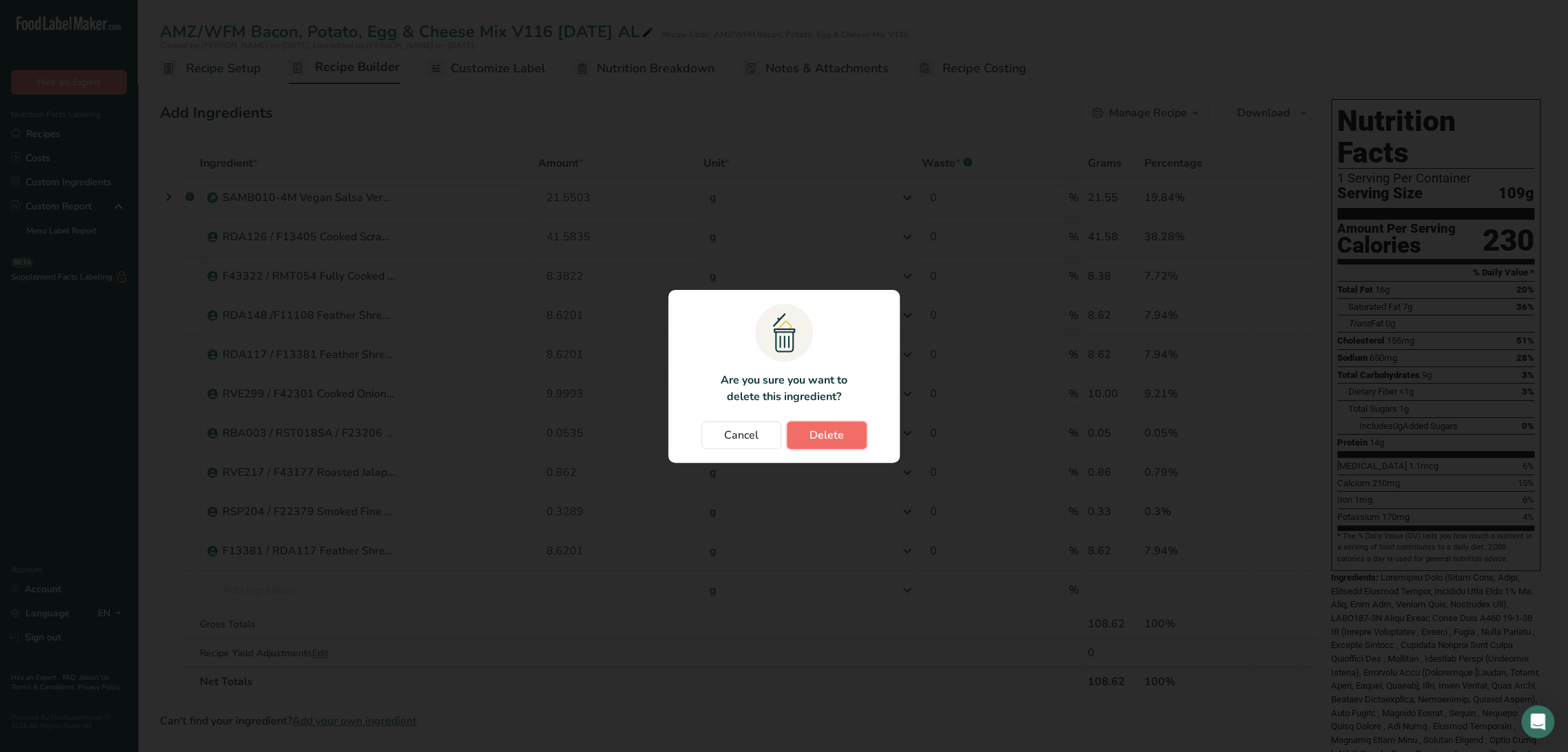
click at [804, 432] on button "Delete" at bounding box center [826, 435] width 80 height 27
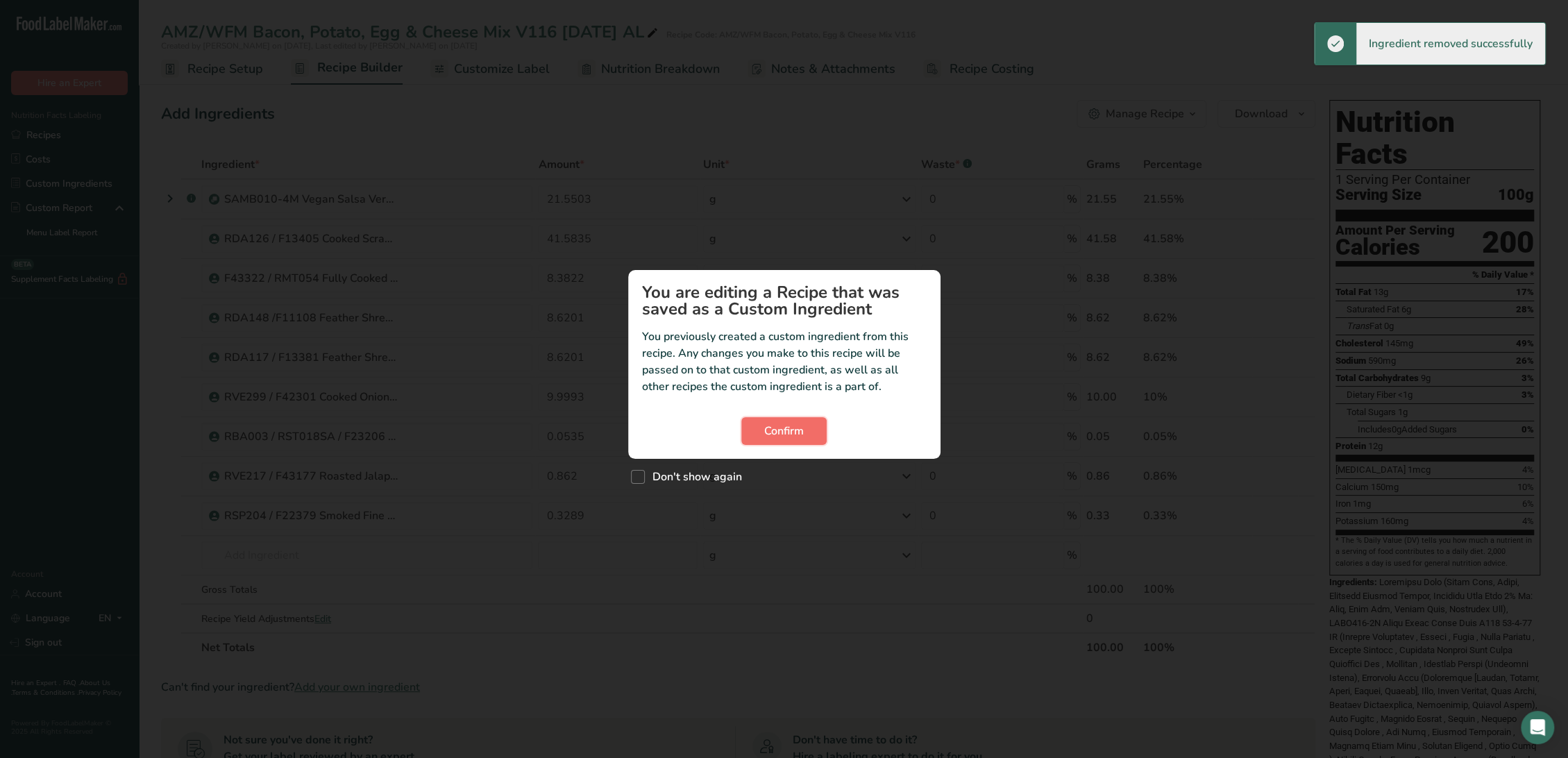
click at [783, 432] on span "Confirm" at bounding box center [784, 431] width 40 height 16
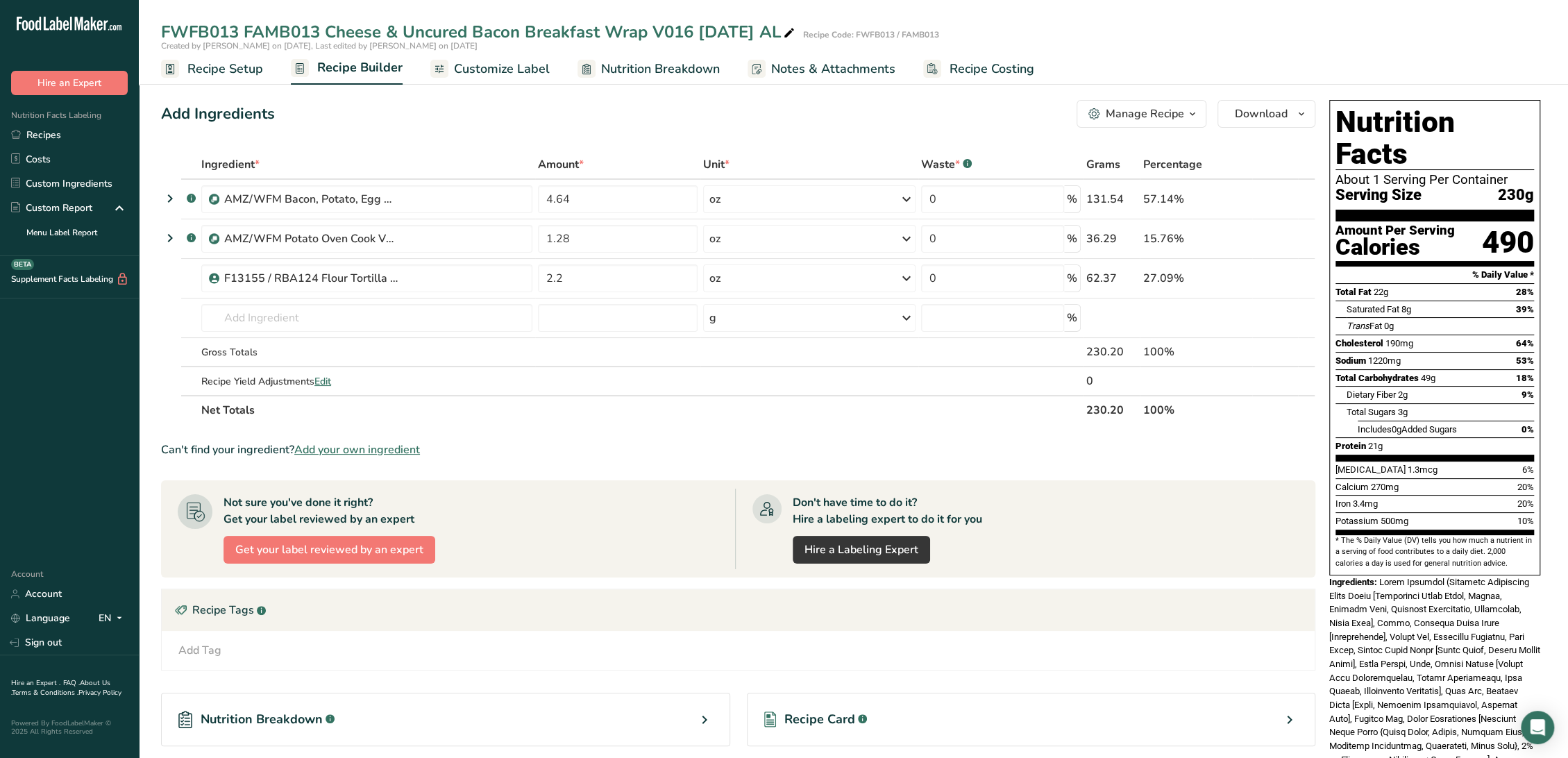
click at [887, 695] on div "Recipe Card .a-a{fill:#347362;}.b-a{fill:#fff;}" at bounding box center [1031, 719] width 569 height 53
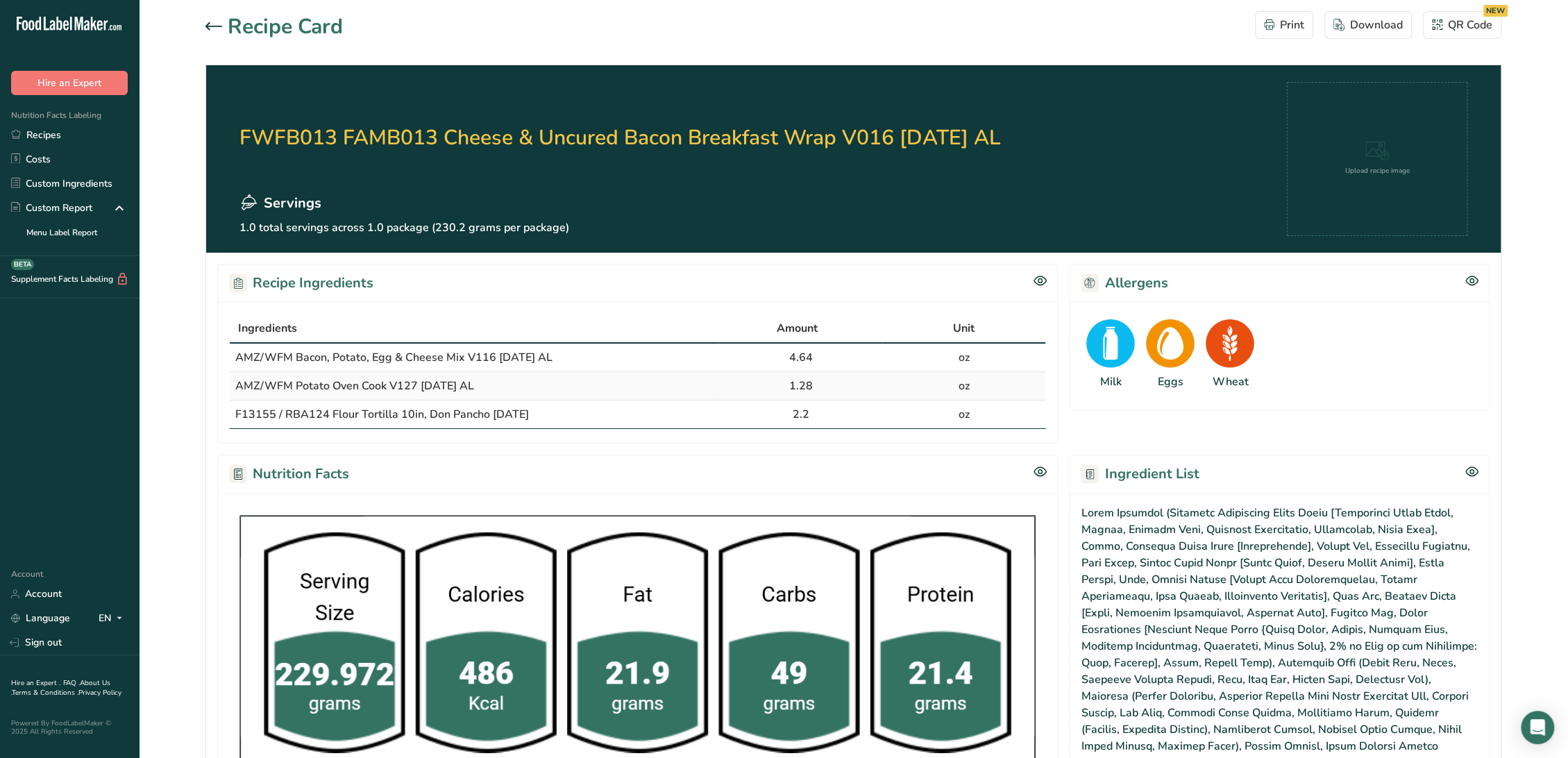
drag, startPoint x: 216, startPoint y: 29, endPoint x: 265, endPoint y: 43, distance: 51.0
click at [212, 32] on div at bounding box center [216, 26] width 22 height 16
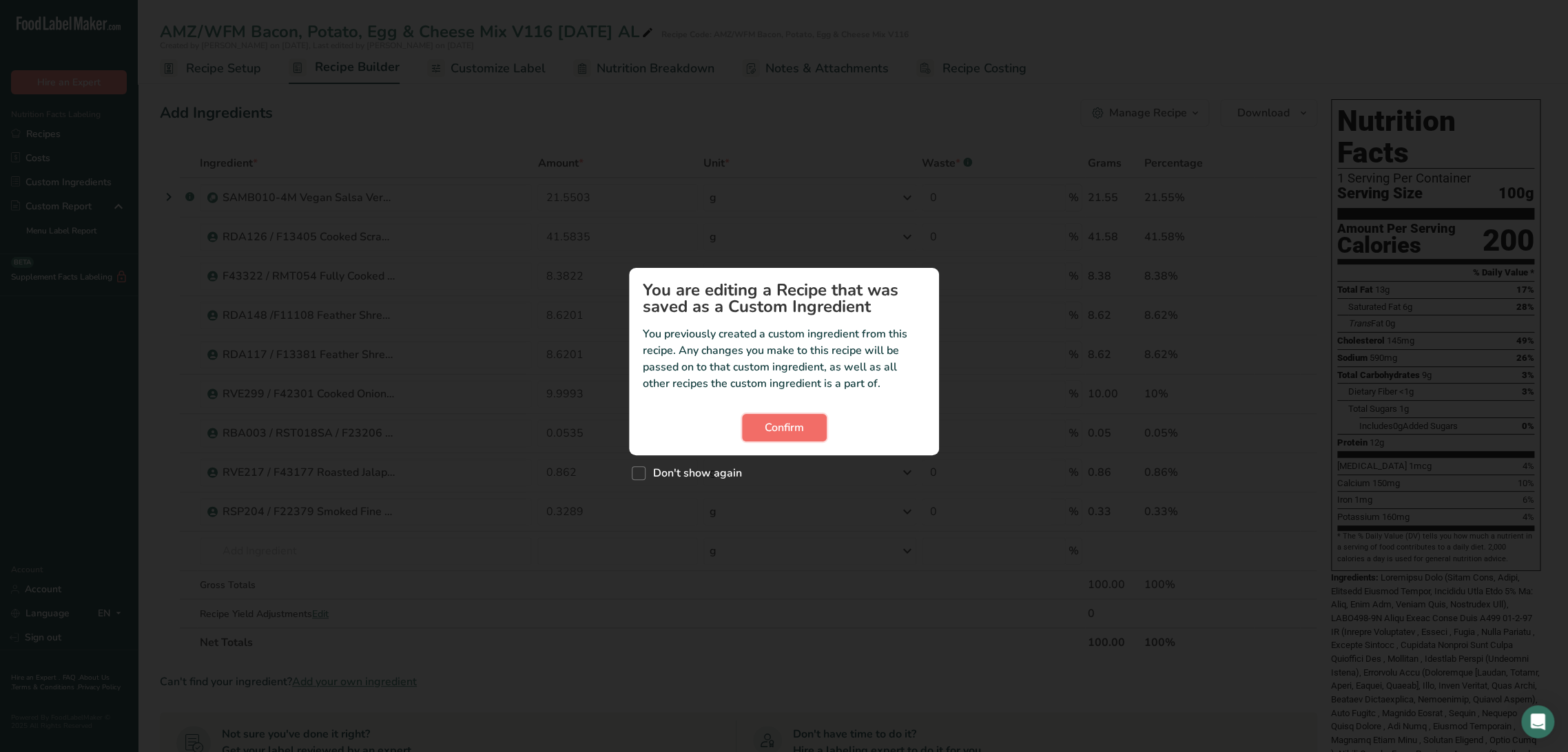
click at [821, 428] on button "Confirm" at bounding box center [784, 427] width 85 height 27
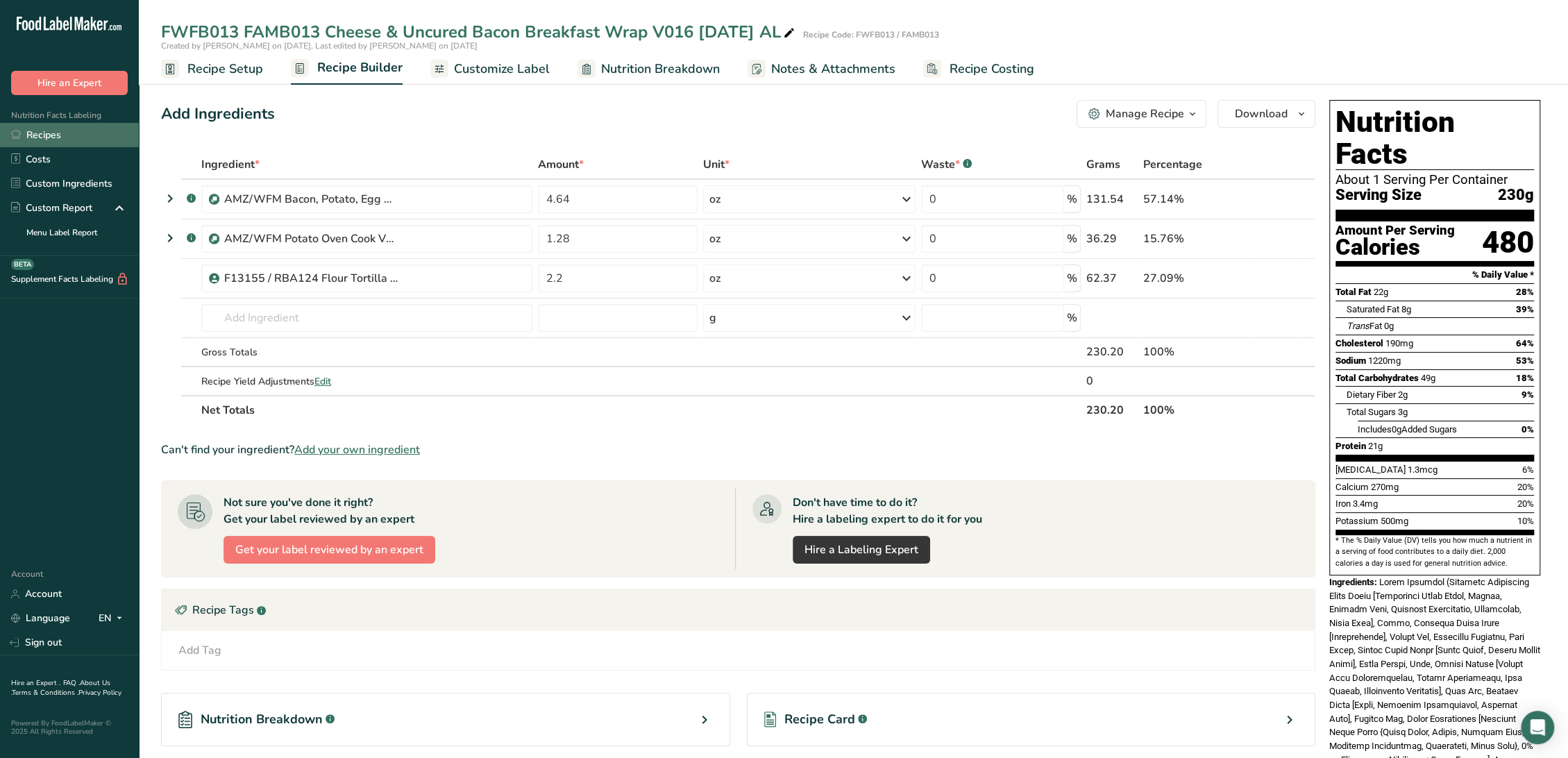
click at [50, 137] on link "Recipes" at bounding box center [70, 135] width 139 height 24
